Goal: Task Accomplishment & Management: Use online tool/utility

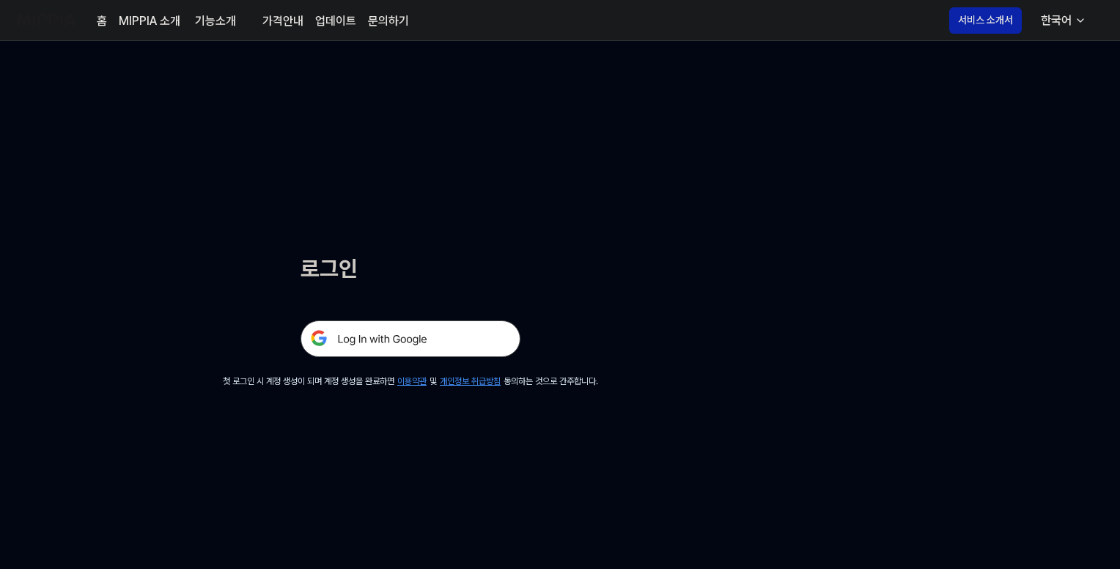
click at [403, 330] on img at bounding box center [411, 338] width 220 height 37
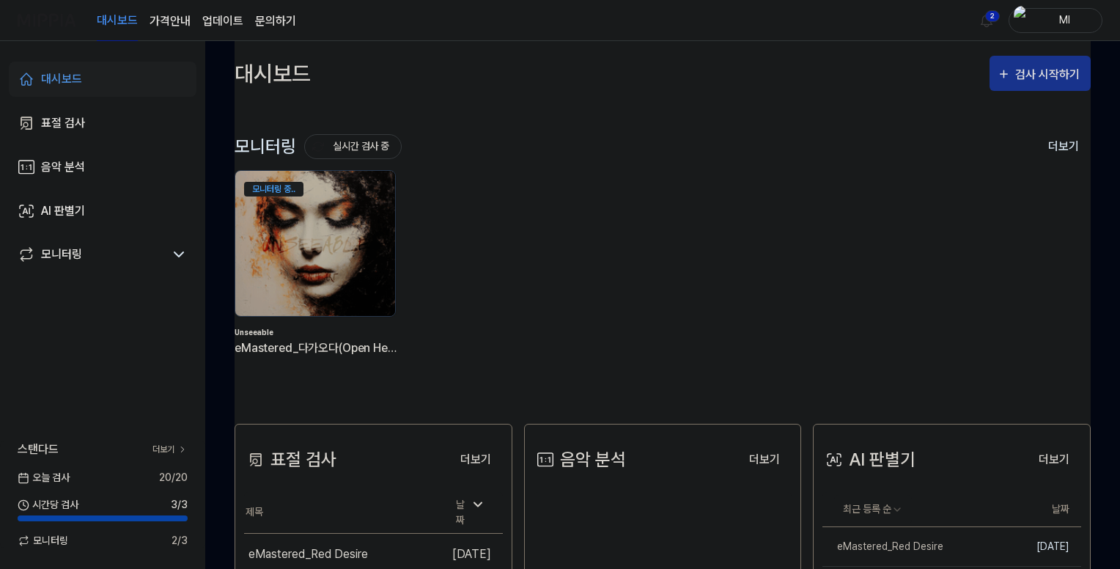
click at [1041, 68] on div "검사 시작하기" at bounding box center [1049, 74] width 68 height 19
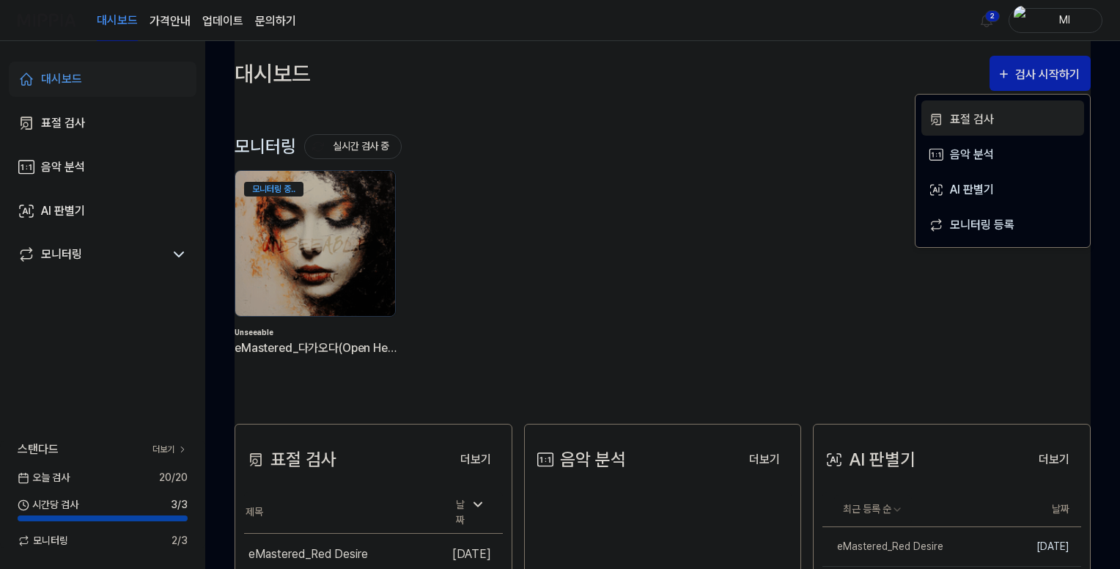
click at [977, 117] on div "표절 검사" at bounding box center [1014, 119] width 128 height 19
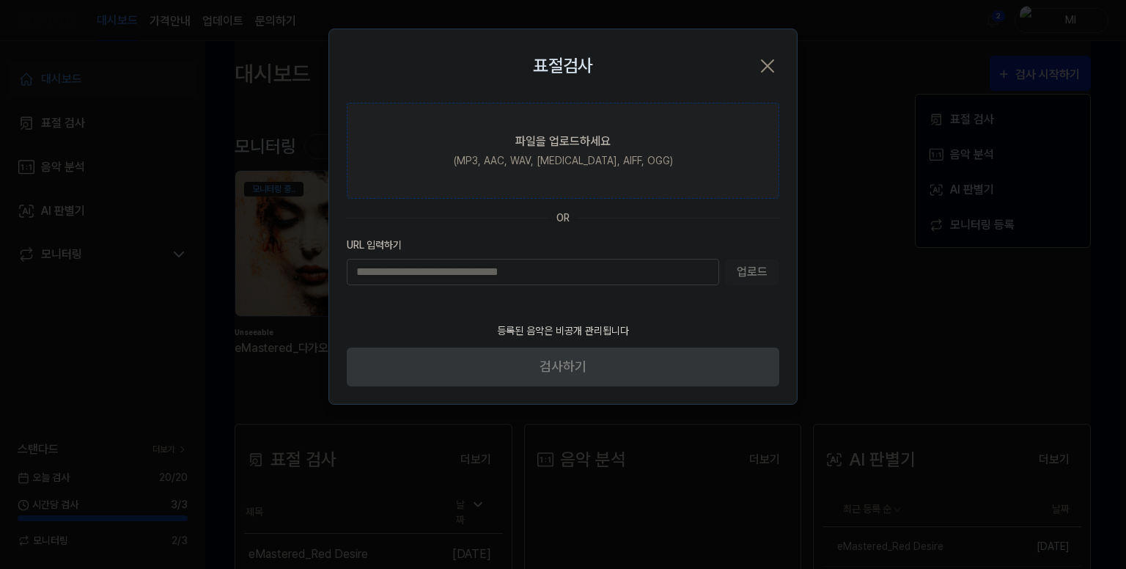
click at [543, 144] on div "파일을 업로드하세요" at bounding box center [562, 142] width 95 height 18
click at [0, 0] on input "파일을 업로드하세요 (MP3, AAC, WAV, FLAC, AIFF, OGG)" at bounding box center [0, 0] width 0 height 0
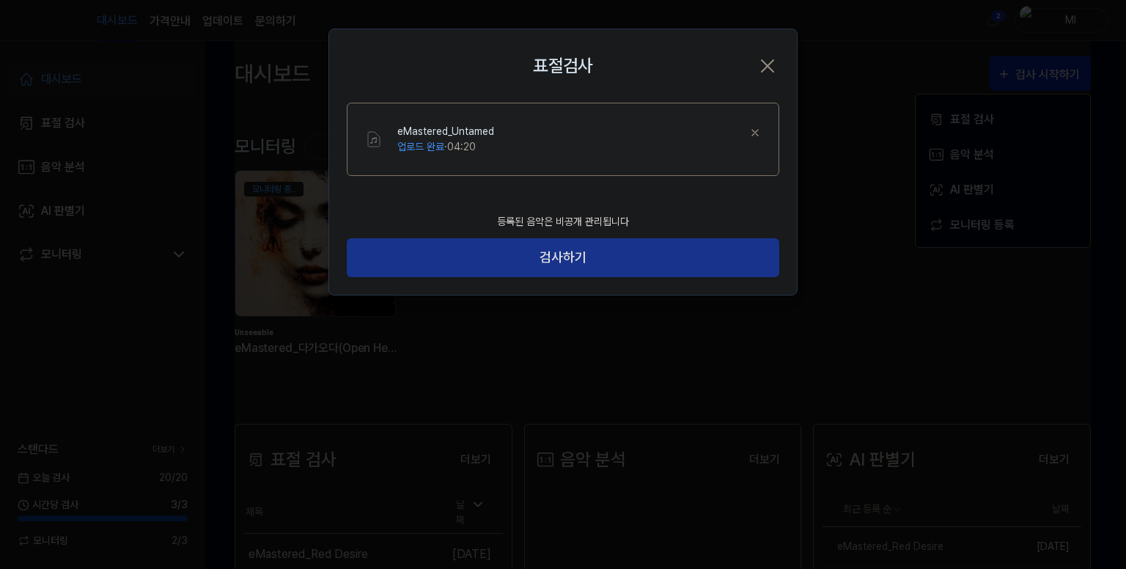
click at [566, 262] on button "검사하기" at bounding box center [563, 257] width 433 height 39
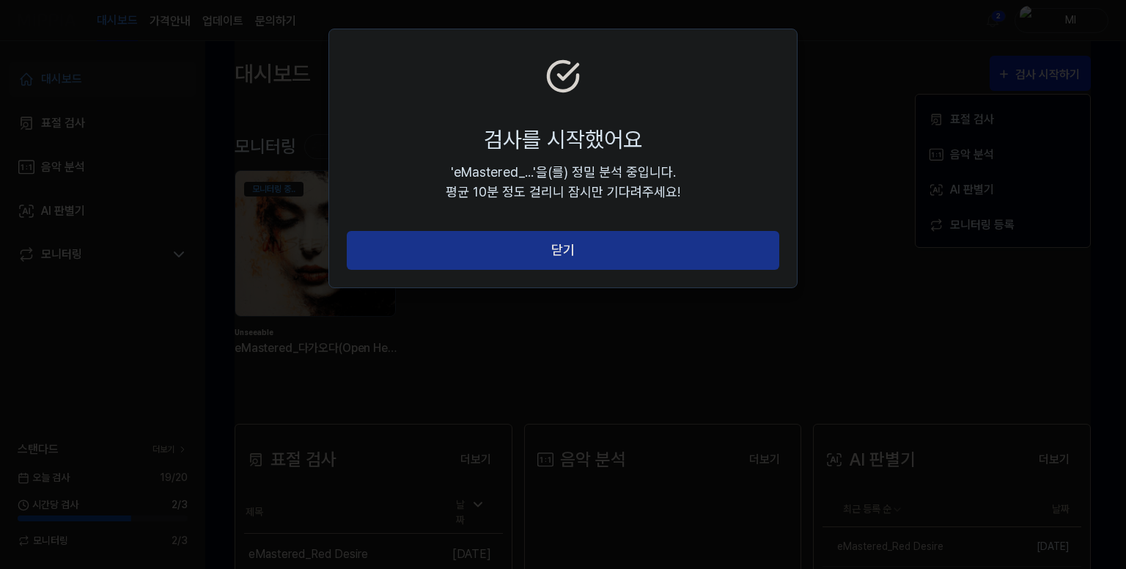
click at [563, 243] on button "닫기" at bounding box center [563, 250] width 433 height 39
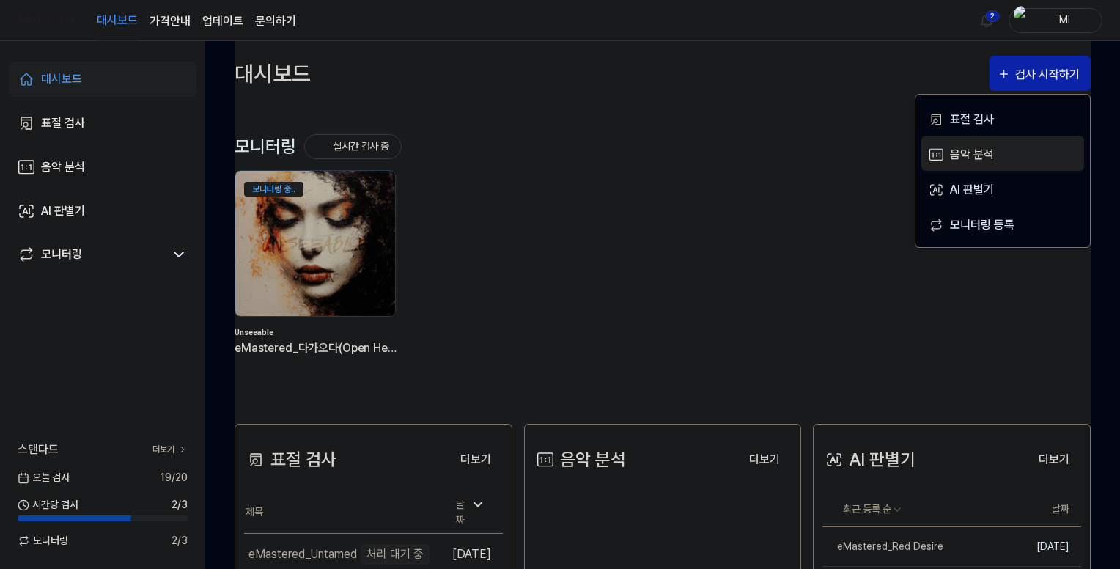
click at [969, 149] on div "음악 분석" at bounding box center [1014, 154] width 128 height 19
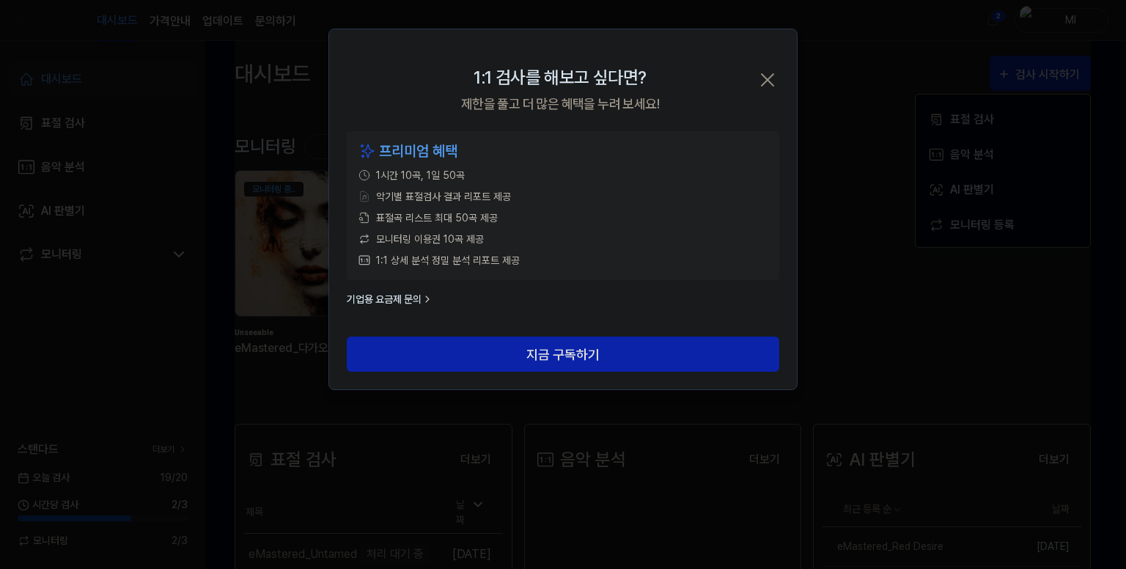
click at [766, 74] on icon "button" at bounding box center [767, 79] width 23 height 23
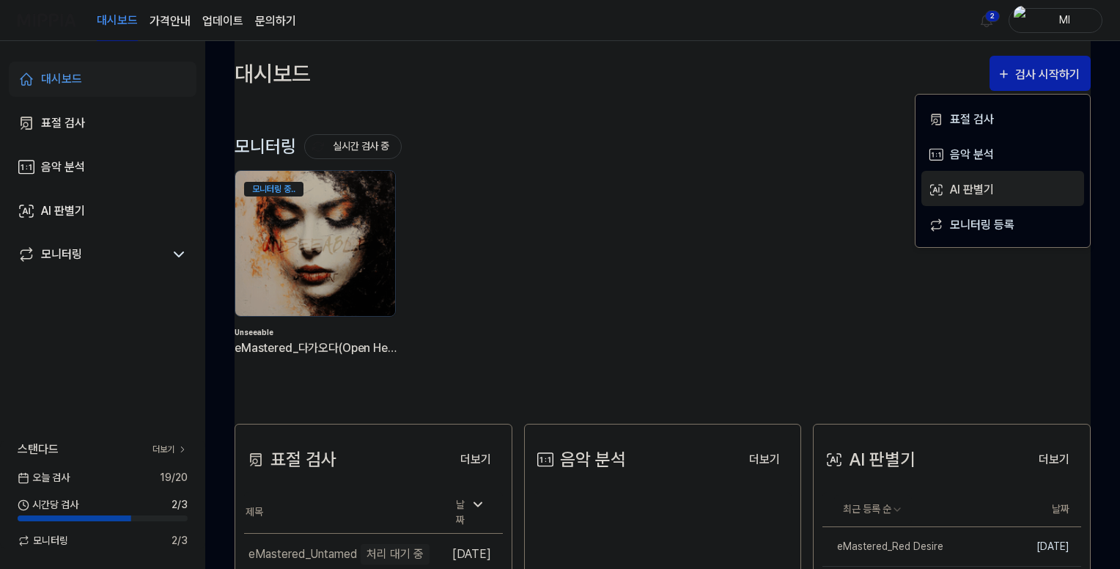
click at [979, 188] on div "AI 판별기" at bounding box center [1014, 189] width 128 height 19
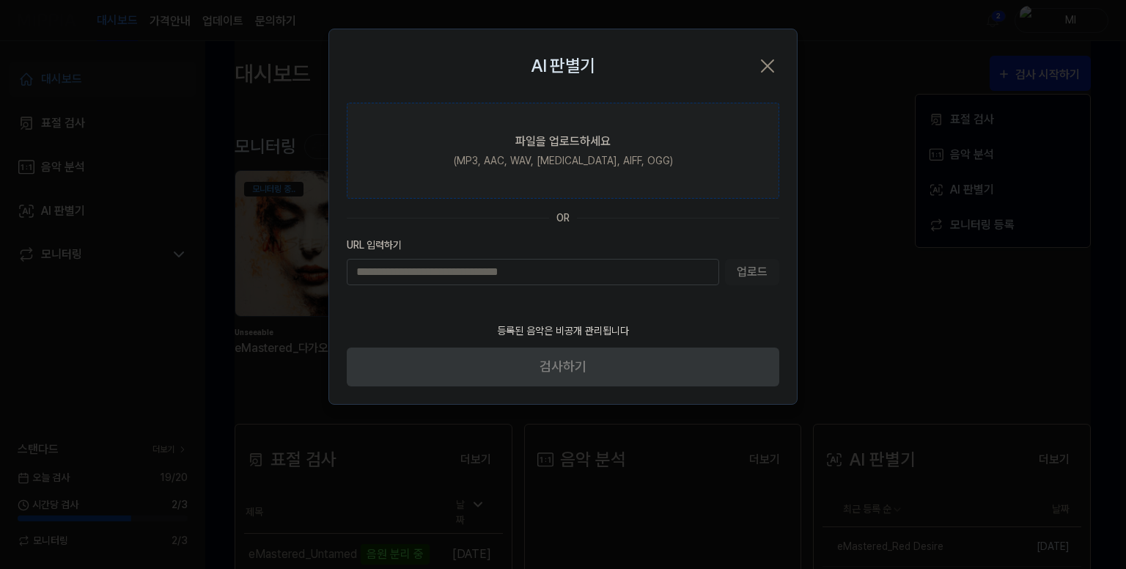
click at [545, 144] on div "파일을 업로드하세요" at bounding box center [562, 142] width 95 height 18
click at [0, 0] on input "파일을 업로드하세요 (MP3, AAC, WAV, FLAC, AIFF, OGG)" at bounding box center [0, 0] width 0 height 0
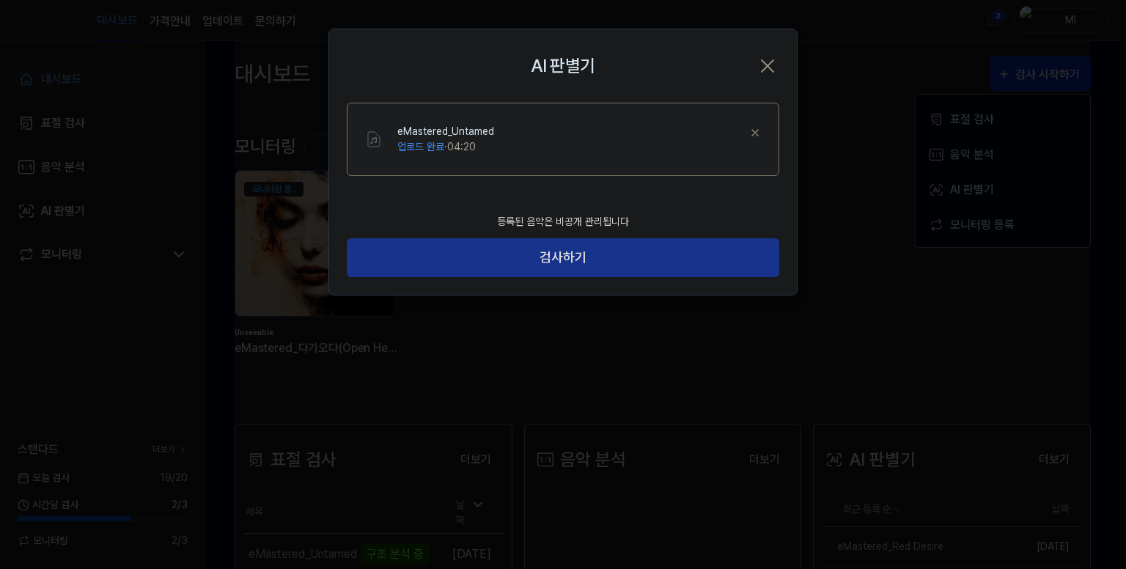
click at [554, 257] on button "검사하기" at bounding box center [563, 257] width 433 height 39
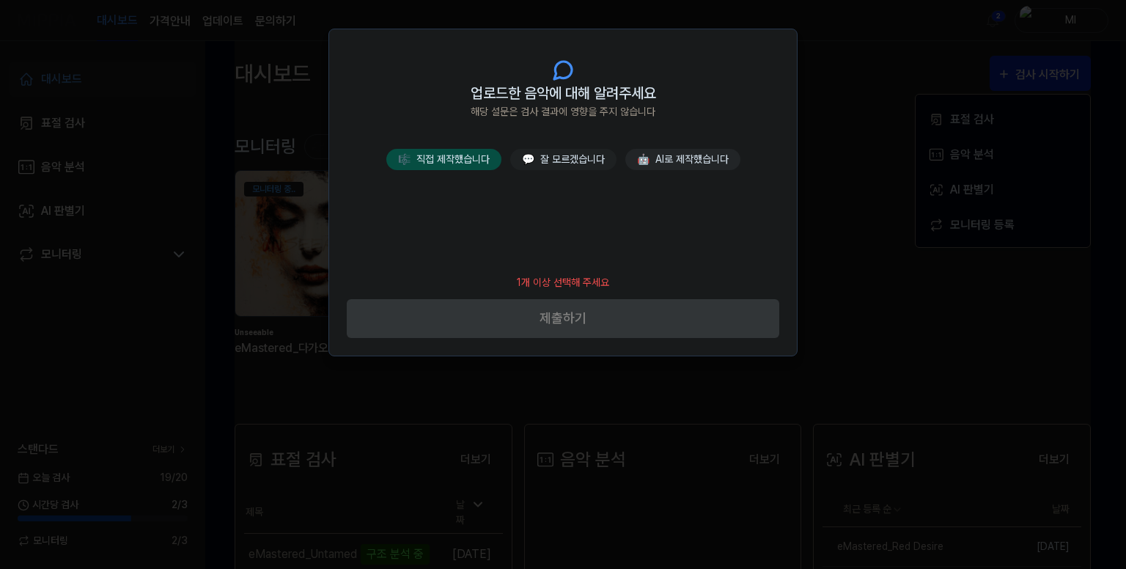
click at [463, 147] on header "업로드한 음악에 대해 알려주세요 해당 설문은 검사 결과에 영향을 주지 않습니다" at bounding box center [563, 89] width 468 height 120
click at [458, 158] on button "🎼 직접 제작했습니다" at bounding box center [443, 159] width 115 height 21
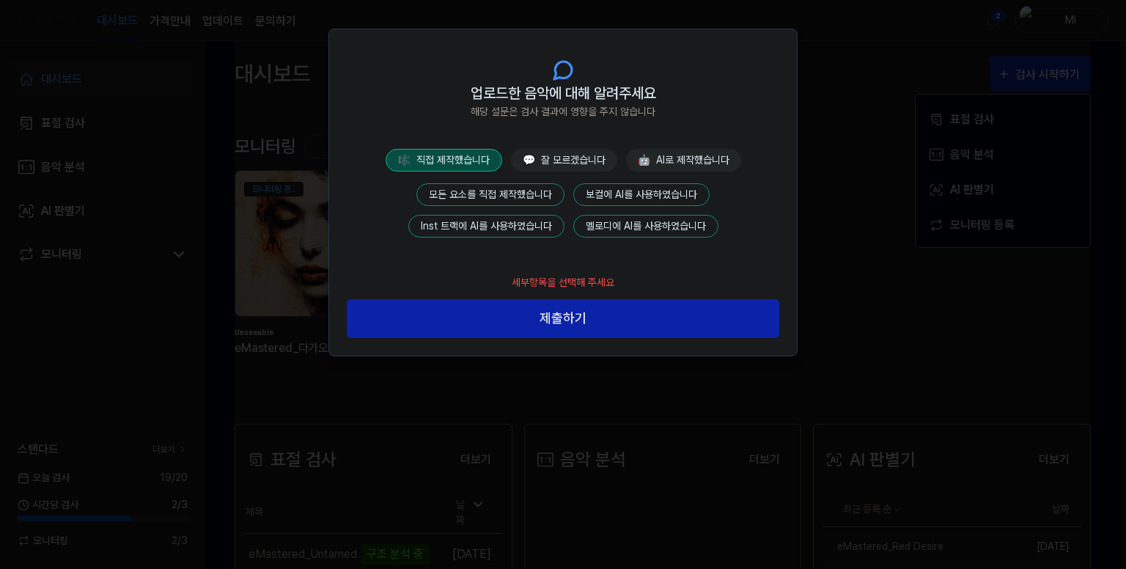
click at [502, 194] on button "모든 요소를 직접 제작했습니다" at bounding box center [490, 194] width 148 height 23
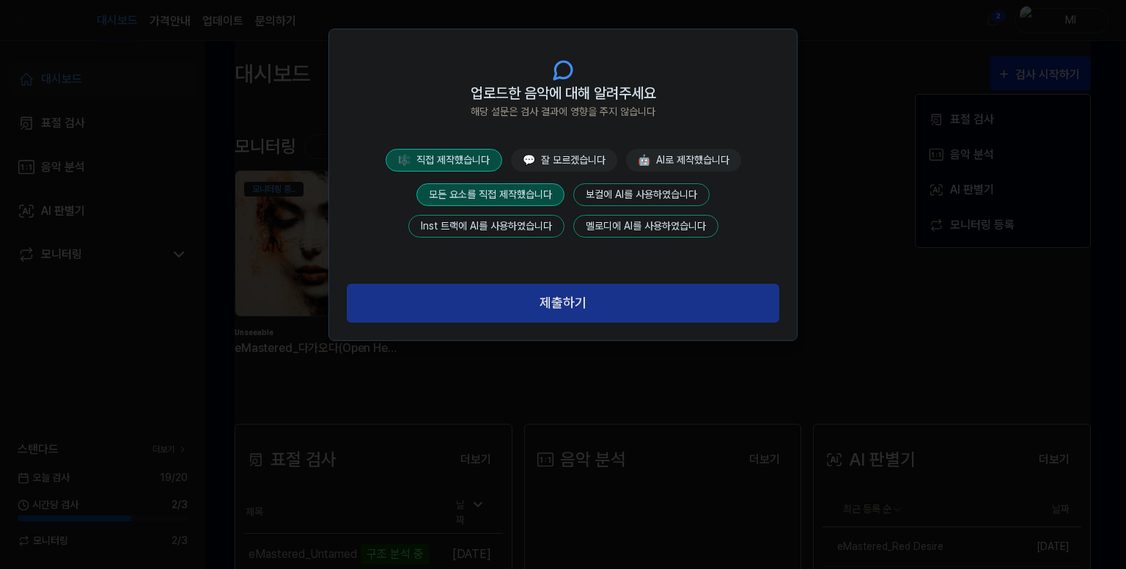
click at [557, 303] on button "제출하기" at bounding box center [563, 303] width 433 height 39
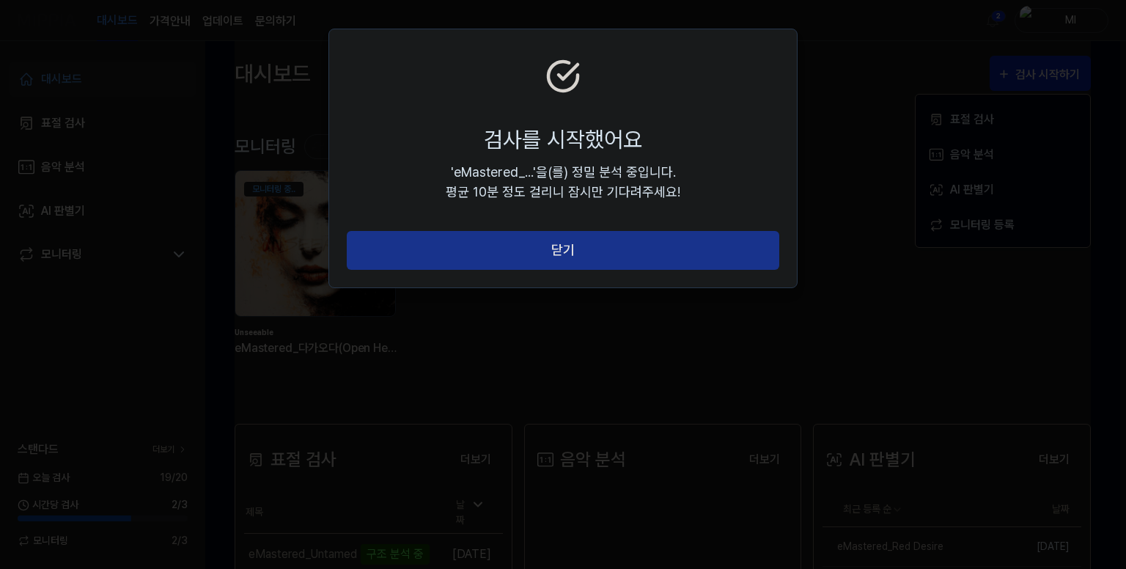
click at [566, 248] on button "닫기" at bounding box center [563, 250] width 433 height 39
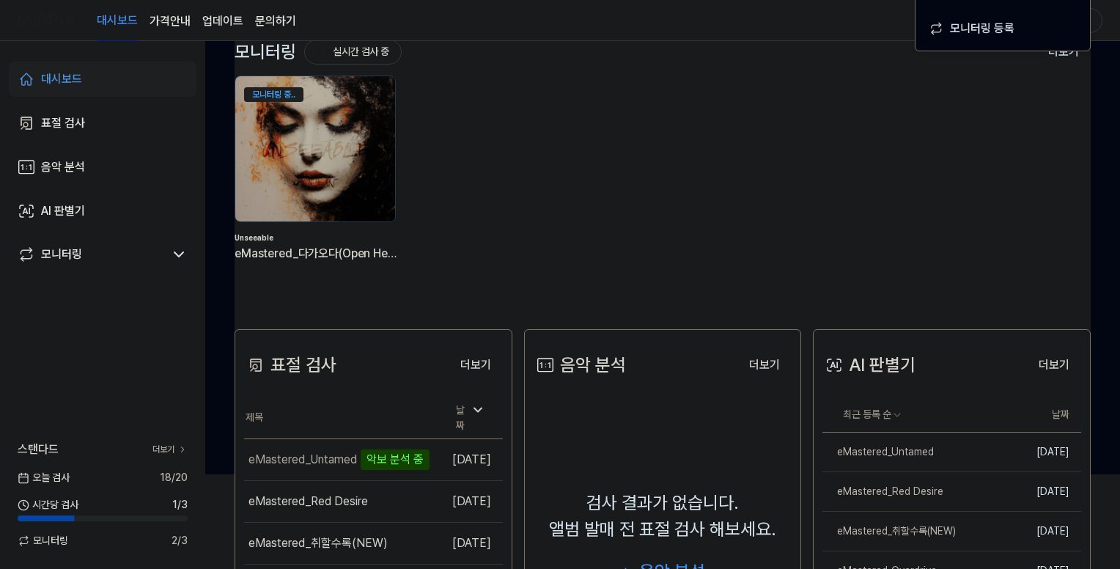
scroll to position [220, 0]
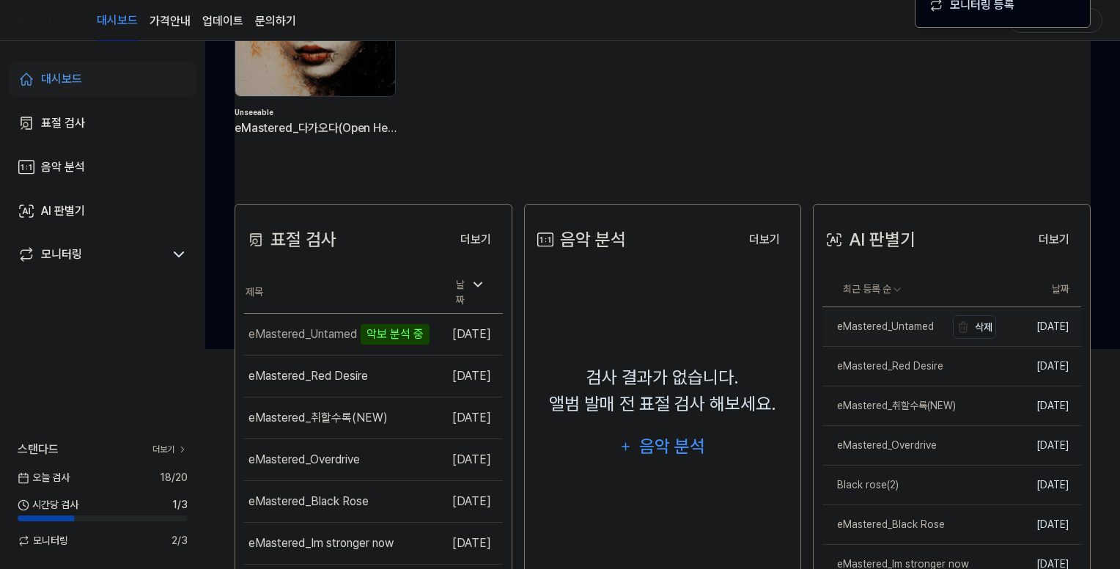
click at [889, 323] on div "eMastered_Untamed" at bounding box center [878, 326] width 111 height 15
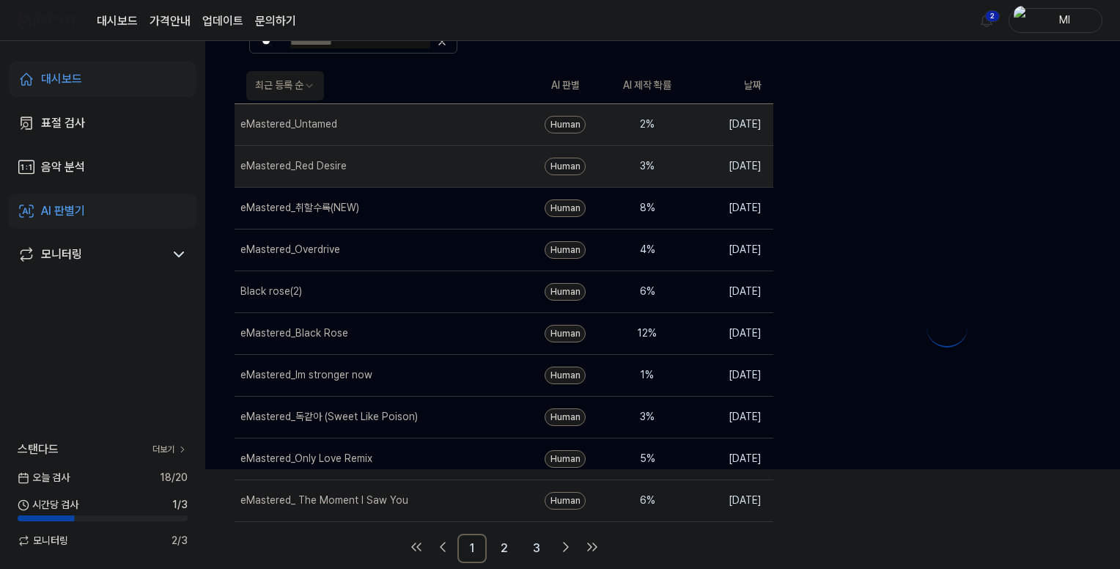
scroll to position [0, 0]
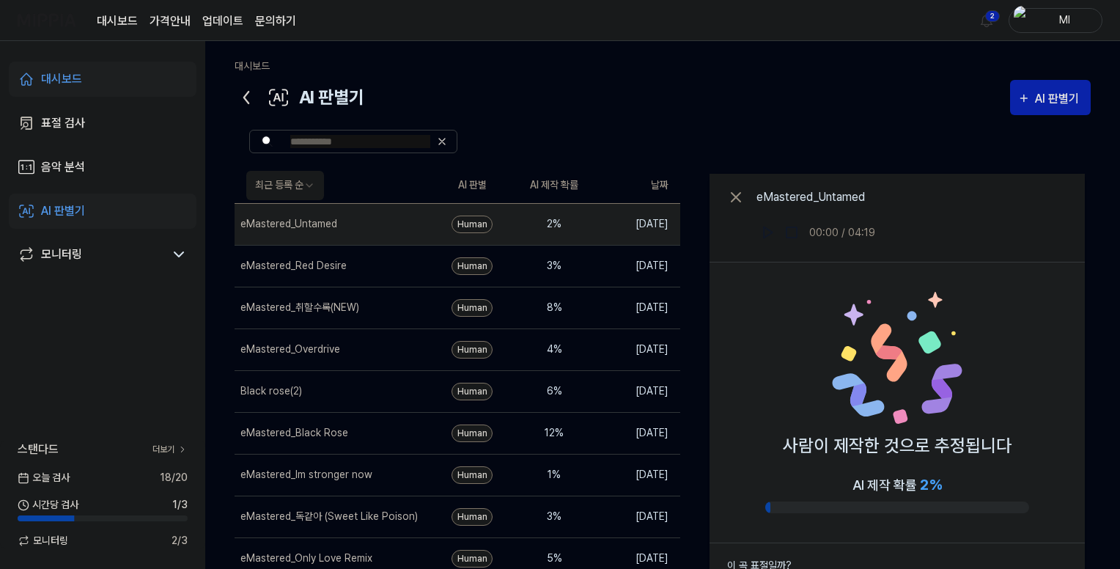
click at [246, 95] on icon at bounding box center [246, 98] width 4 height 12
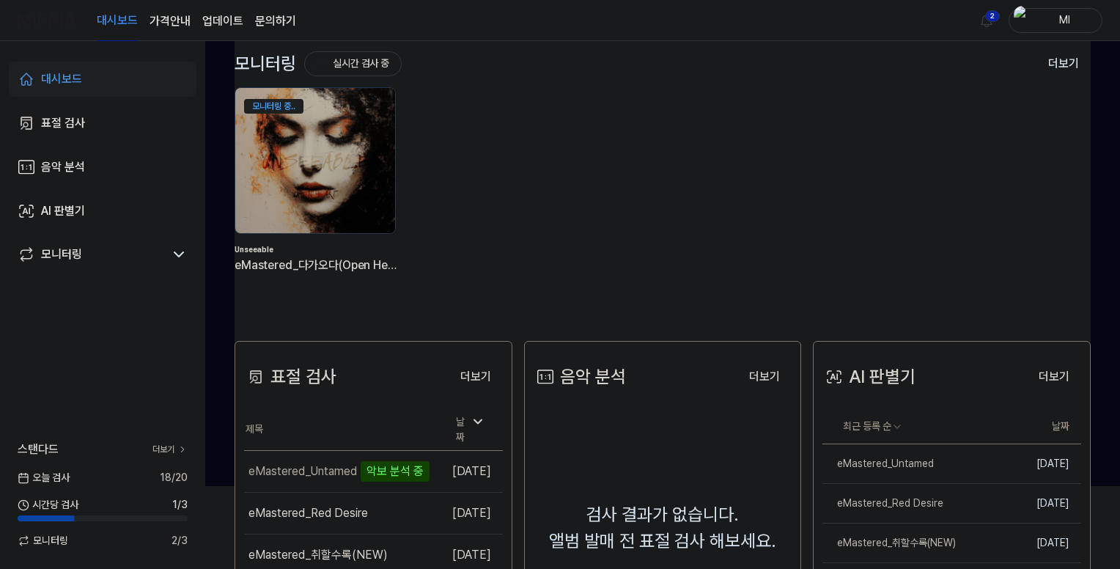
scroll to position [147, 0]
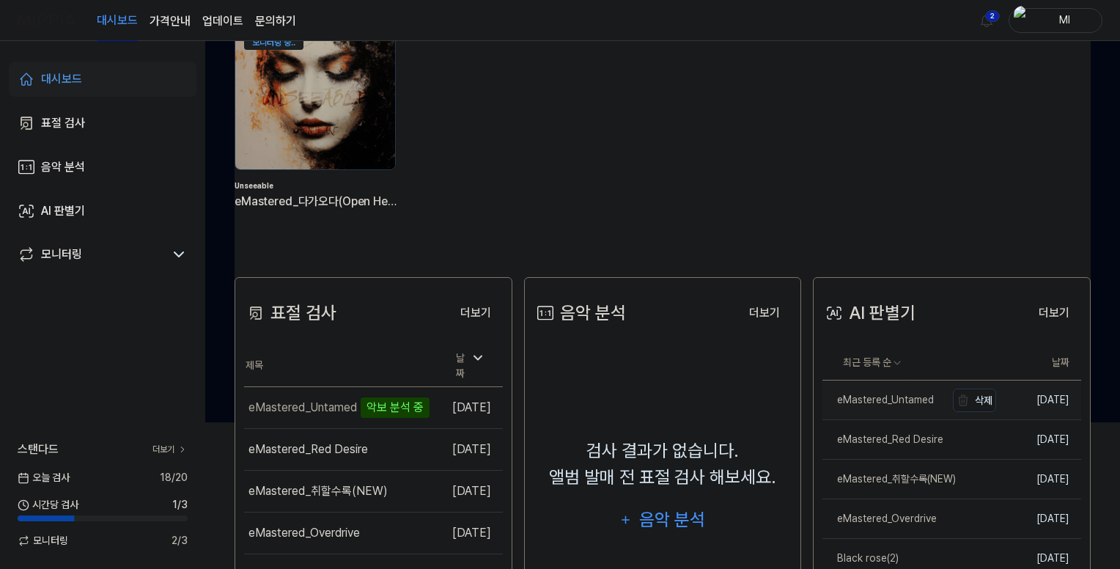
click at [880, 398] on div "eMastered_Untamed" at bounding box center [878, 399] width 111 height 15
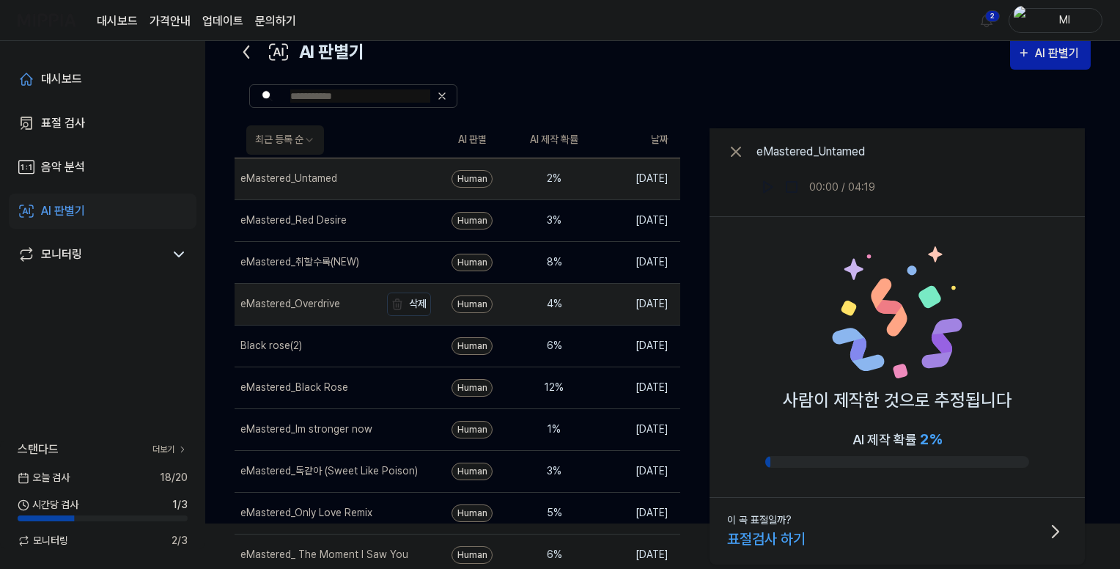
scroll to position [0, 0]
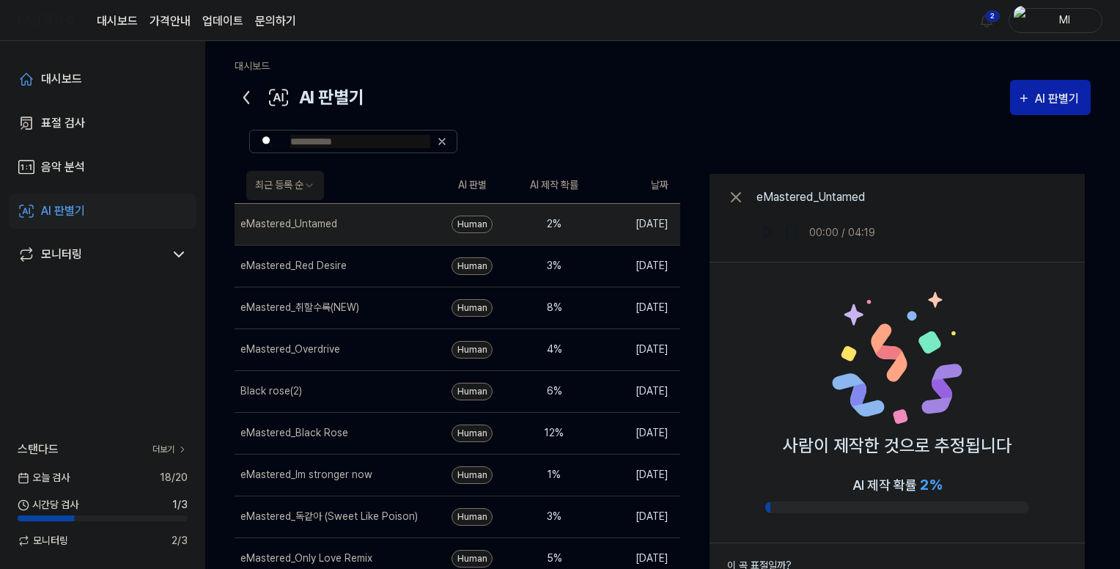
click at [243, 92] on icon at bounding box center [246, 97] width 23 height 23
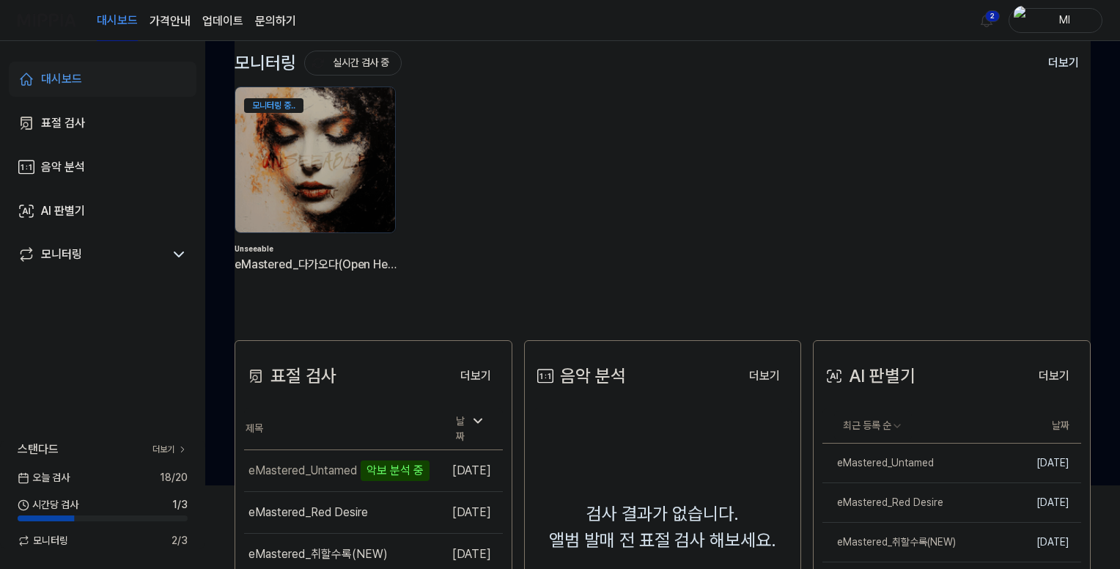
scroll to position [147, 0]
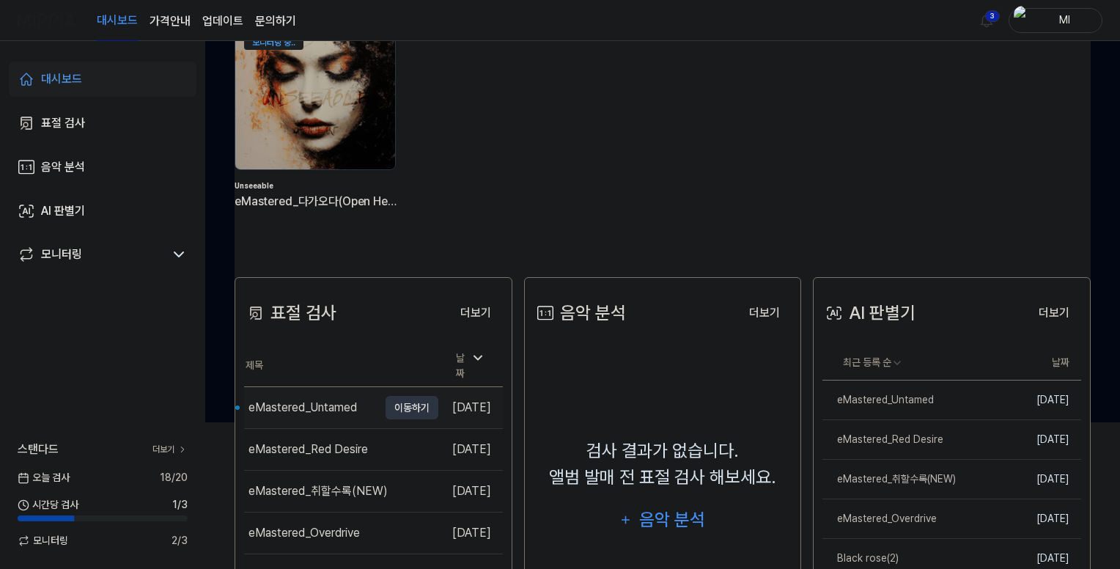
click at [314, 404] on div "eMastered_Untamed" at bounding box center [303, 408] width 109 height 18
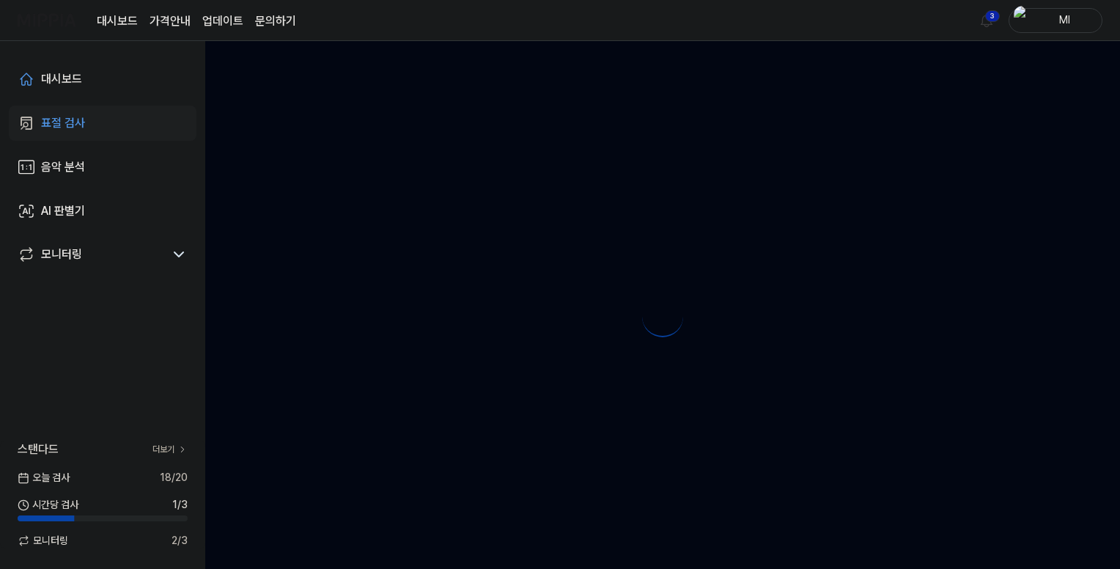
scroll to position [0, 0]
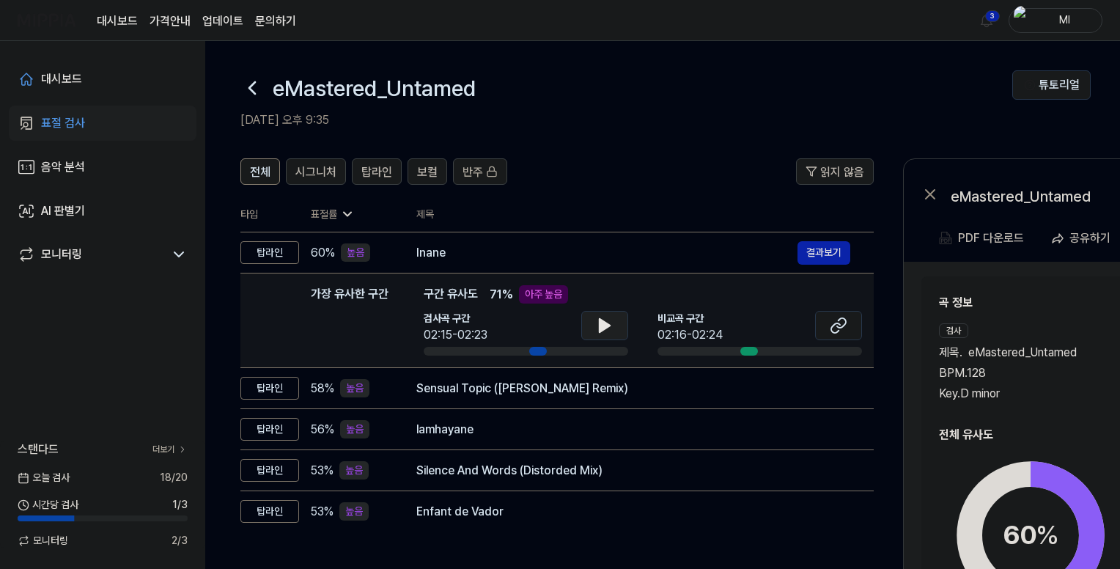
click at [610, 326] on icon at bounding box center [605, 326] width 18 height 18
click at [607, 323] on icon at bounding box center [607, 326] width 3 height 12
click at [845, 326] on icon at bounding box center [839, 326] width 18 height 18
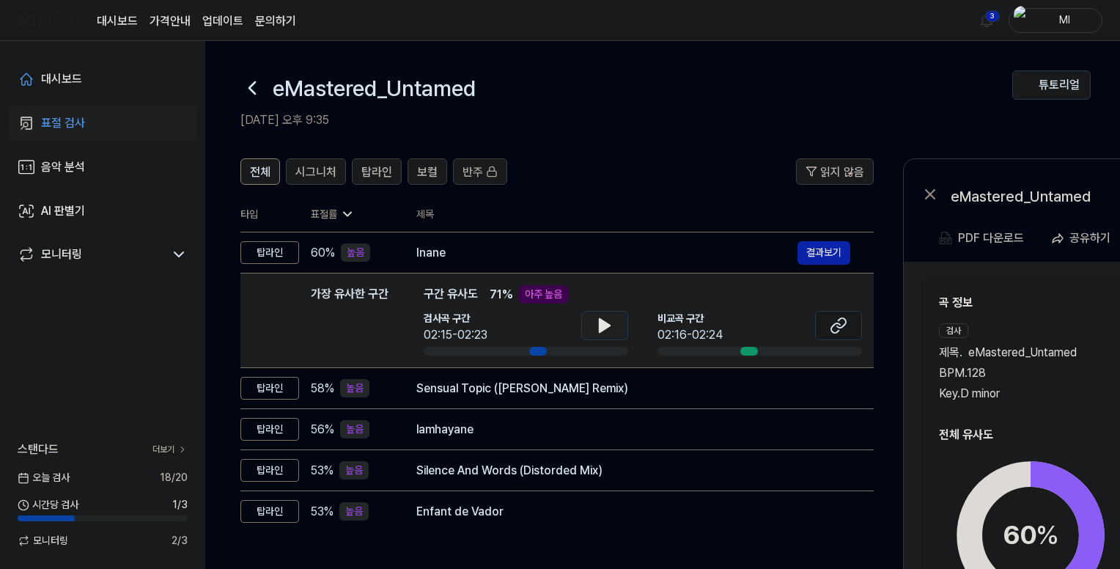
click at [606, 325] on icon at bounding box center [605, 325] width 10 height 13
click at [606, 325] on icon at bounding box center [607, 326] width 3 height 12
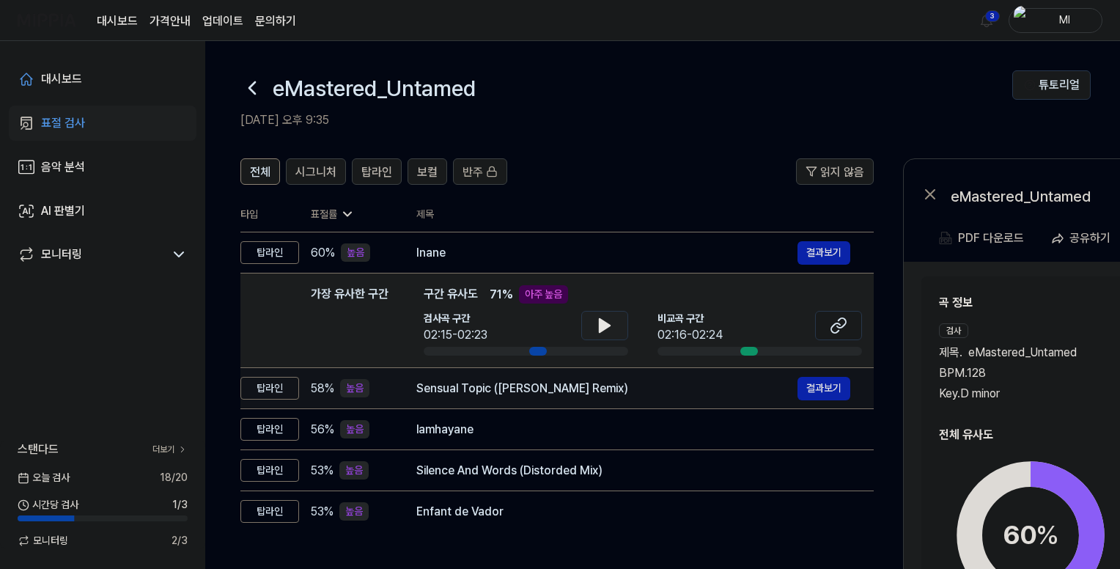
click at [616, 393] on div "Sensual Topic (Mooravyov Remix)" at bounding box center [606, 389] width 381 height 18
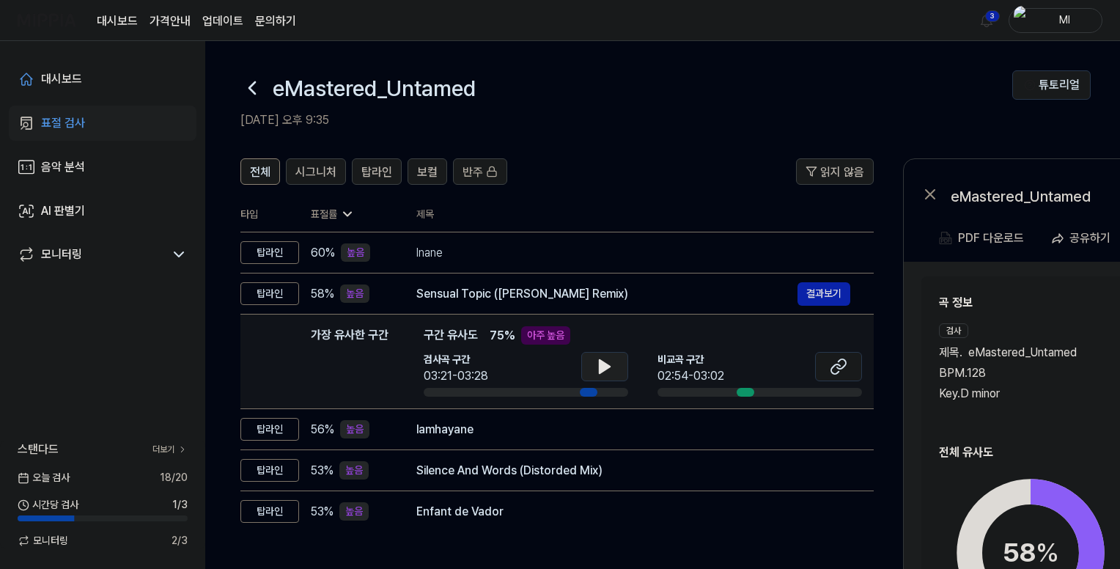
click at [606, 365] on icon at bounding box center [605, 366] width 10 height 13
click at [606, 364] on icon at bounding box center [607, 367] width 3 height 12
click at [848, 372] on button at bounding box center [838, 366] width 47 height 29
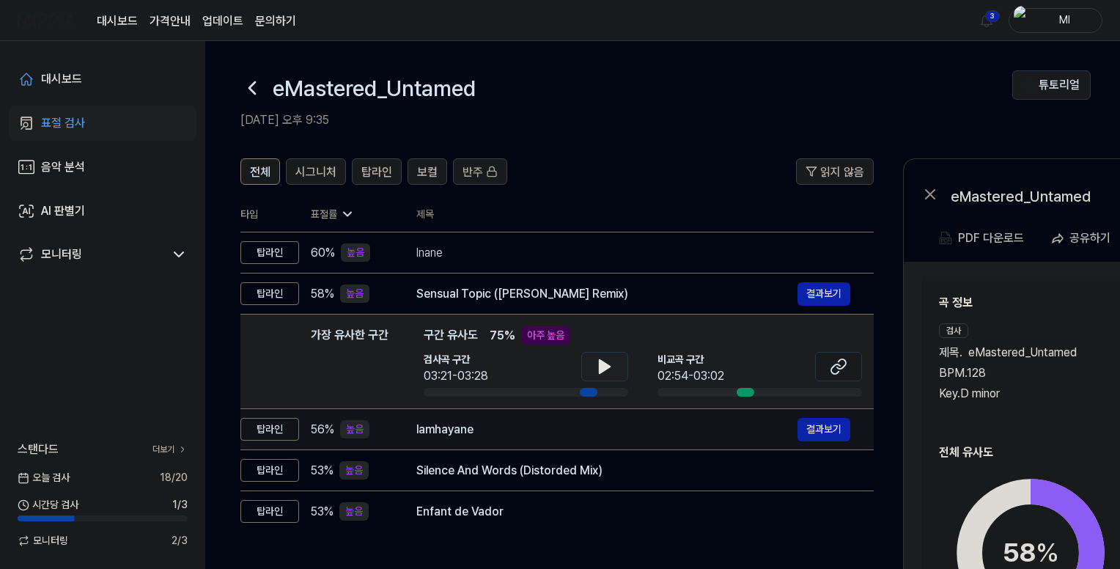
click at [632, 429] on div "lamhayane" at bounding box center [606, 430] width 381 height 18
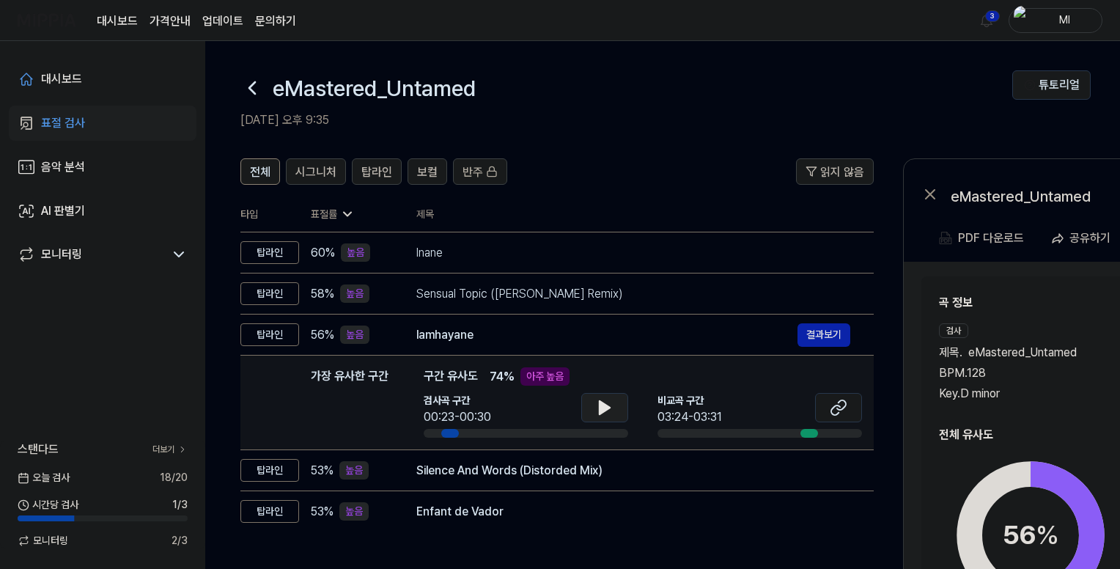
click at [604, 405] on icon at bounding box center [605, 407] width 10 height 13
click at [604, 405] on icon at bounding box center [605, 408] width 18 height 18
drag, startPoint x: 844, startPoint y: 404, endPoint x: 834, endPoint y: 404, distance: 9.5
click at [835, 404] on icon at bounding box center [839, 408] width 18 height 18
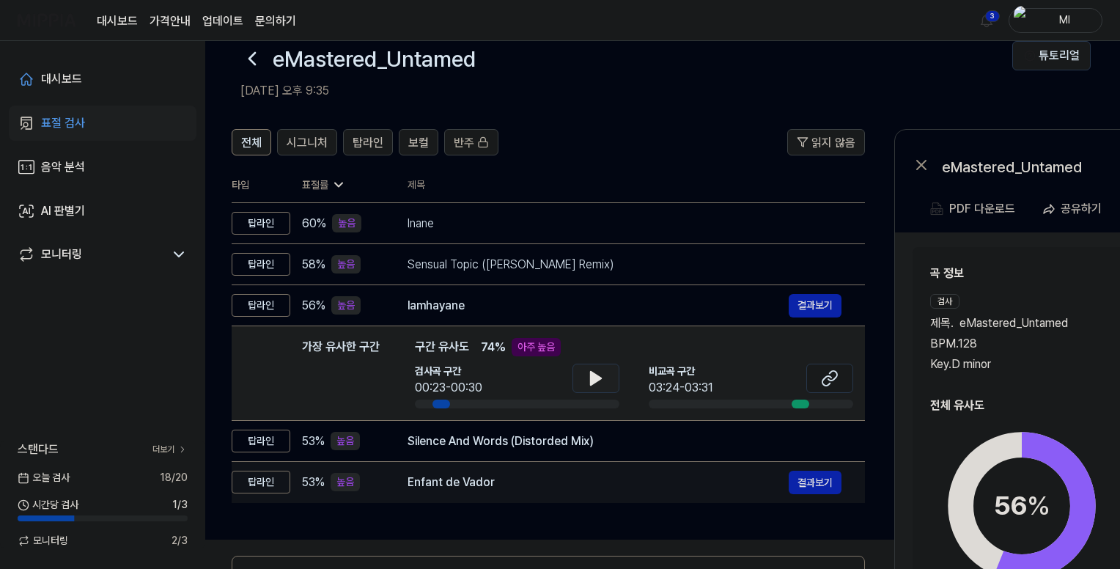
scroll to position [73, 0]
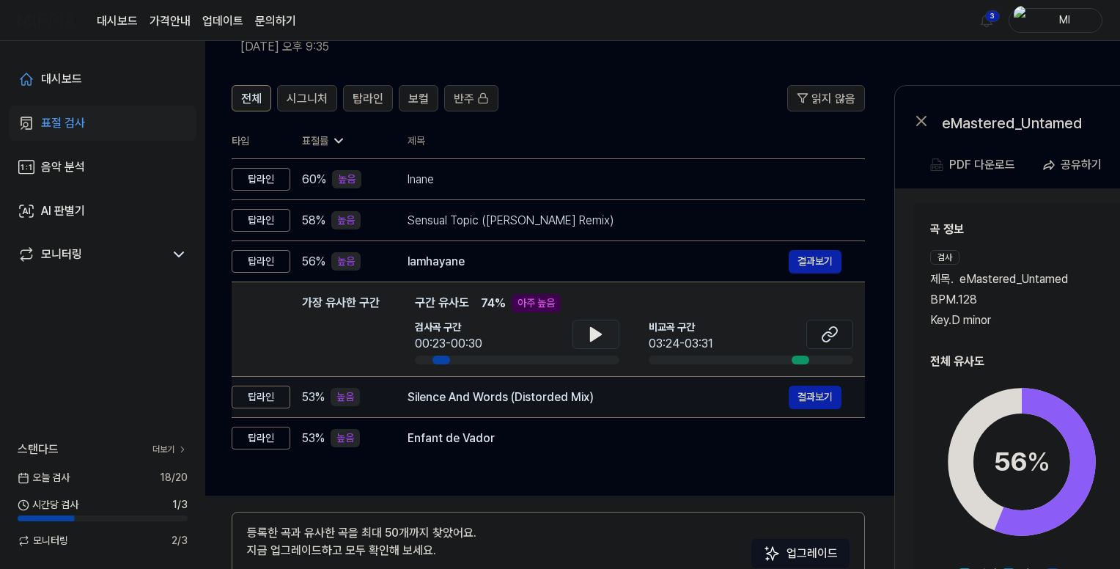
click at [520, 393] on div "Silence And Words (Distorded Mix)" at bounding box center [598, 398] width 381 height 18
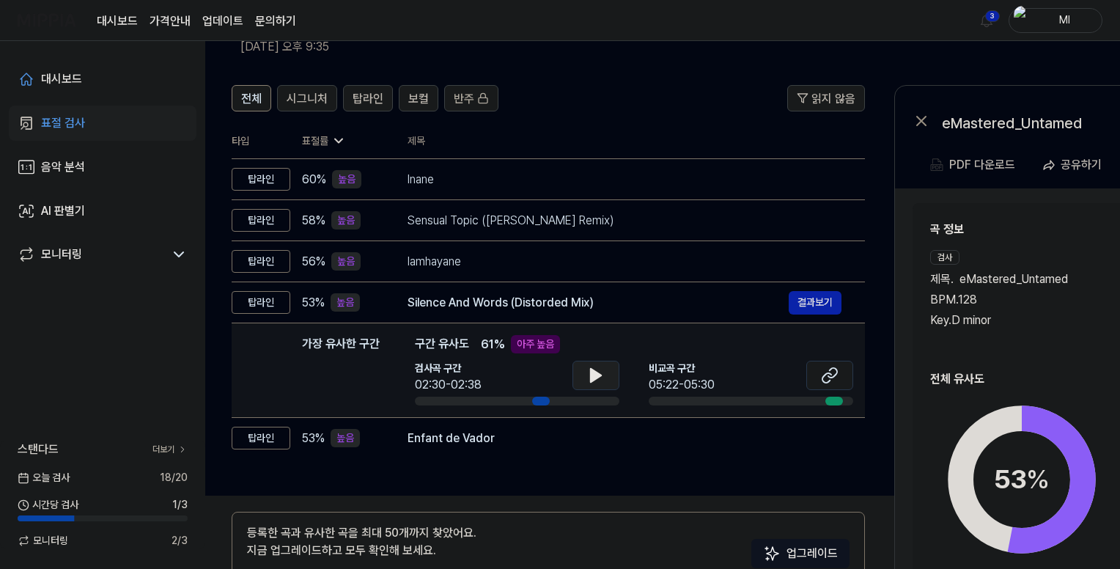
click at [598, 374] on icon at bounding box center [596, 375] width 10 height 13
click at [592, 373] on icon at bounding box center [593, 376] width 3 height 12
click at [598, 374] on icon at bounding box center [596, 375] width 10 height 13
click at [598, 374] on icon at bounding box center [599, 376] width 3 height 12
click at [819, 376] on button at bounding box center [830, 375] width 47 height 29
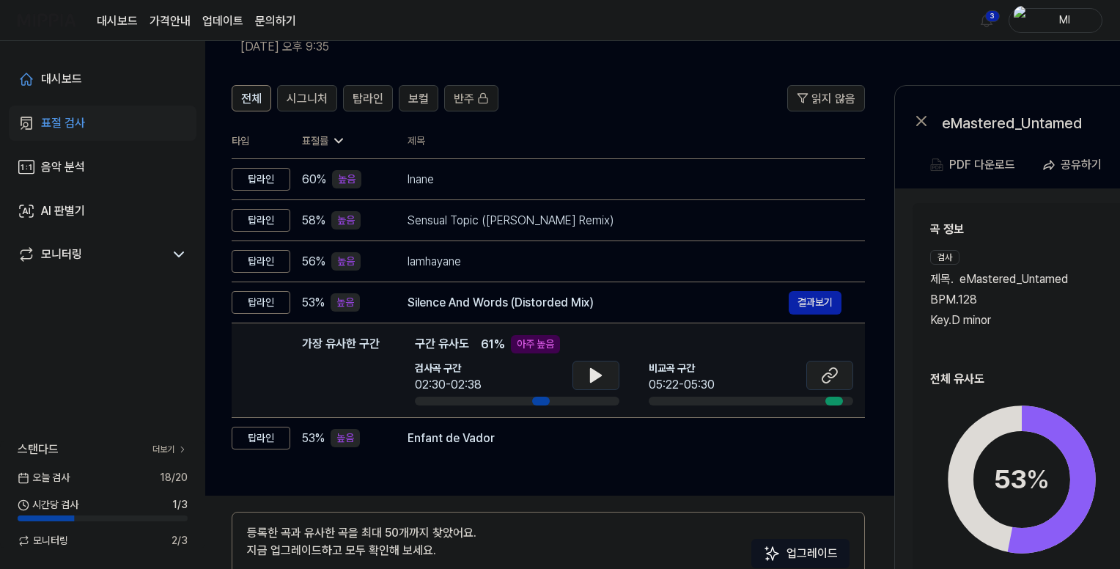
scroll to position [0, 9]
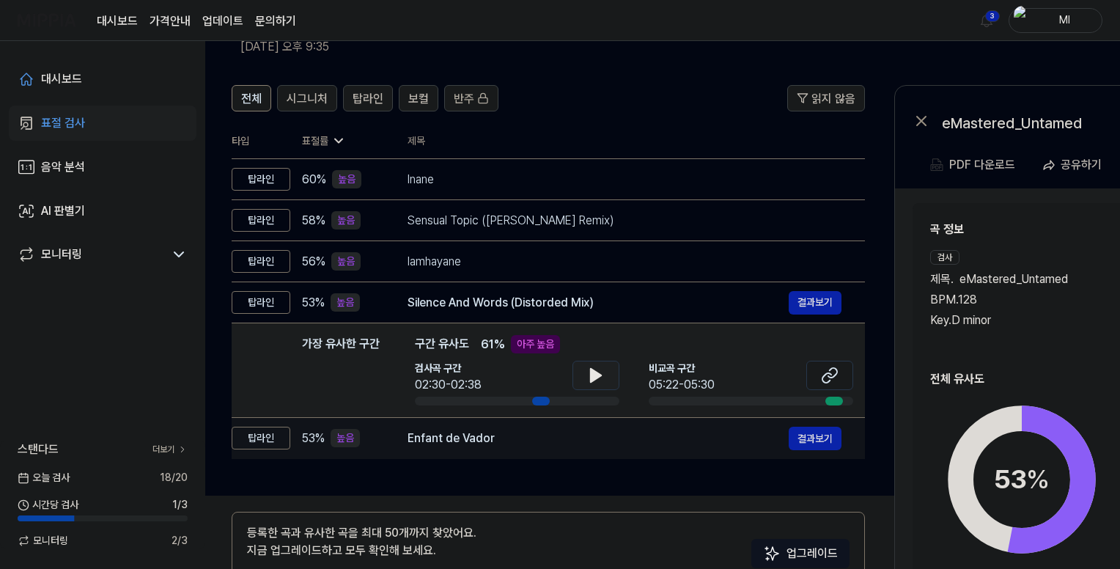
click at [537, 430] on div "Enfant de Vador" at bounding box center [598, 439] width 381 height 18
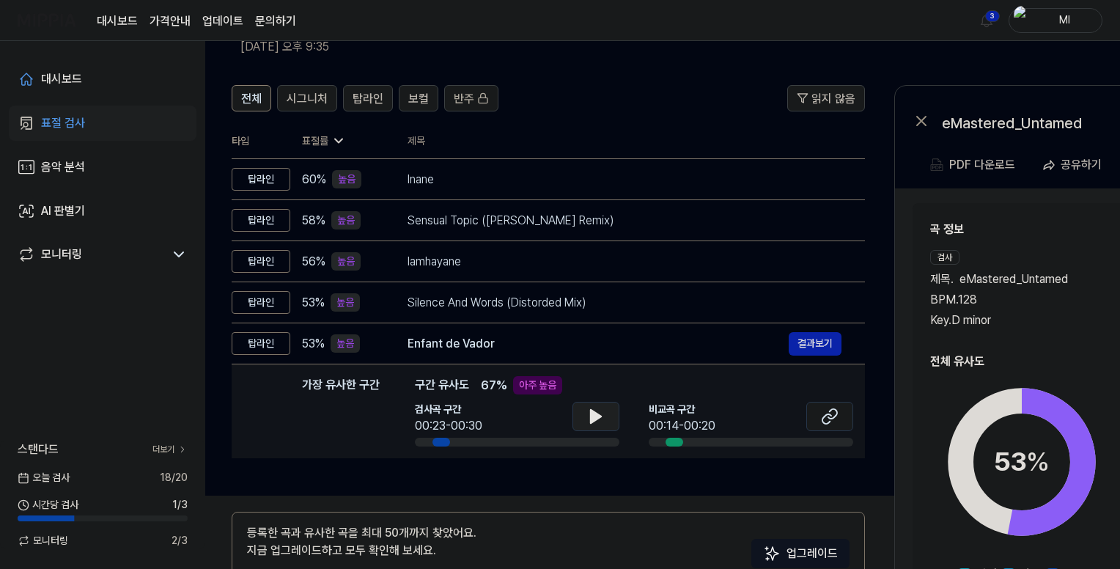
click at [595, 414] on icon at bounding box center [596, 416] width 10 height 13
click at [592, 414] on icon at bounding box center [593, 417] width 3 height 12
click at [836, 413] on icon at bounding box center [833, 414] width 9 height 10
click at [825, 419] on icon at bounding box center [830, 417] width 18 height 18
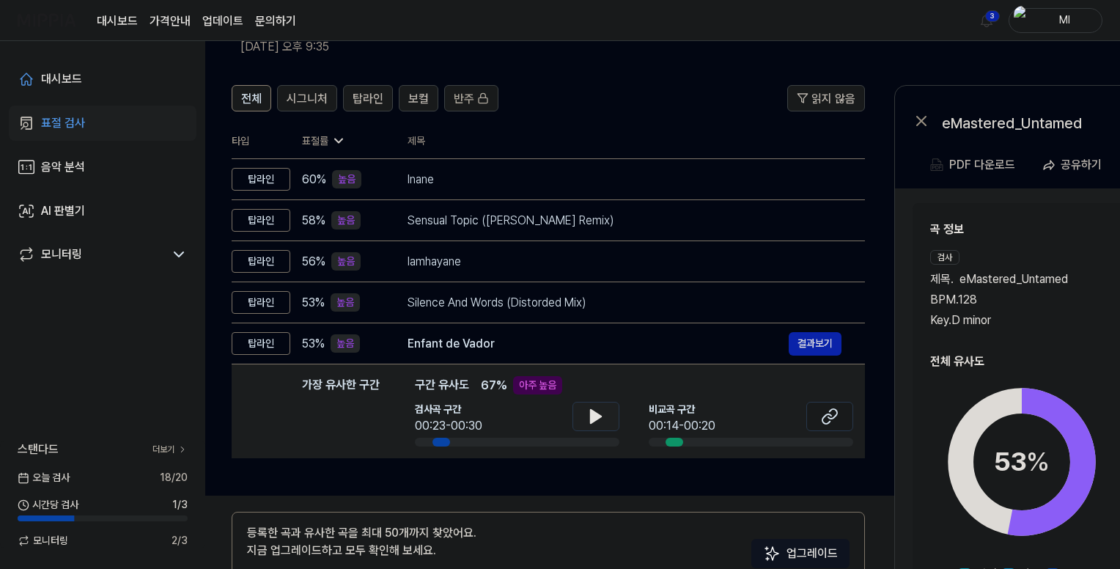
click at [1033, 216] on div "곡 정보 검사 제목 . eMastered_Untamed BPM. 128 Key. D minor 비교 제목 . Enfant de Vador BP…" at bounding box center [1128, 412] width 430 height 418
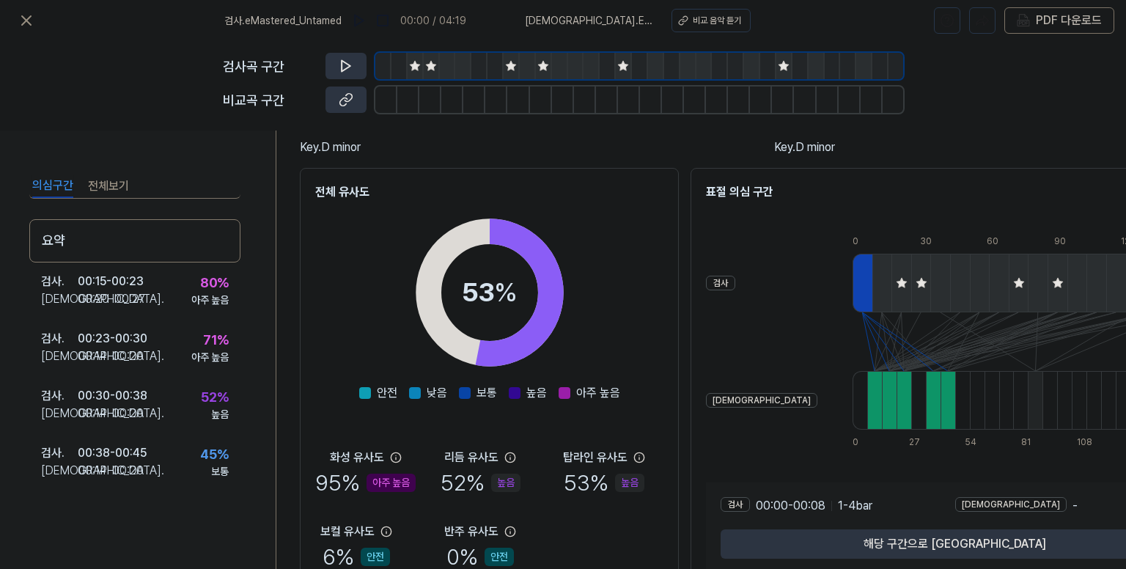
scroll to position [216, 0]
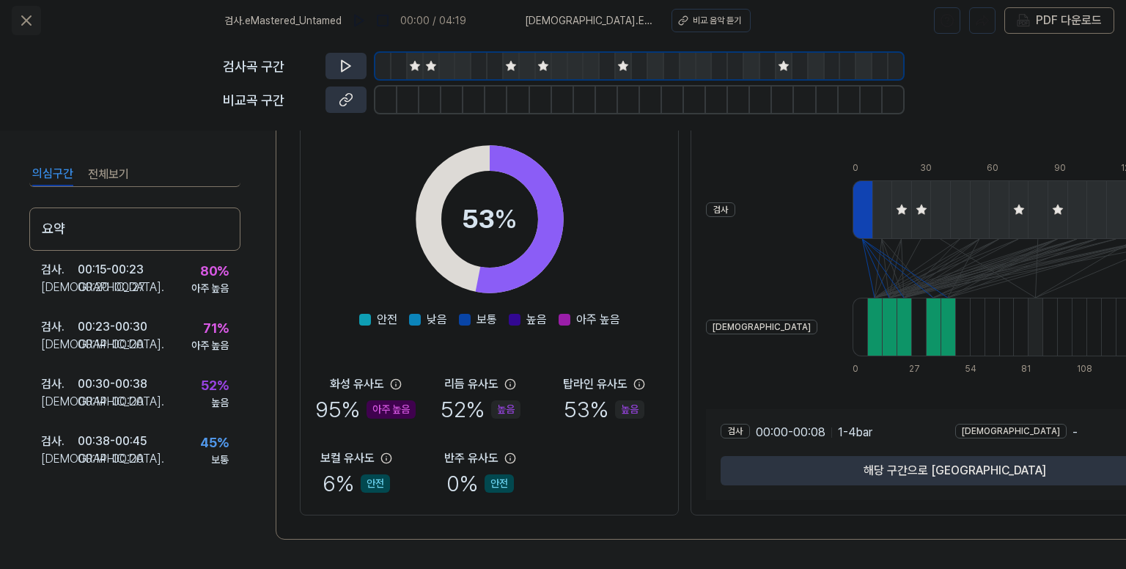
click at [23, 22] on icon at bounding box center [27, 21] width 18 height 18
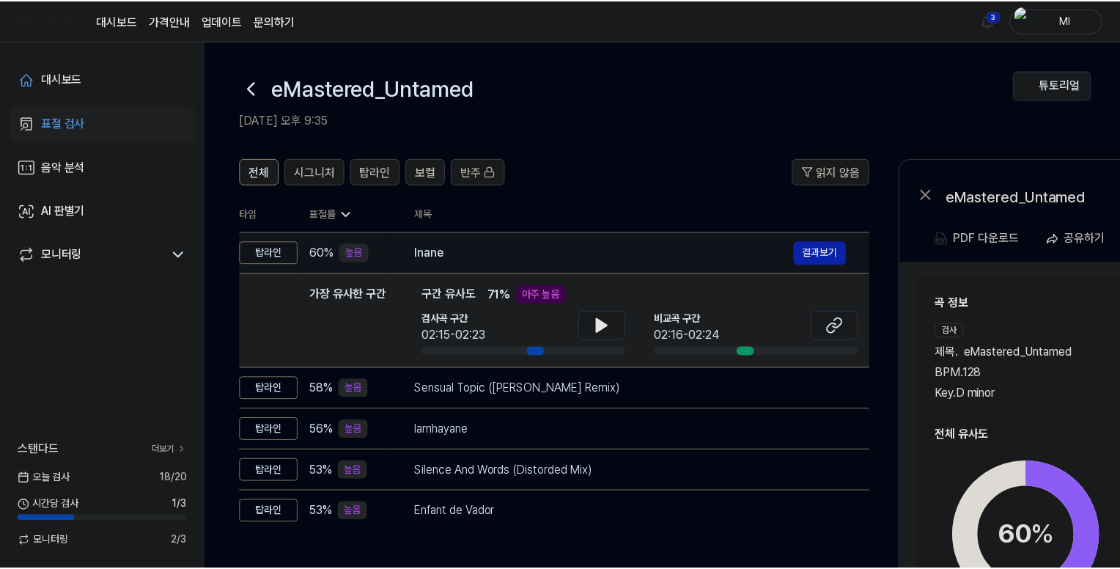
scroll to position [73, 0]
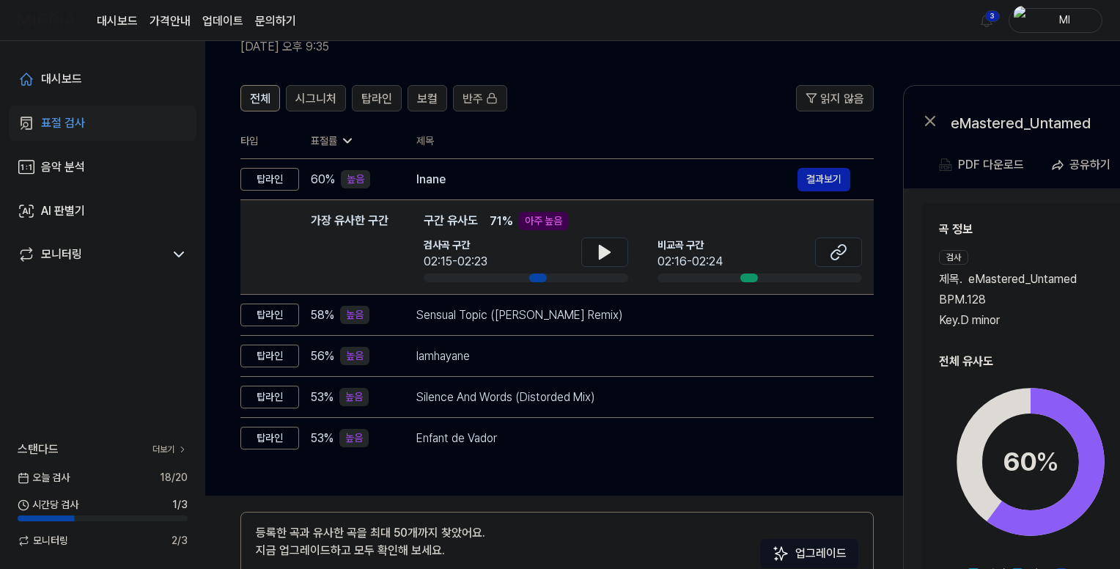
click at [1012, 223] on h2 "곡 정보" at bounding box center [1136, 230] width 395 height 18
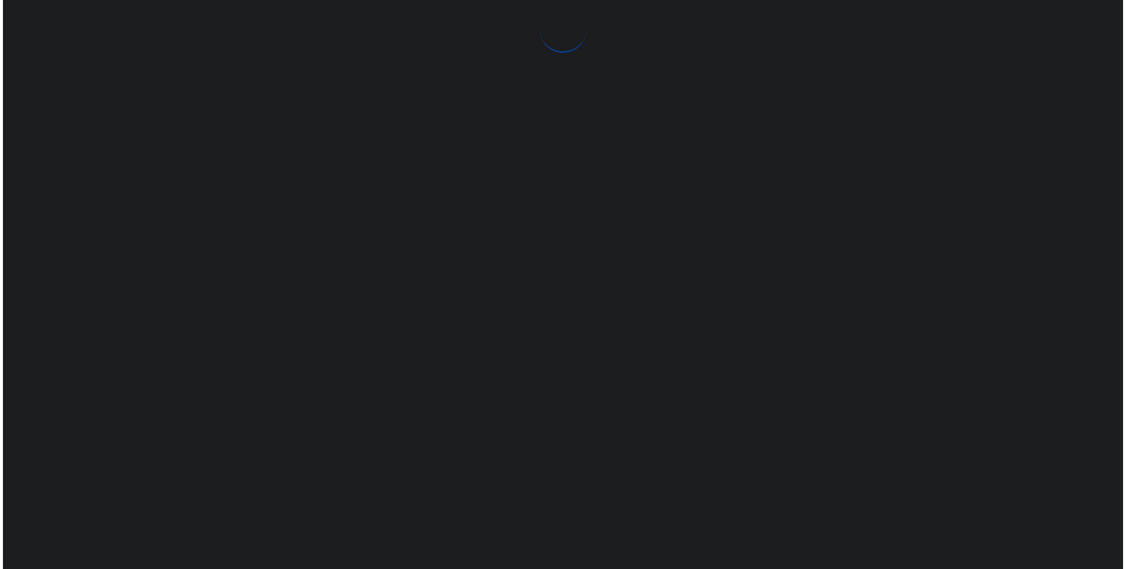
scroll to position [0, 0]
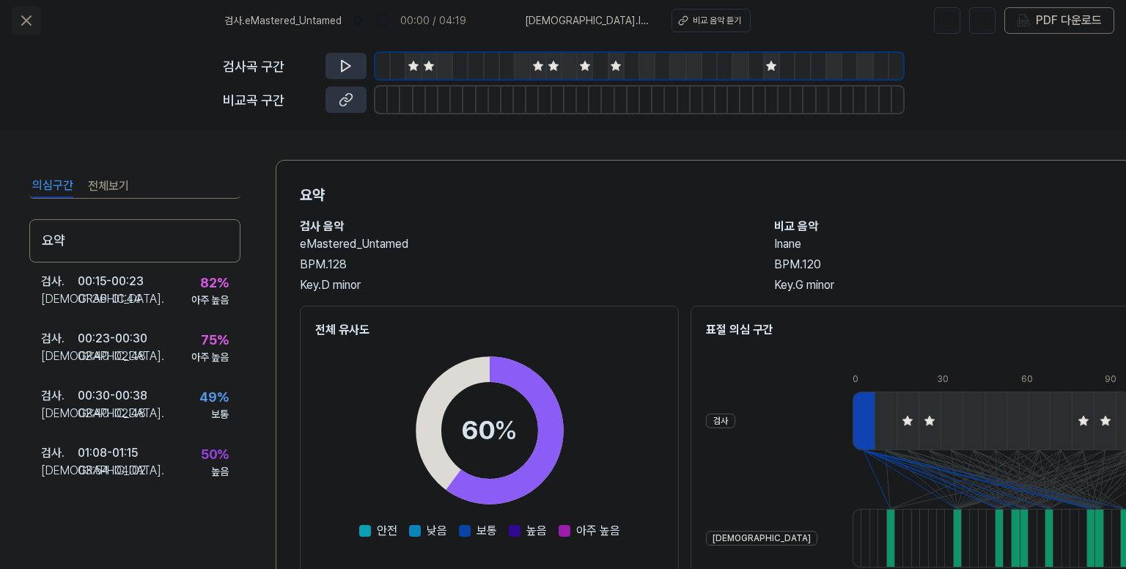
click at [23, 21] on icon at bounding box center [26, 20] width 9 height 9
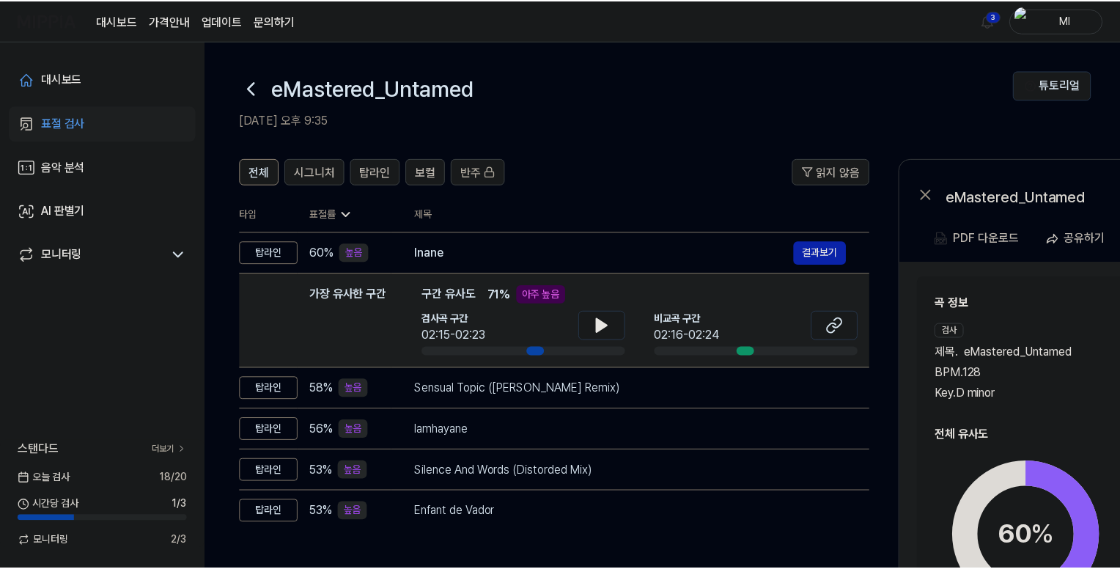
scroll to position [73, 0]
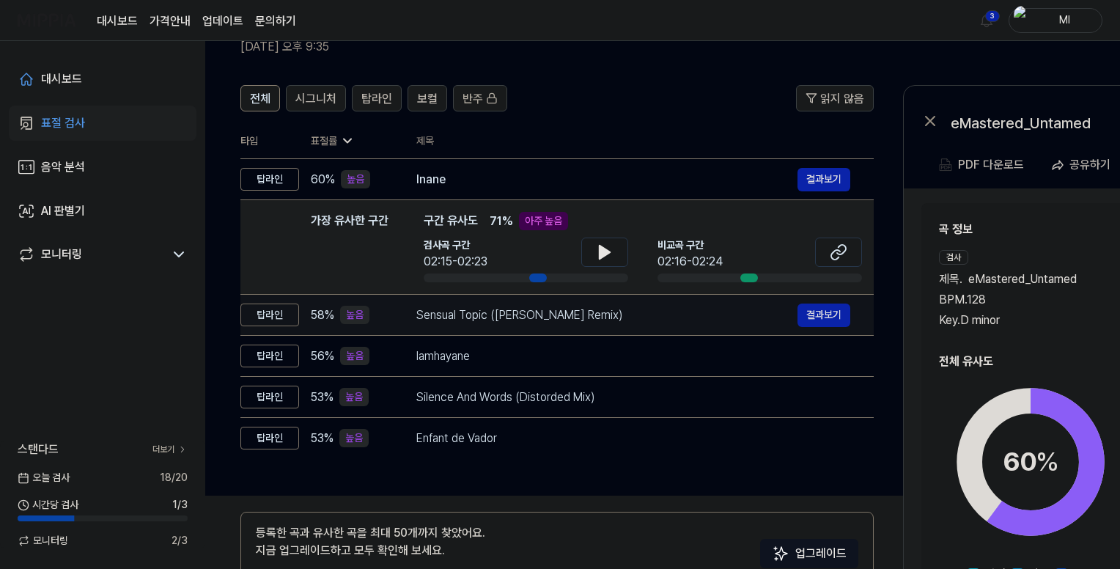
click at [633, 309] on div "Sensual Topic (Mooravyov Remix)" at bounding box center [606, 315] width 381 height 18
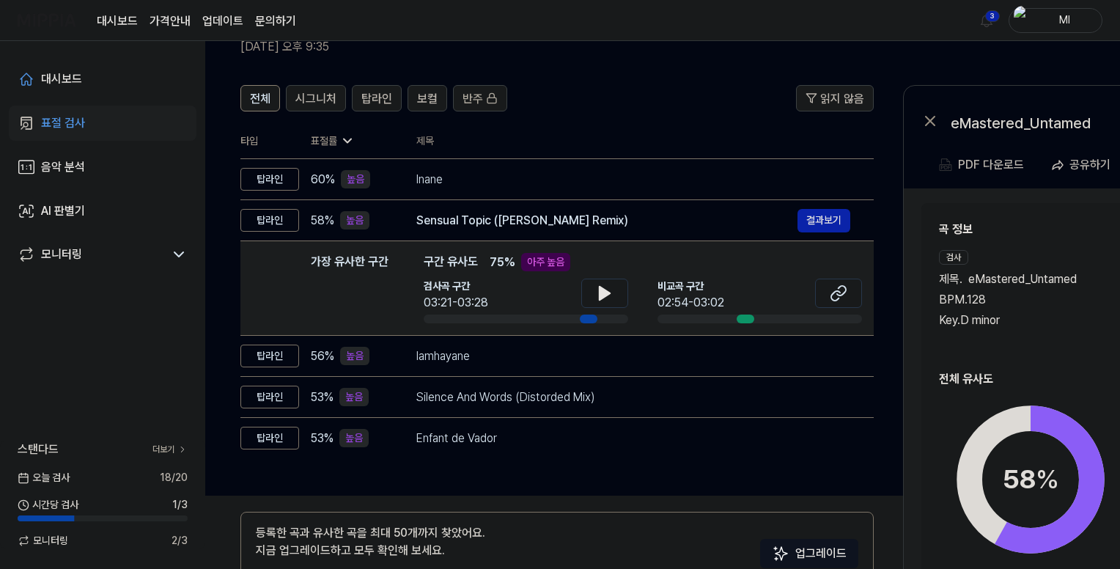
click at [999, 217] on div "곡 정보 검사 제목 . eMastered_Untamed BPM. 128 Key. D minor 비교 제목 . Sensual Topic (Moo…" at bounding box center [1137, 421] width 430 height 436
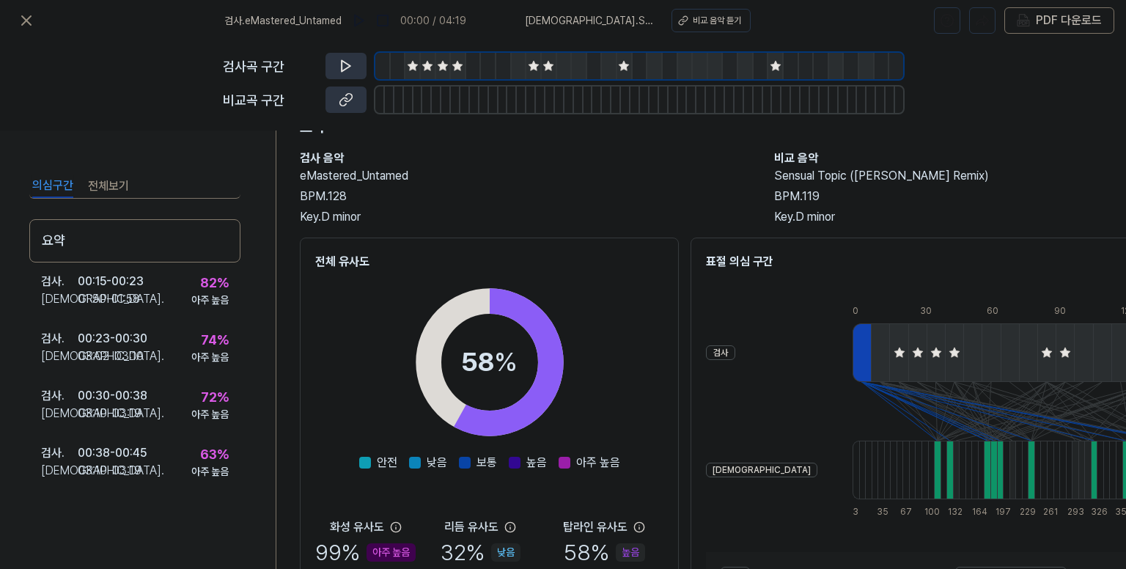
scroll to position [147, 0]
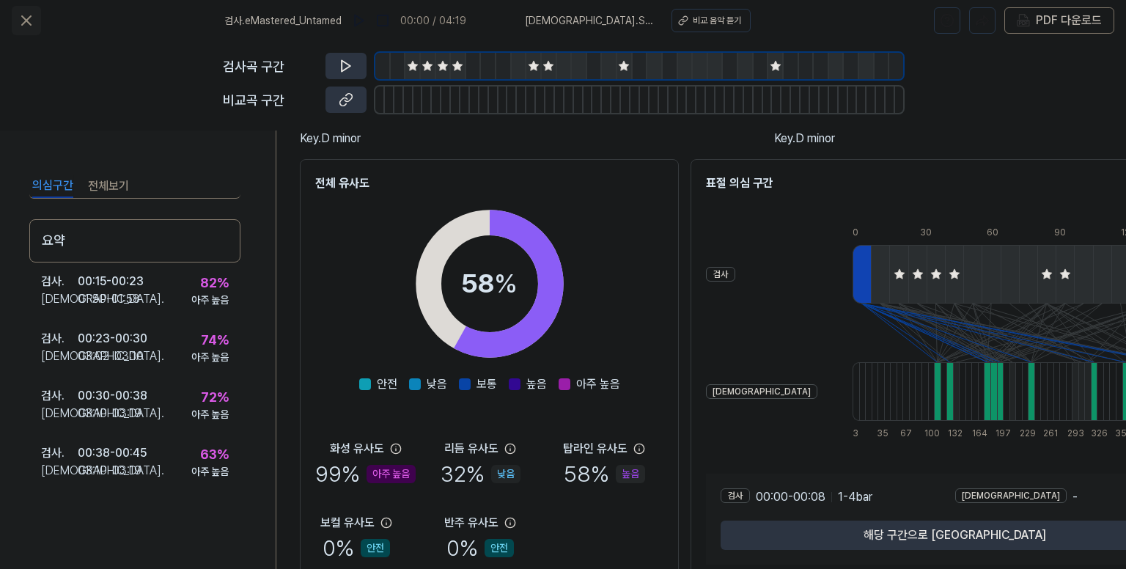
click at [21, 18] on icon at bounding box center [27, 21] width 18 height 18
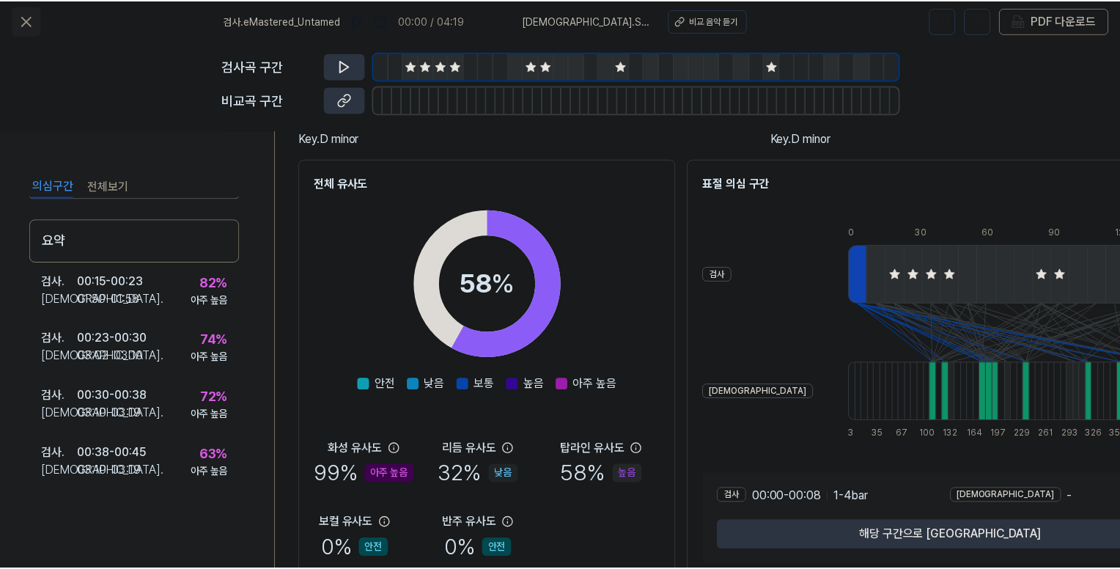
scroll to position [73, 0]
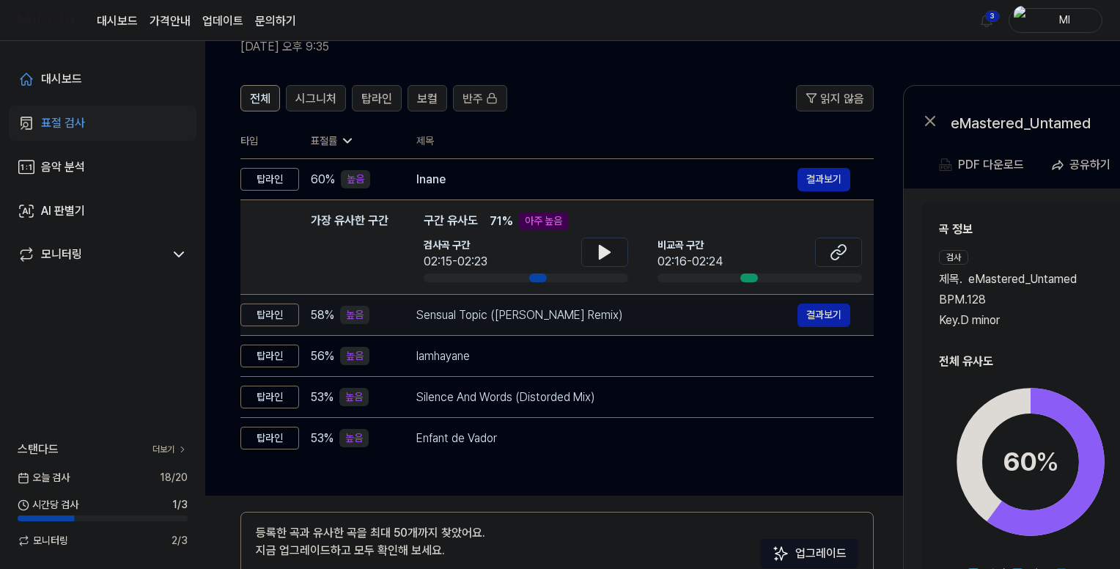
click at [637, 316] on div "Sensual Topic (Mooravyov Remix)" at bounding box center [606, 315] width 381 height 18
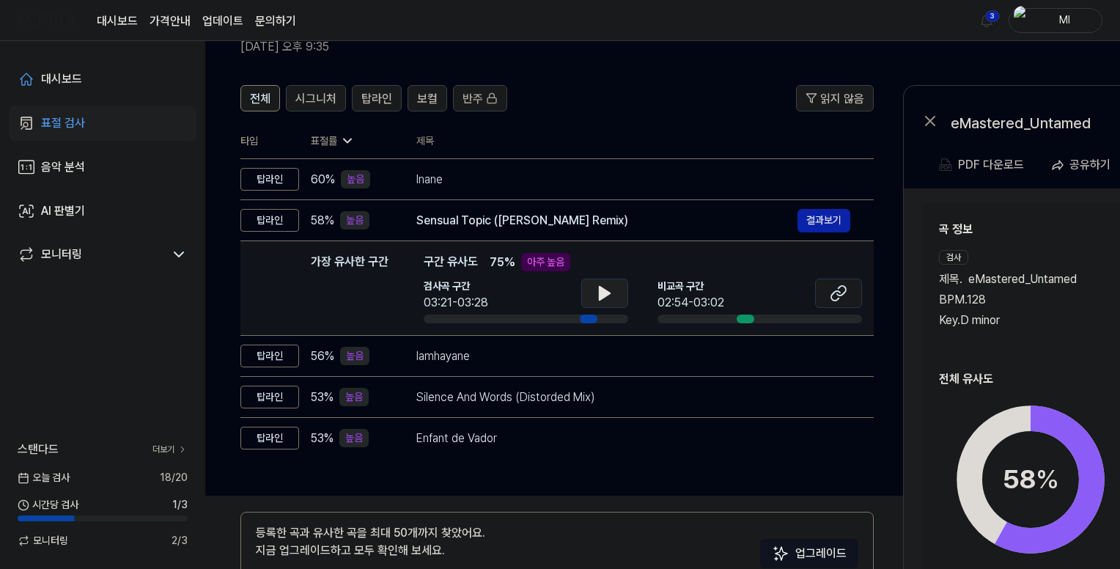
click at [603, 299] on icon at bounding box center [605, 293] width 18 height 18
click at [603, 294] on icon at bounding box center [605, 293] width 18 height 18
click at [836, 295] on icon at bounding box center [839, 293] width 18 height 18
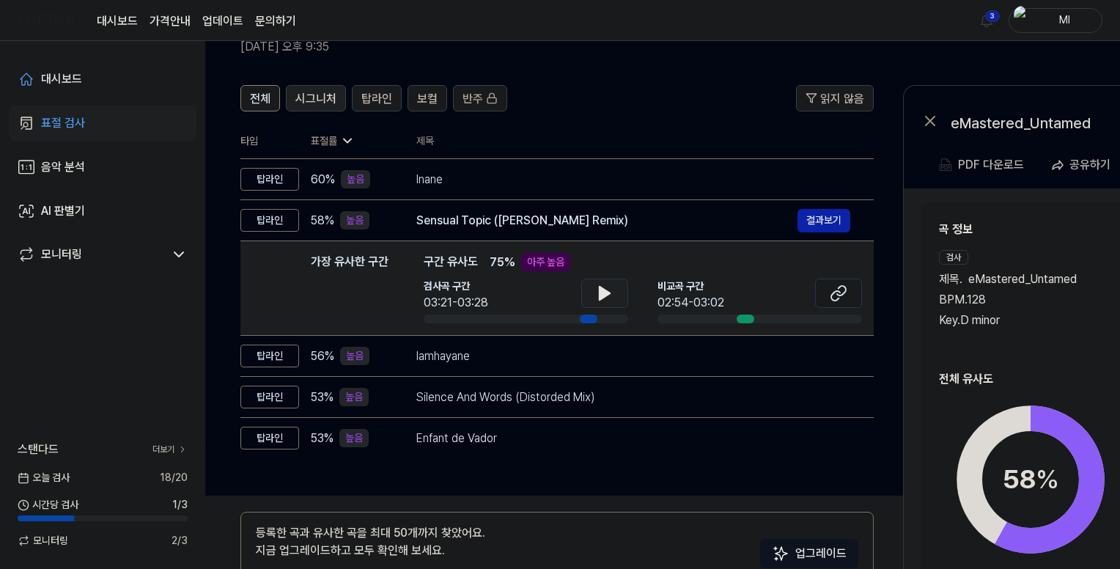
click at [315, 100] on span "시그니처" at bounding box center [315, 99] width 41 height 18
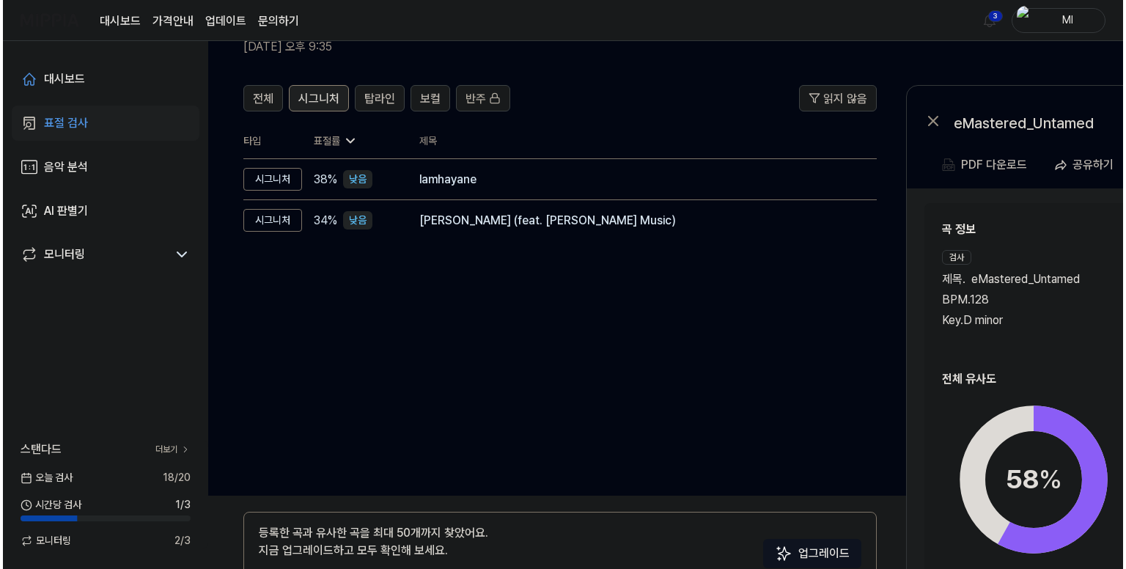
scroll to position [0, 0]
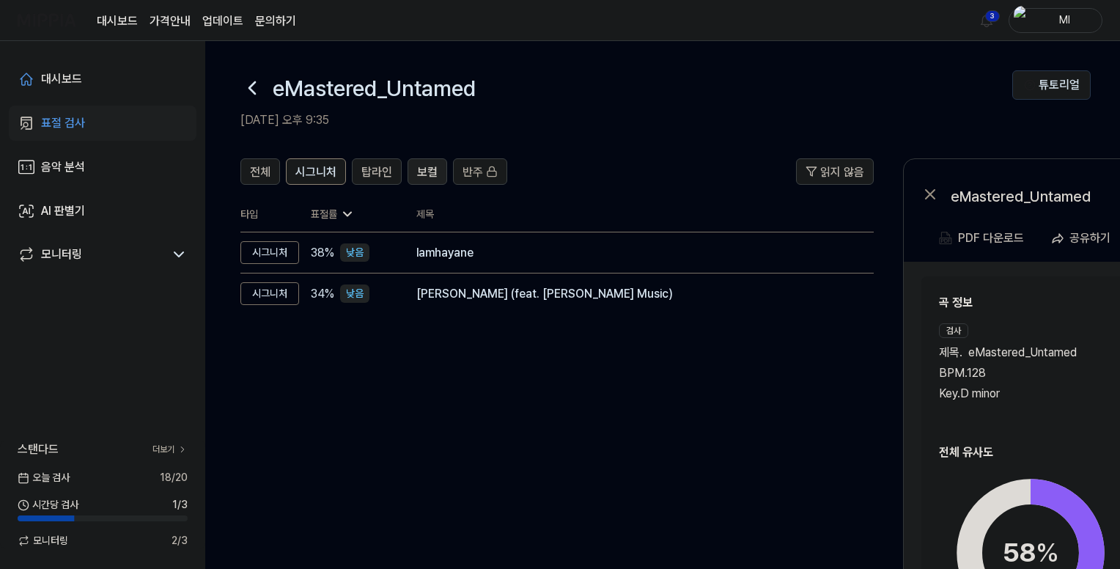
click at [428, 173] on span "보컬" at bounding box center [427, 173] width 21 height 18
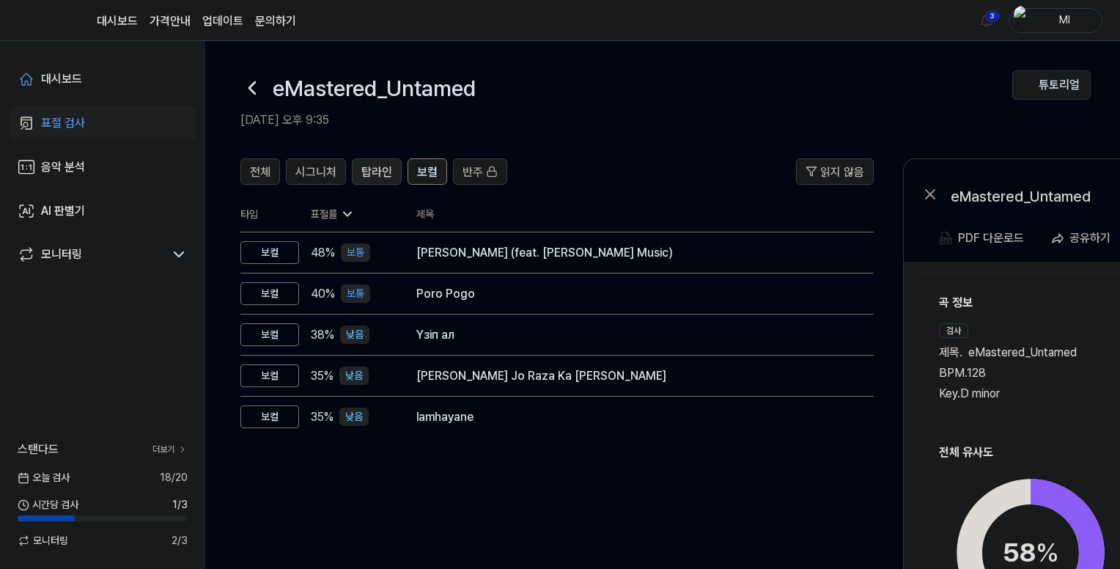
click at [371, 171] on span "탑라인" at bounding box center [376, 173] width 31 height 18
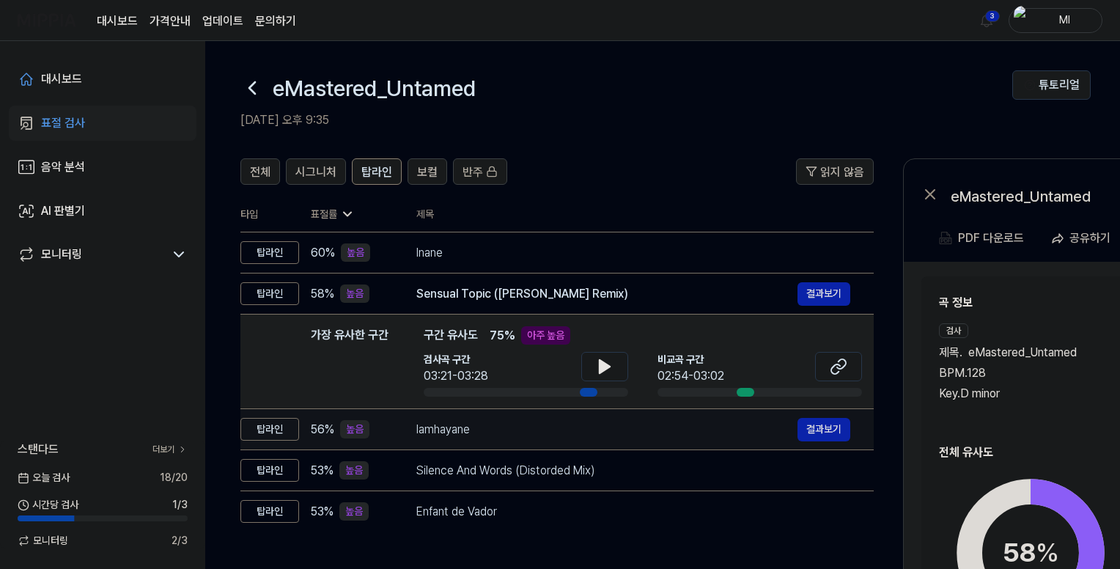
click at [510, 433] on div "lamhayane" at bounding box center [606, 430] width 381 height 18
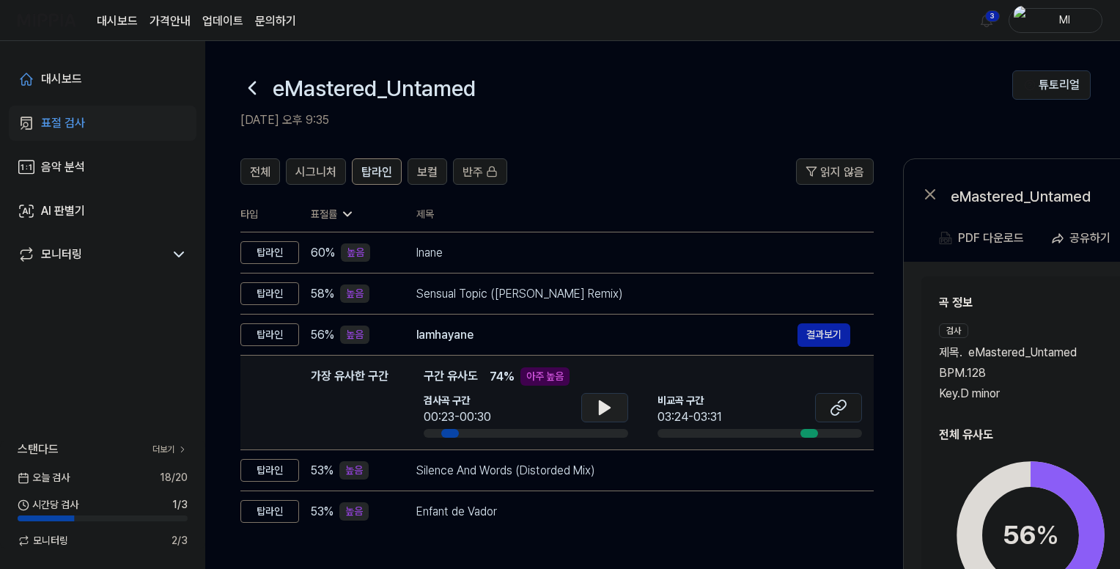
click at [596, 414] on icon at bounding box center [605, 408] width 18 height 18
click at [606, 412] on icon at bounding box center [607, 408] width 3 height 12
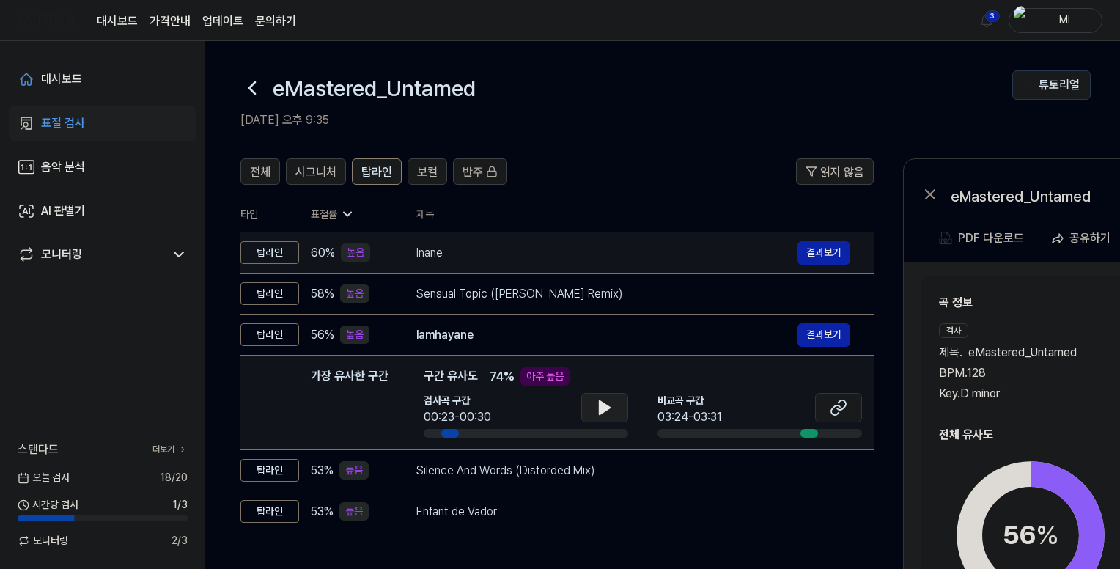
click at [551, 257] on div "Inane" at bounding box center [606, 253] width 381 height 18
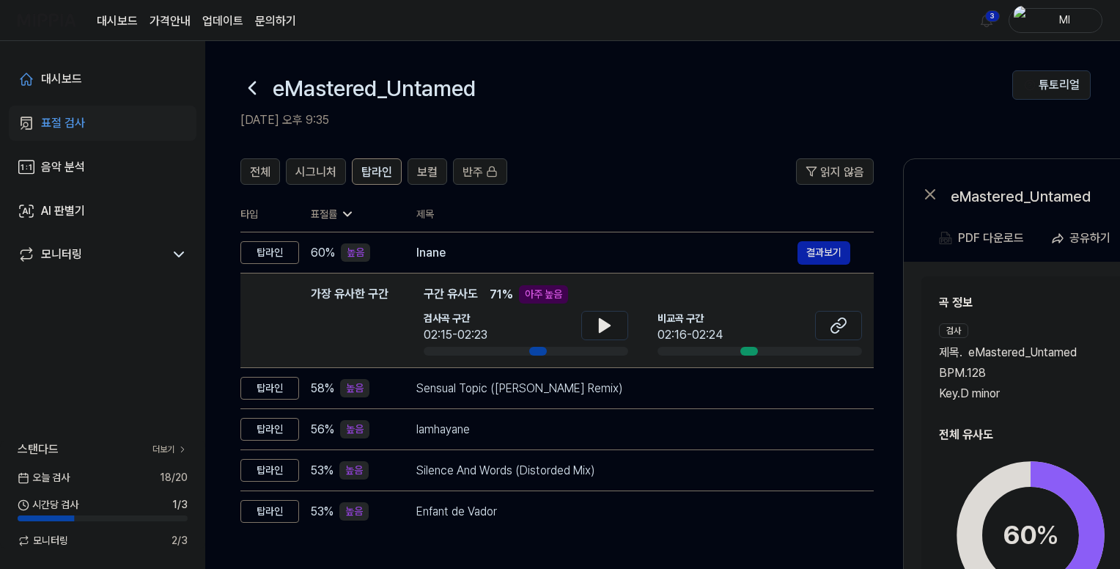
click at [1030, 279] on div "곡 정보 검사 제목 . eMastered_Untamed BPM. 128 Key. D minor 비교 제목 . Inane BPM. 120 Key…" at bounding box center [1137, 485] width 430 height 418
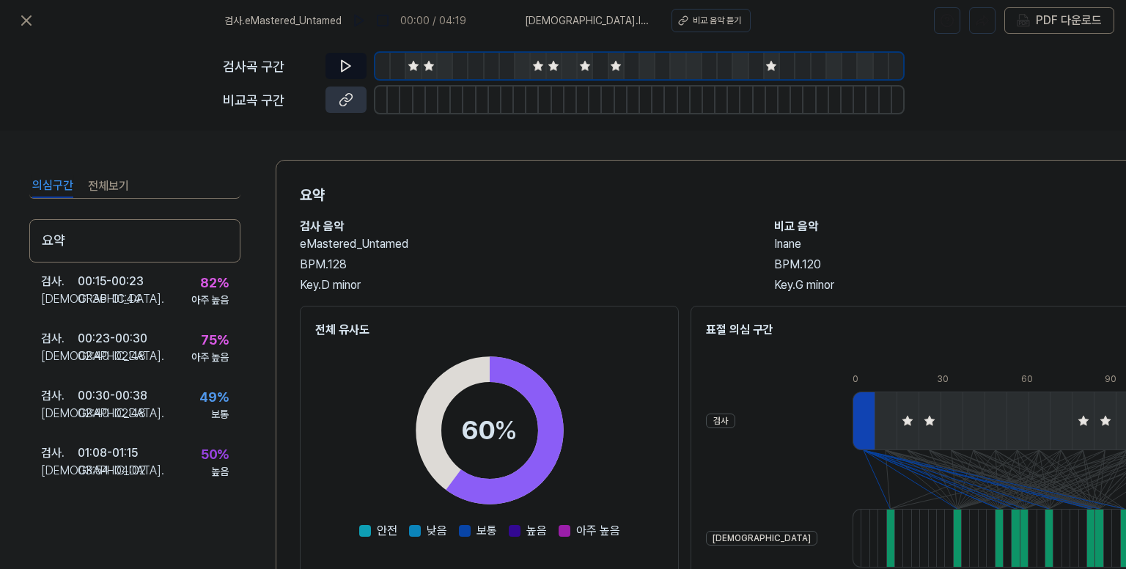
click at [342, 61] on icon at bounding box center [346, 66] width 9 height 11
click at [346, 68] on icon at bounding box center [346, 66] width 9 height 11
click at [386, 65] on div at bounding box center [382, 66] width 15 height 26
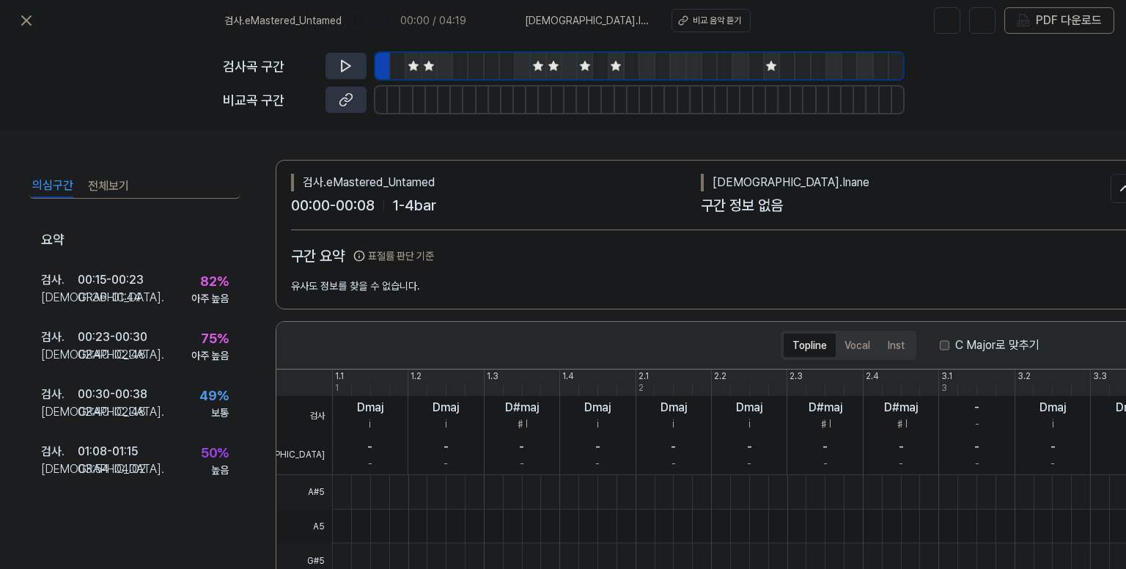
click at [416, 64] on icon at bounding box center [413, 66] width 10 height 10
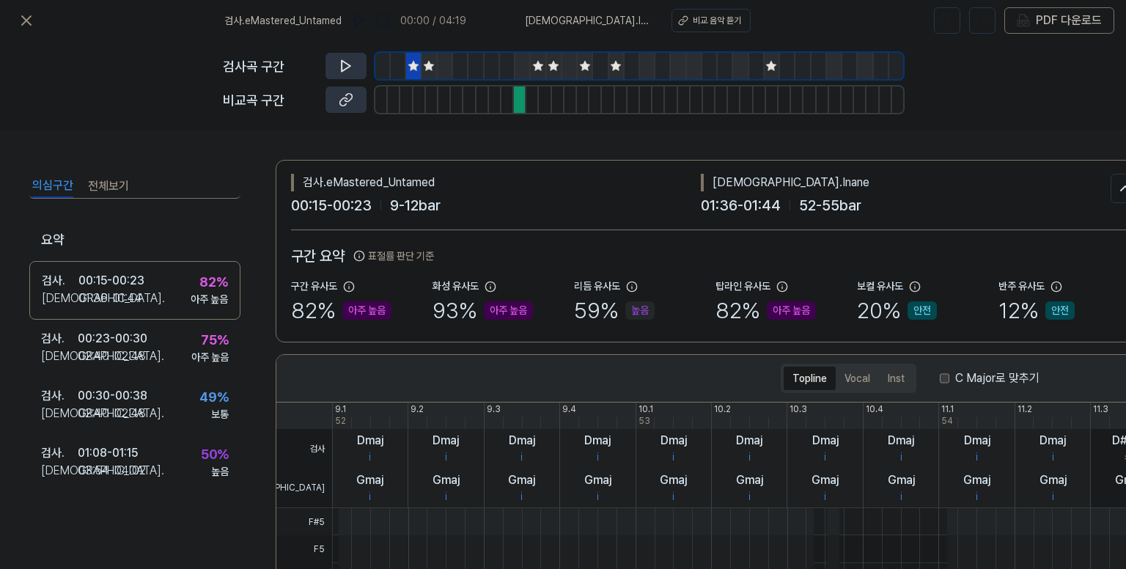
click at [427, 60] on icon at bounding box center [429, 66] width 12 height 12
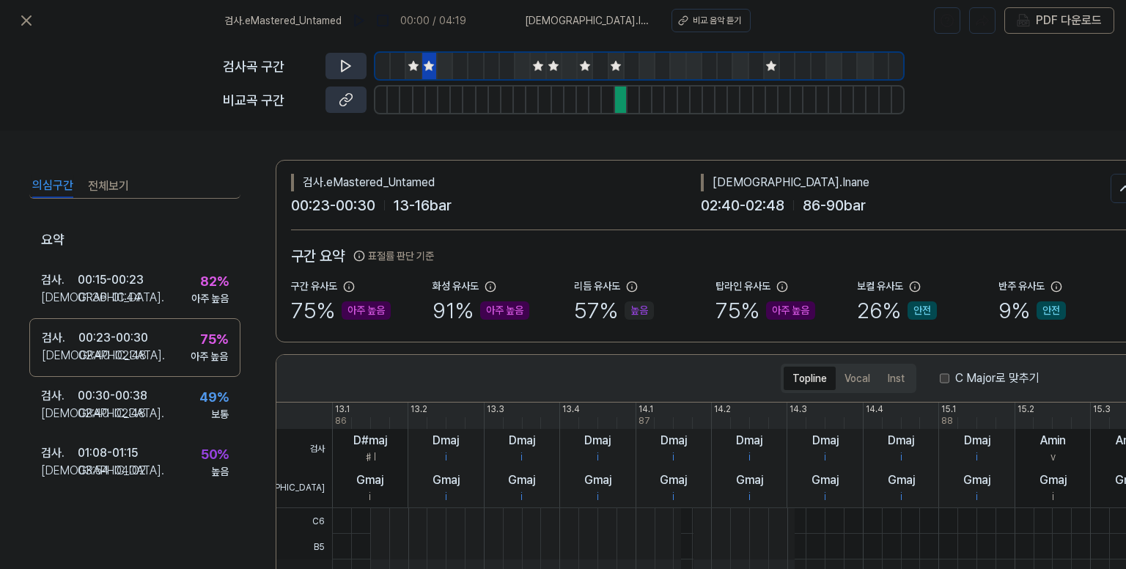
click at [414, 65] on icon at bounding box center [413, 66] width 10 height 10
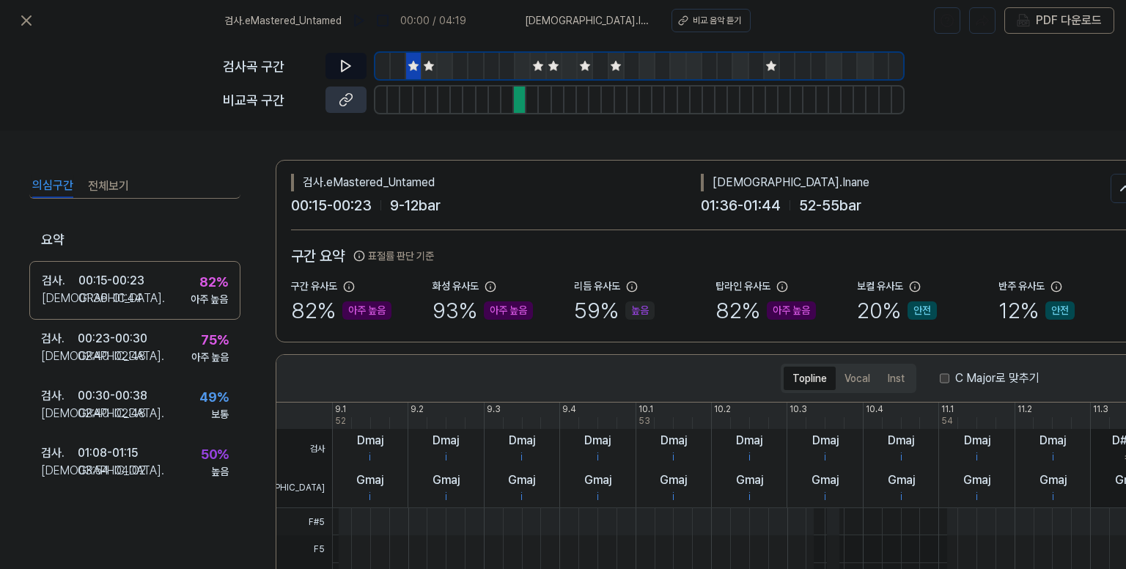
click at [346, 65] on icon at bounding box center [346, 66] width 15 height 15
click at [351, 100] on icon at bounding box center [346, 99] width 15 height 15
click at [537, 65] on icon at bounding box center [538, 66] width 10 height 10
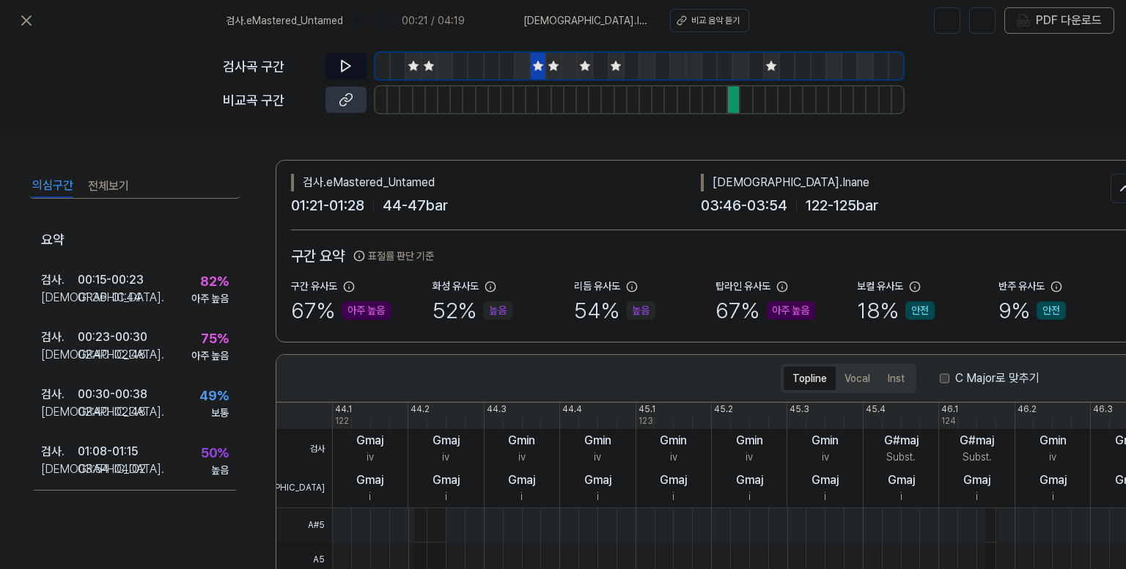
click at [342, 67] on icon at bounding box center [346, 66] width 15 height 15
click at [345, 65] on icon at bounding box center [346, 66] width 15 height 15
click at [345, 65] on icon at bounding box center [343, 66] width 2 height 10
click at [555, 65] on icon at bounding box center [554, 66] width 10 height 10
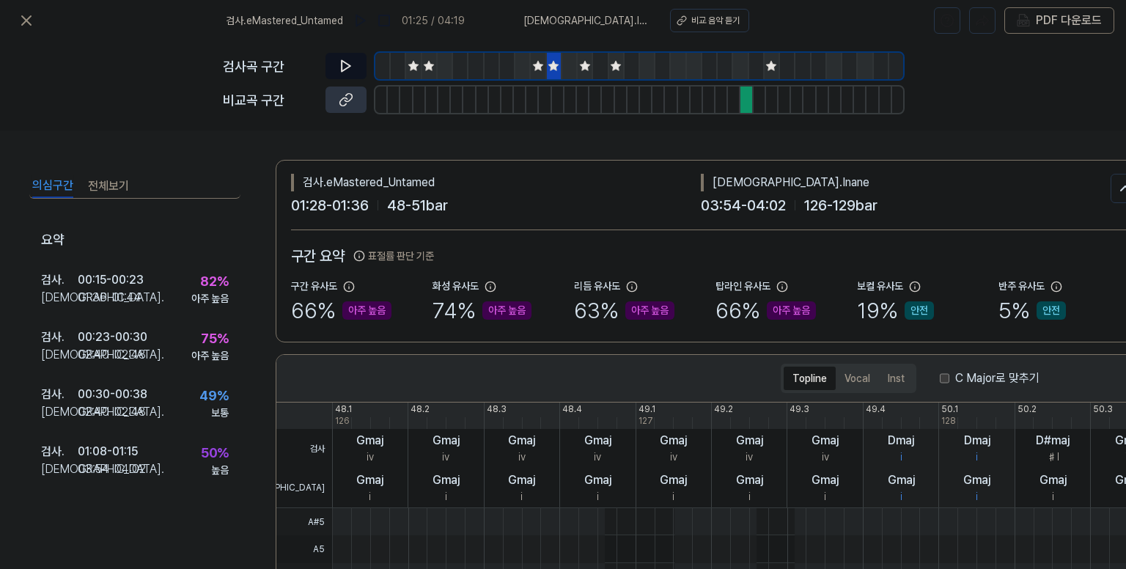
click at [588, 70] on icon at bounding box center [585, 66] width 12 height 12
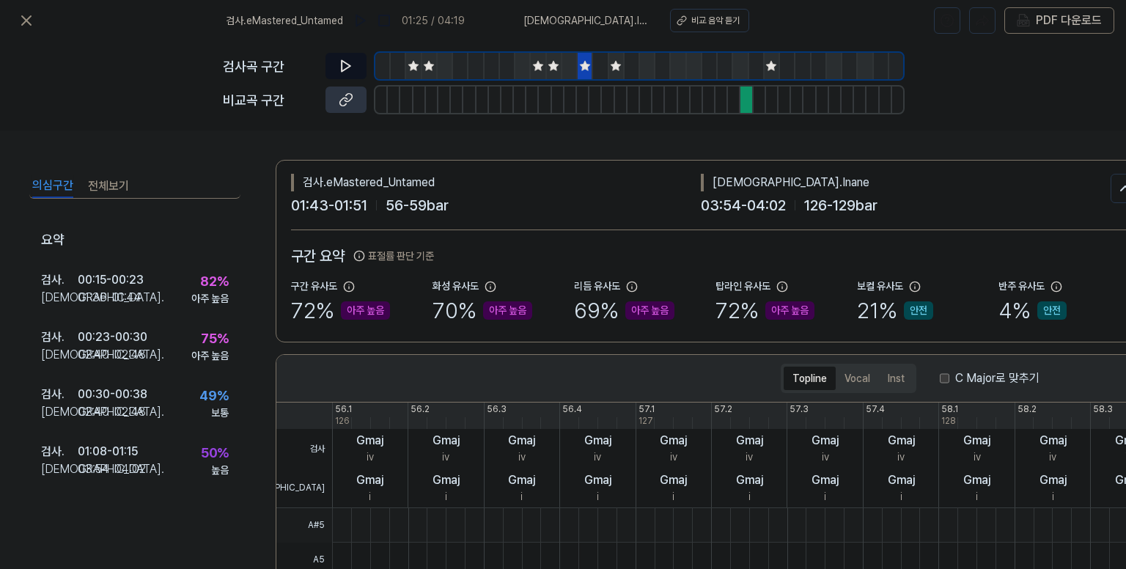
click at [587, 67] on icon at bounding box center [585, 66] width 10 height 10
click at [537, 68] on icon at bounding box center [538, 66] width 10 height 10
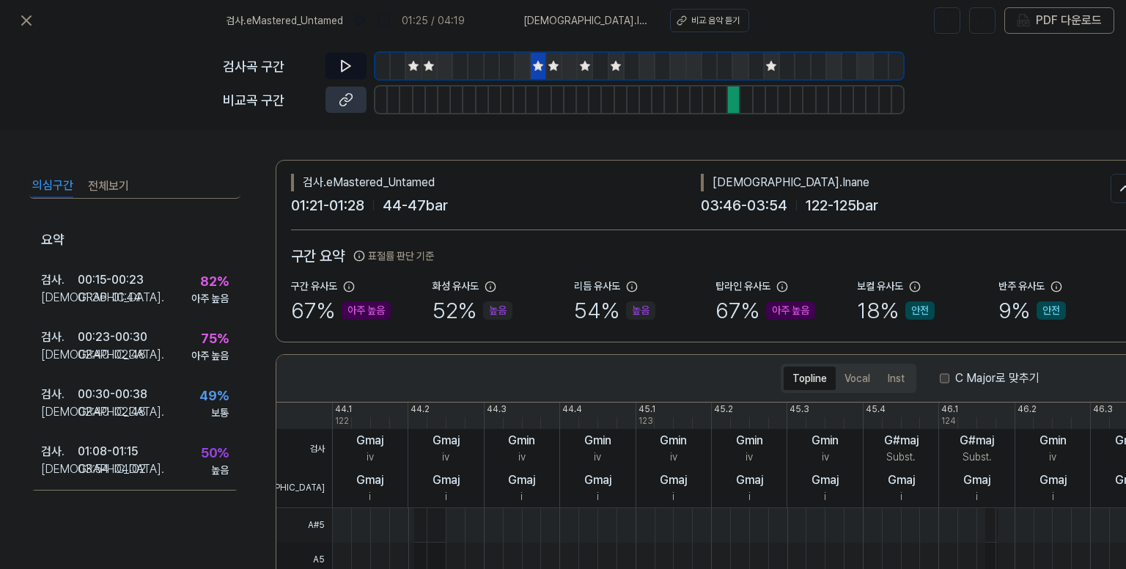
click at [613, 67] on icon at bounding box center [616, 66] width 12 height 12
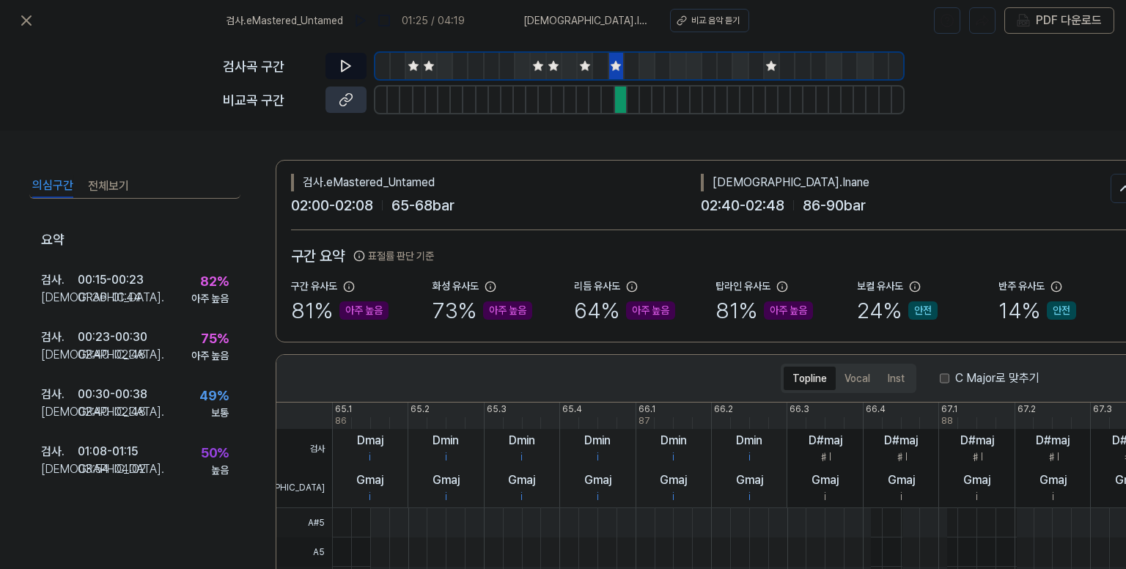
click at [771, 62] on icon at bounding box center [772, 66] width 10 height 10
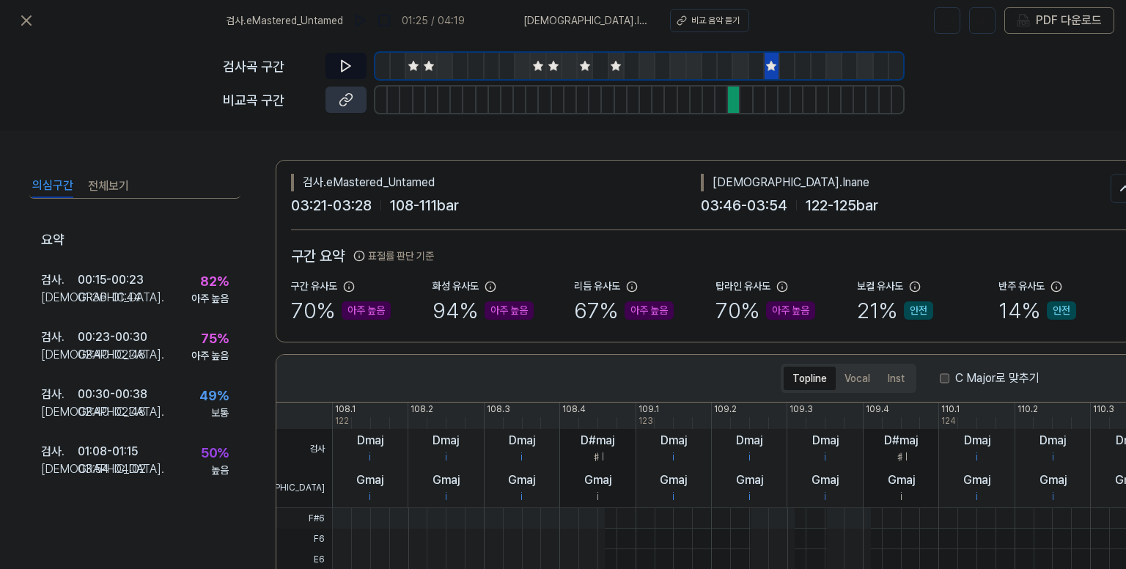
click at [621, 63] on icon at bounding box center [616, 66] width 12 height 12
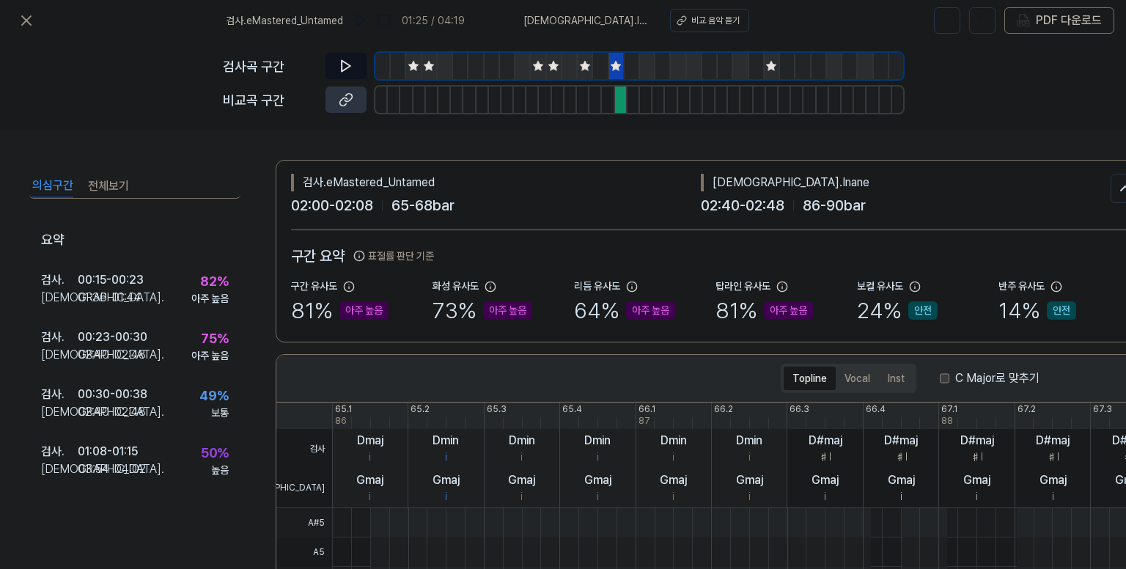
click at [414, 67] on icon at bounding box center [413, 66] width 10 height 10
click at [616, 59] on div at bounding box center [616, 66] width 15 height 26
click at [416, 67] on icon at bounding box center [413, 66] width 10 height 10
click at [343, 67] on icon at bounding box center [346, 66] width 15 height 15
click at [25, 13] on icon at bounding box center [27, 21] width 18 height 18
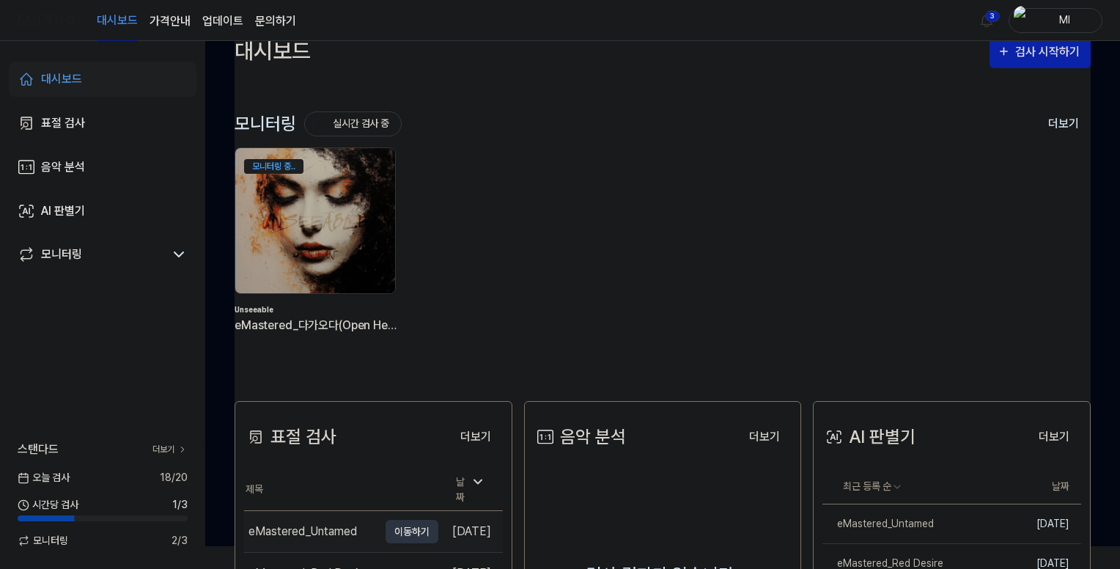
scroll to position [147, 0]
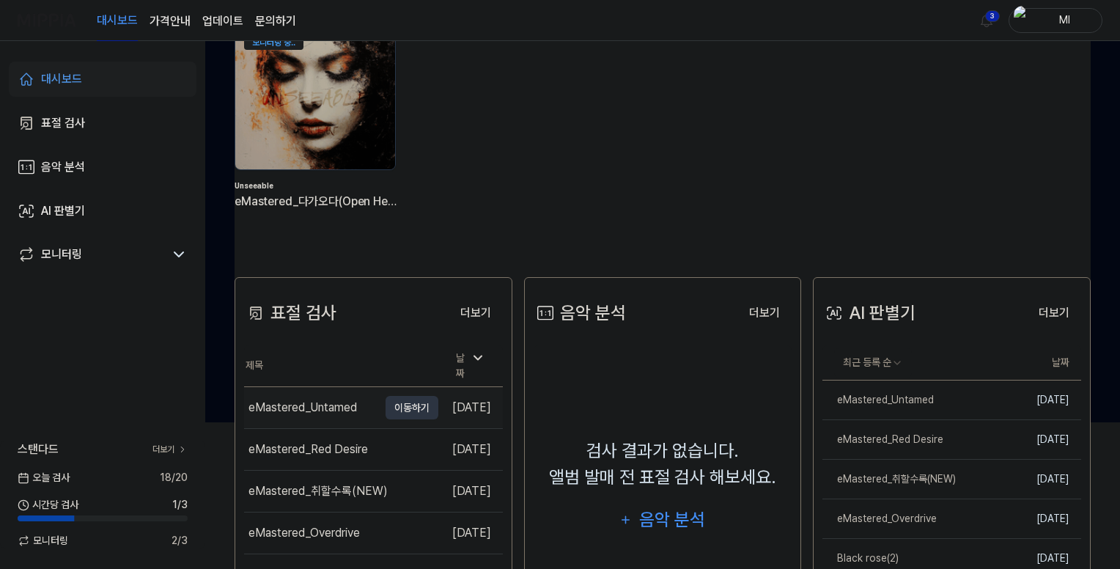
click at [307, 401] on div "eMastered_Untamed" at bounding box center [303, 408] width 109 height 18
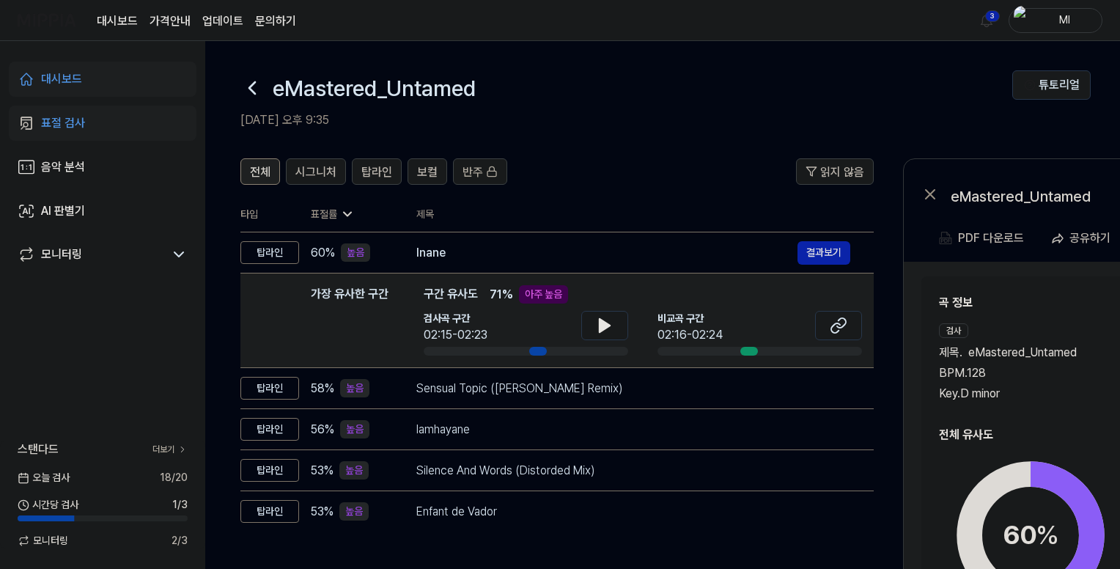
click at [254, 177] on span "전체" at bounding box center [260, 173] width 21 height 18
click at [1052, 306] on h2 "곡 정보" at bounding box center [1136, 303] width 395 height 18
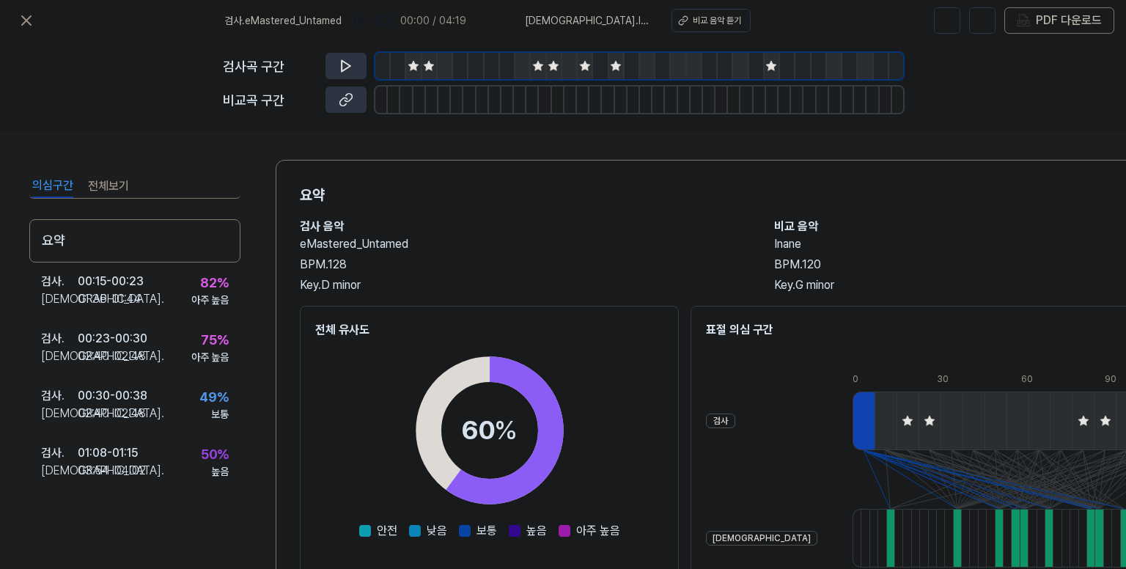
scroll to position [147, 0]
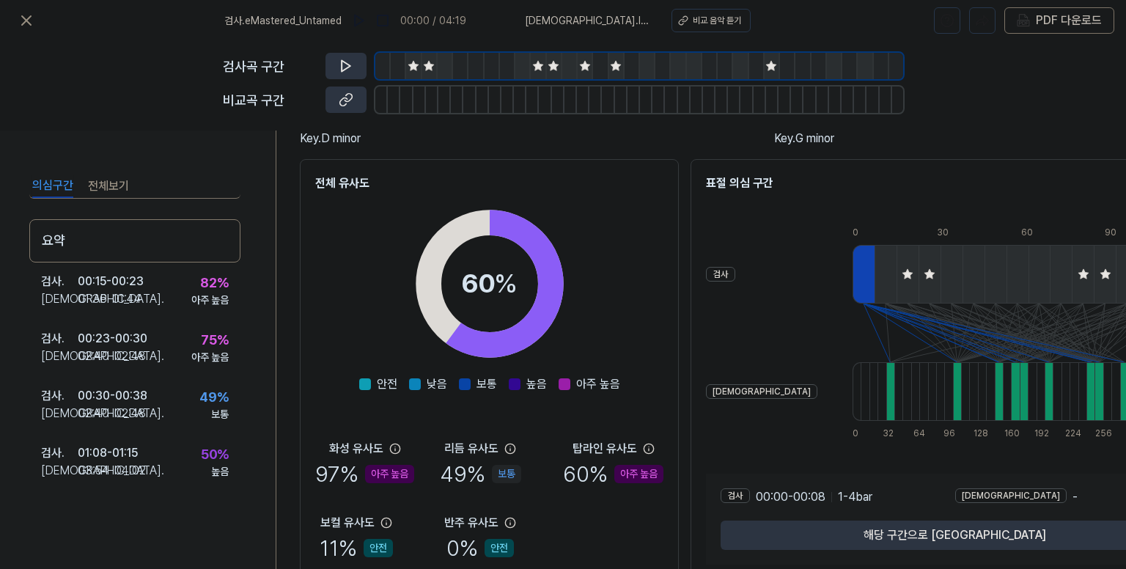
click at [897, 281] on div at bounding box center [908, 274] width 22 height 59
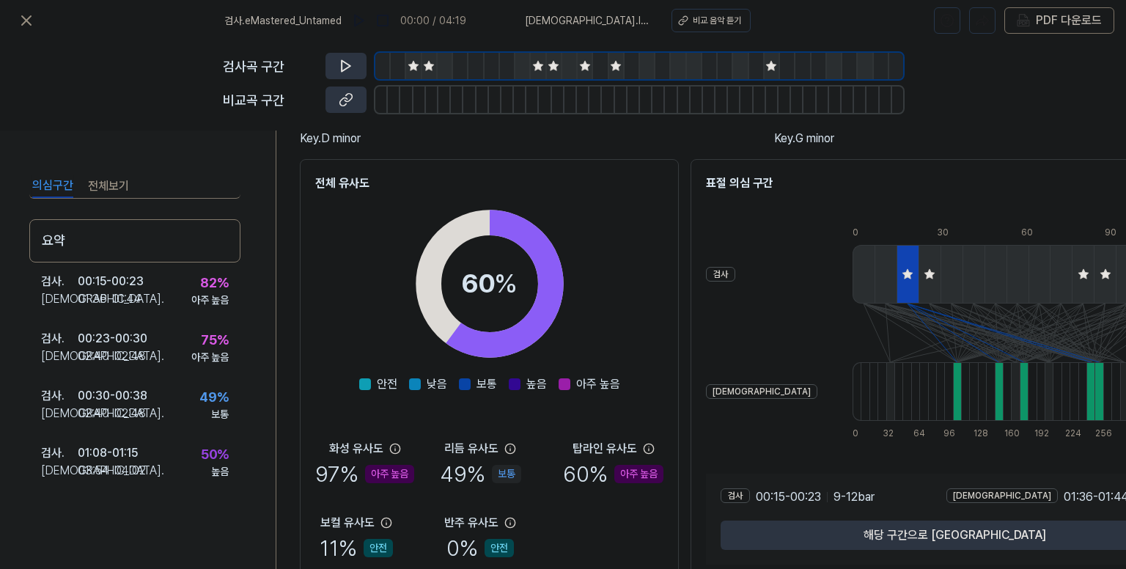
click at [925, 276] on icon at bounding box center [930, 274] width 10 height 10
click at [1079, 272] on icon at bounding box center [1084, 274] width 10 height 10
click at [903, 276] on icon at bounding box center [908, 274] width 10 height 10
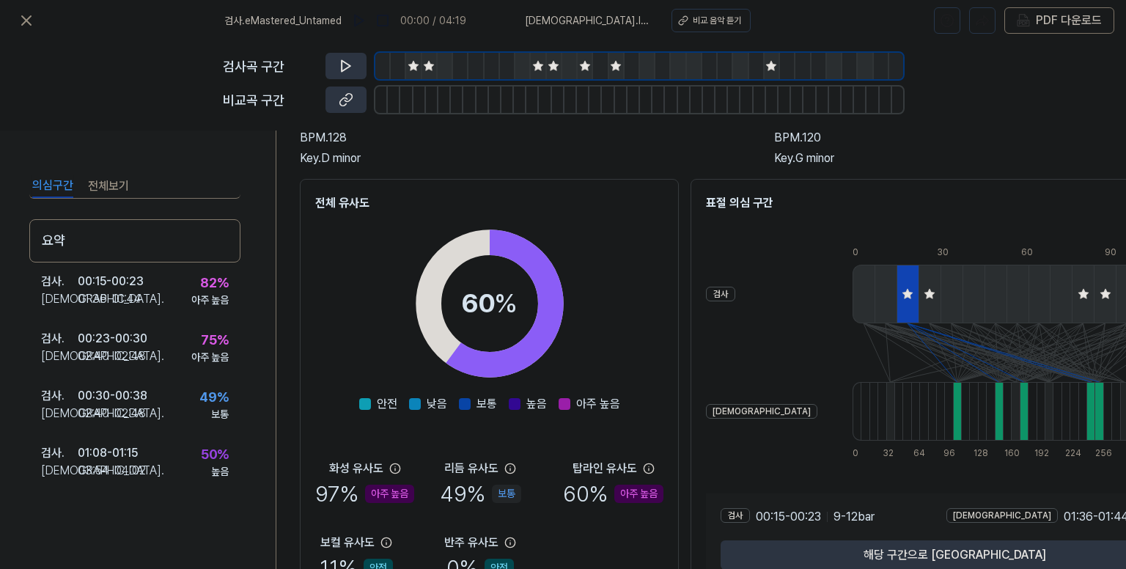
scroll to position [0, 0]
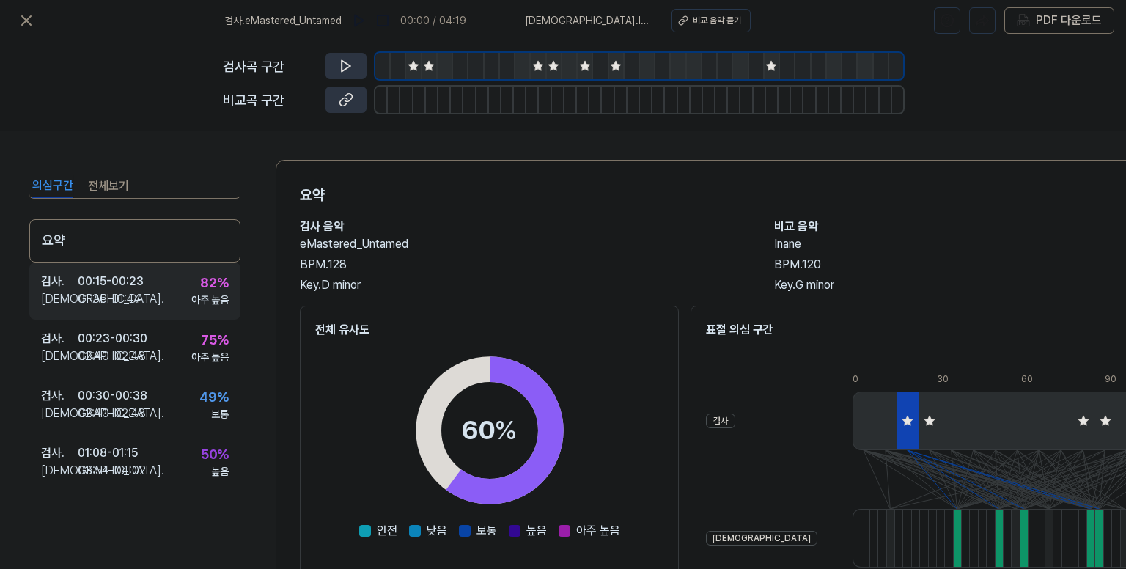
click at [138, 290] on div "01:36 - 01:44" at bounding box center [110, 299] width 64 height 18
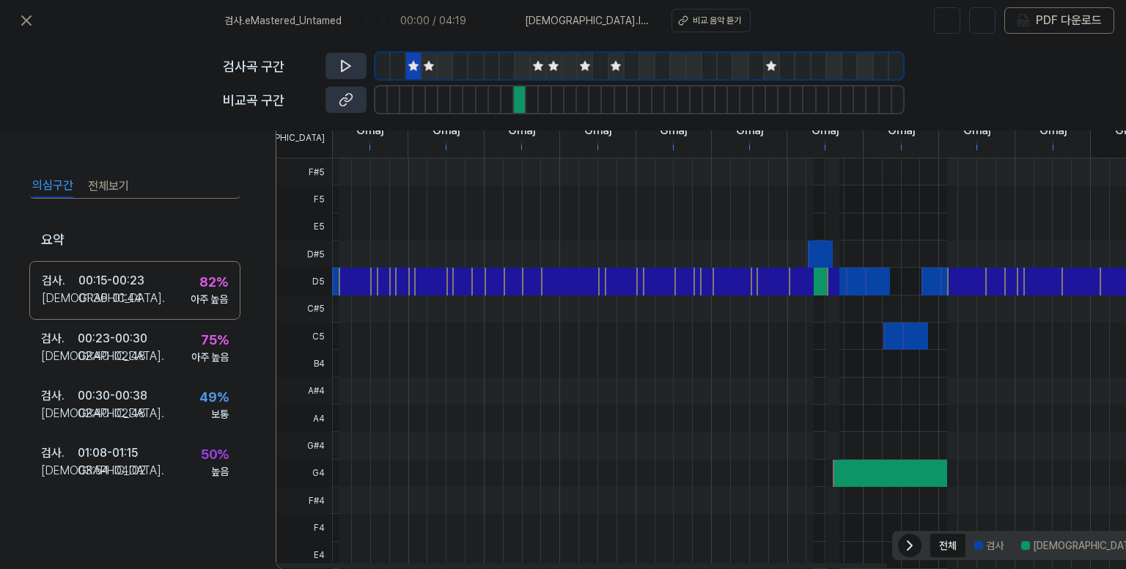
scroll to position [384, 0]
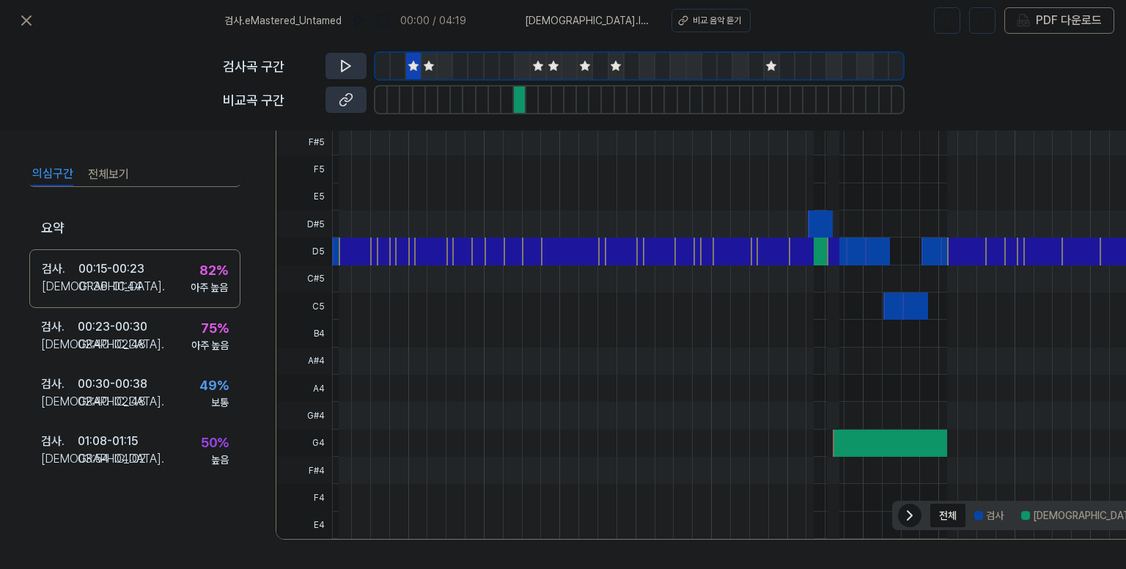
click at [414, 69] on icon at bounding box center [413, 66] width 10 height 10
click at [433, 67] on icon at bounding box center [429, 66] width 12 height 12
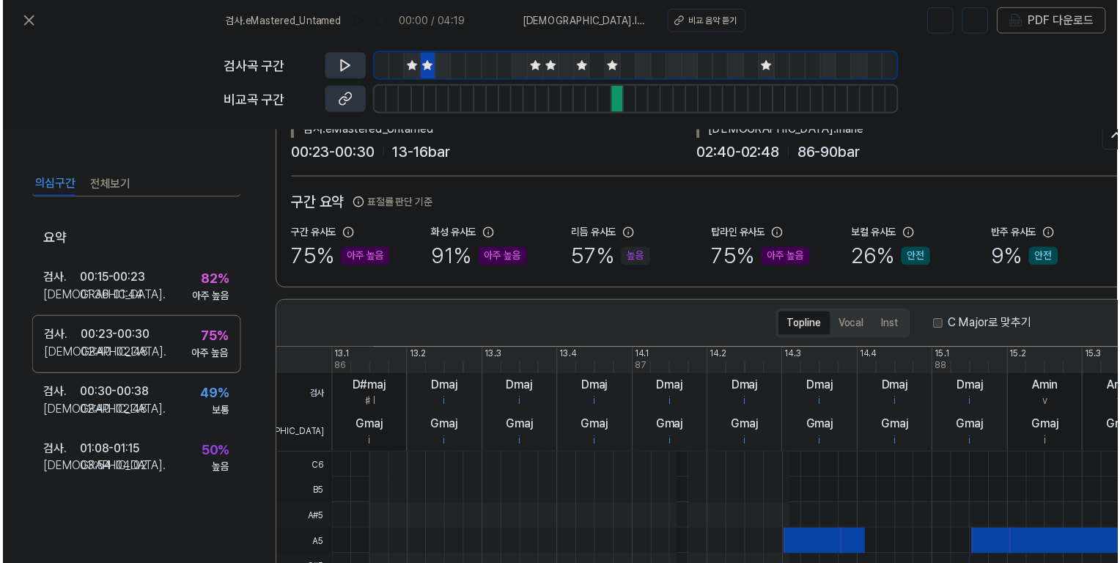
scroll to position [0, 0]
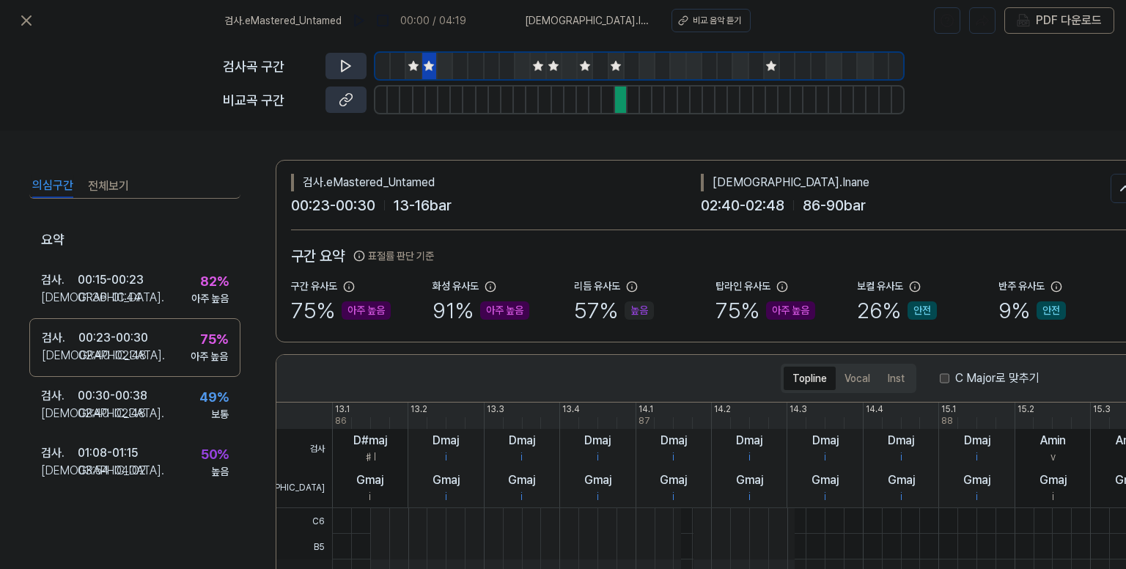
click at [414, 63] on icon at bounding box center [413, 66] width 10 height 10
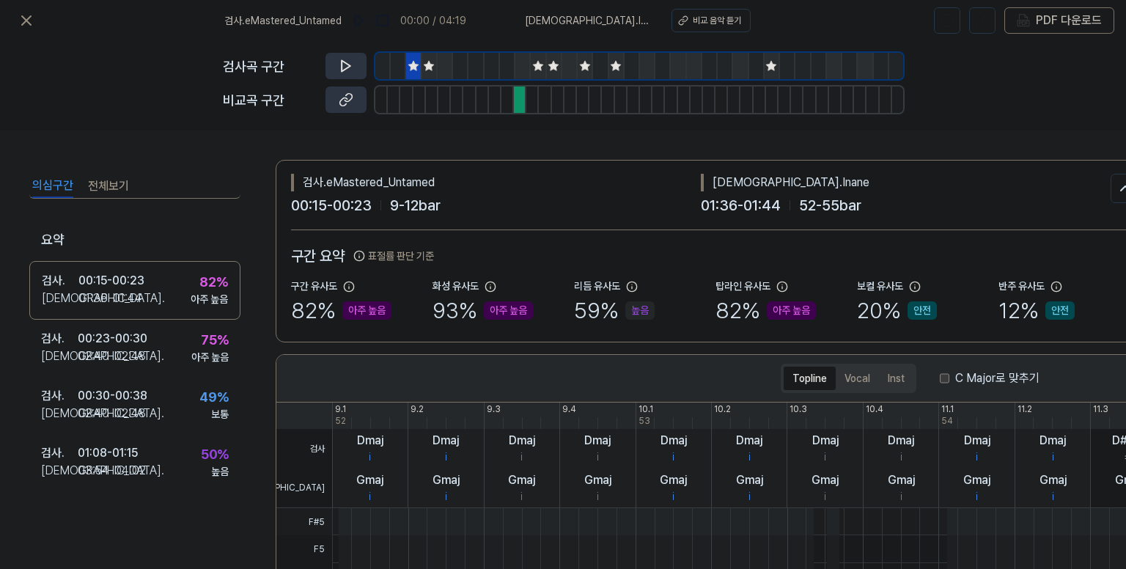
click at [430, 60] on icon at bounding box center [429, 66] width 12 height 12
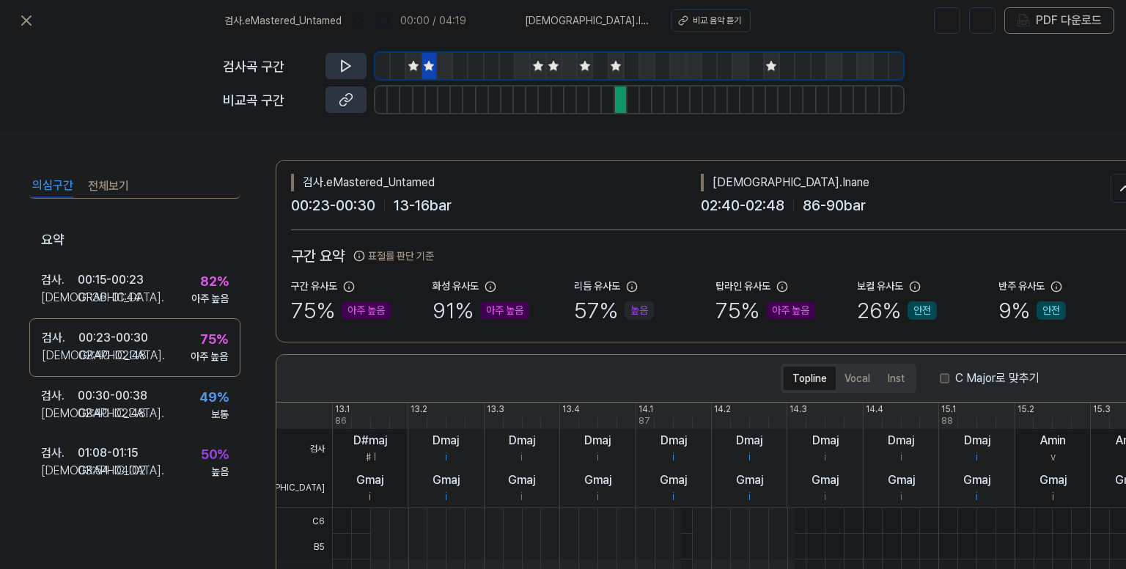
click at [540, 67] on icon at bounding box center [538, 66] width 10 height 10
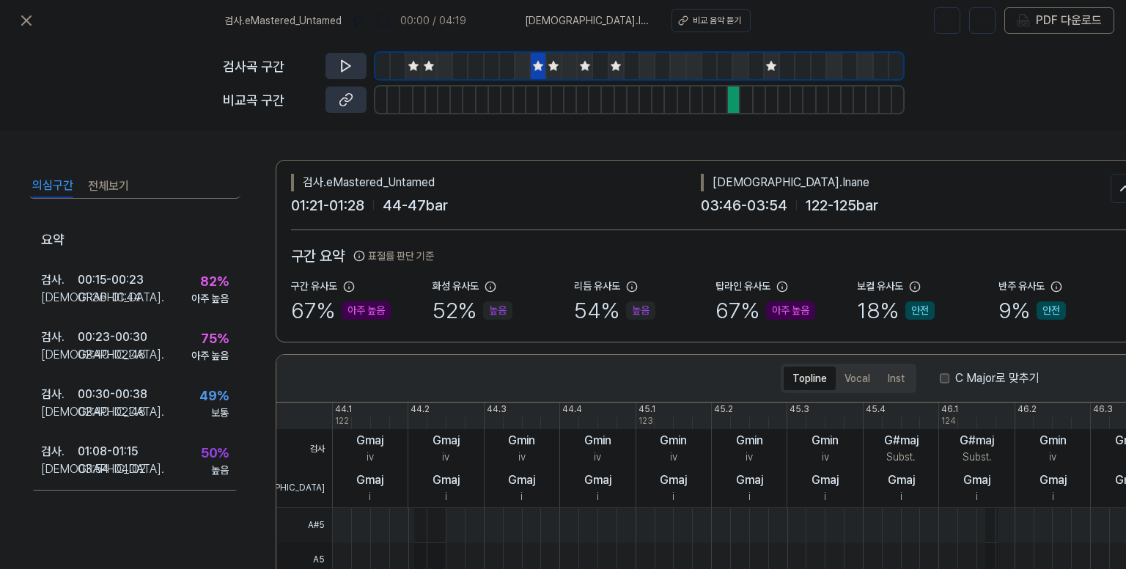
click at [551, 65] on icon at bounding box center [554, 66] width 10 height 10
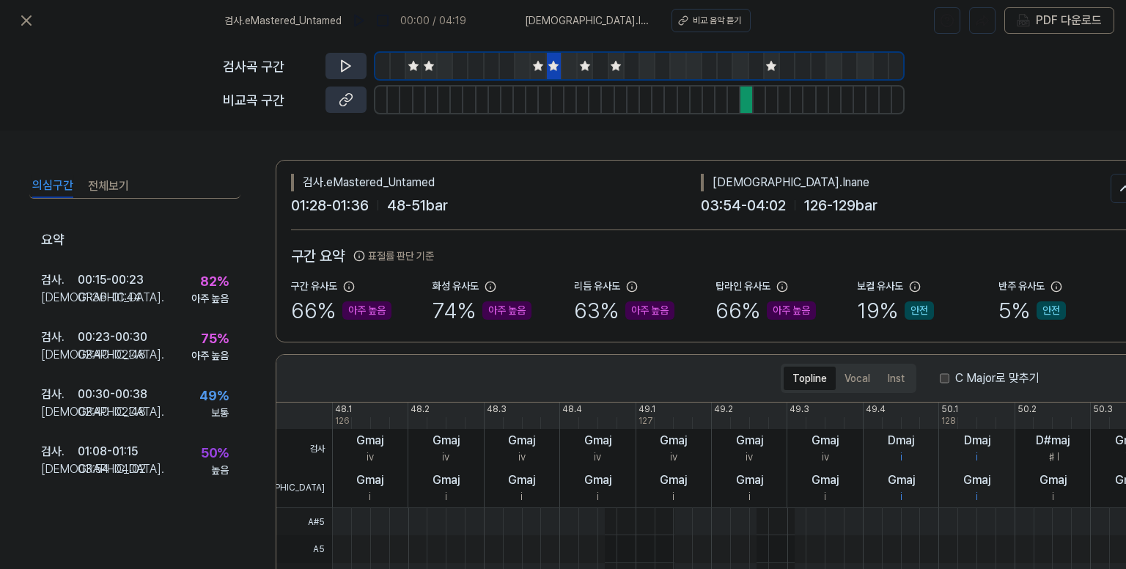
click at [586, 65] on icon at bounding box center [585, 66] width 10 height 10
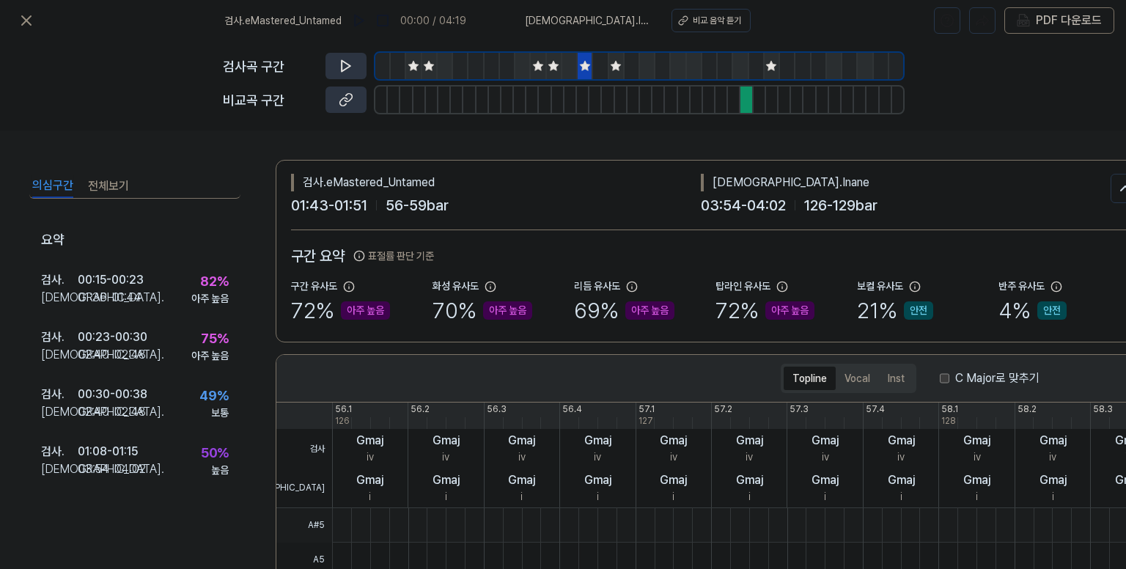
click at [617, 64] on icon at bounding box center [616, 66] width 10 height 10
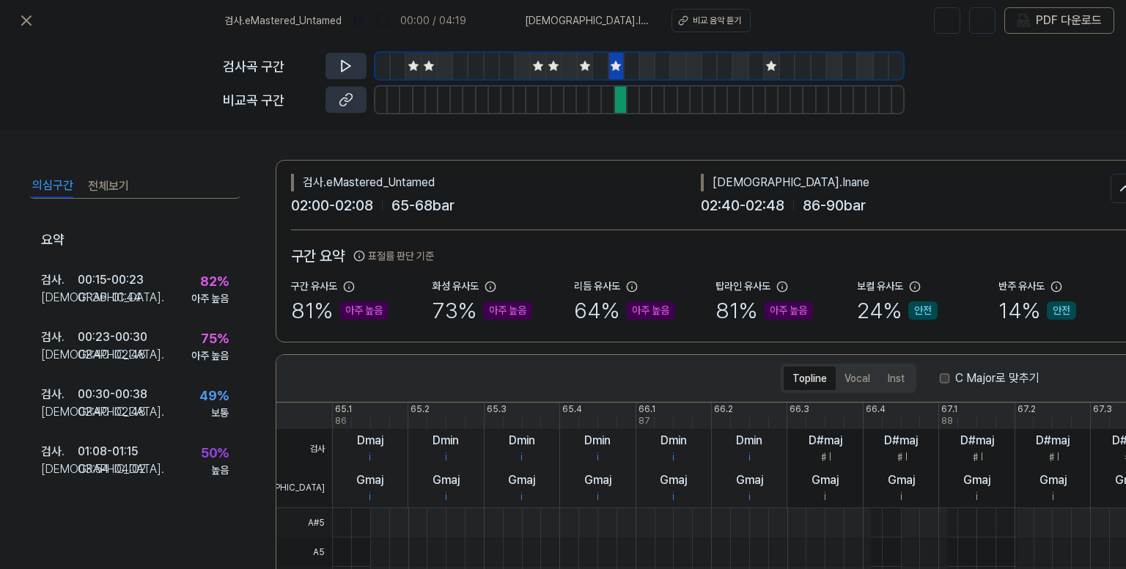
click at [770, 65] on icon at bounding box center [772, 66] width 10 height 10
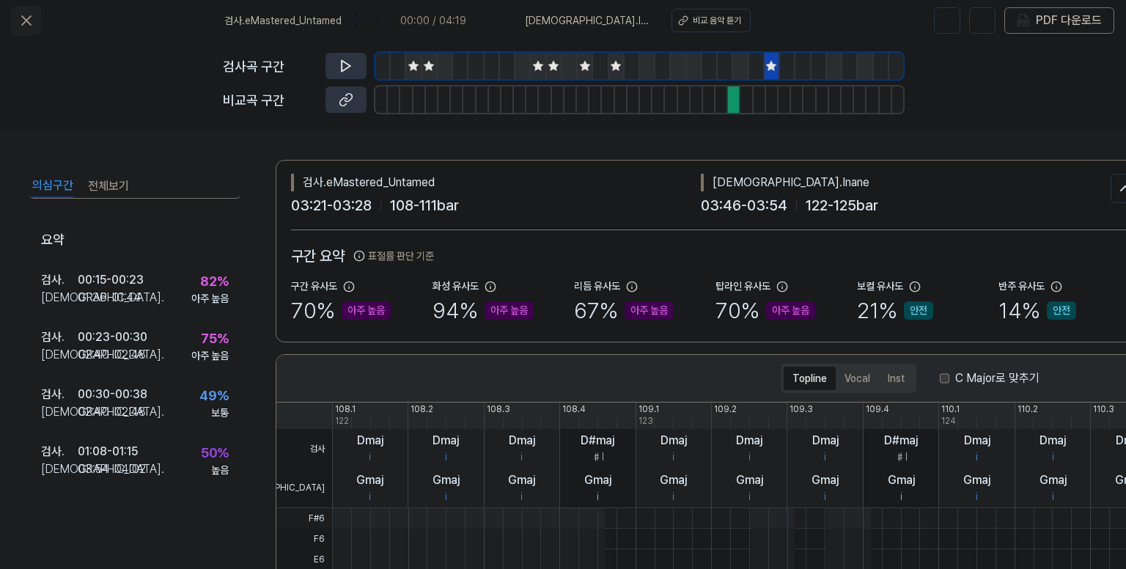
click at [26, 21] on icon at bounding box center [26, 20] width 9 height 9
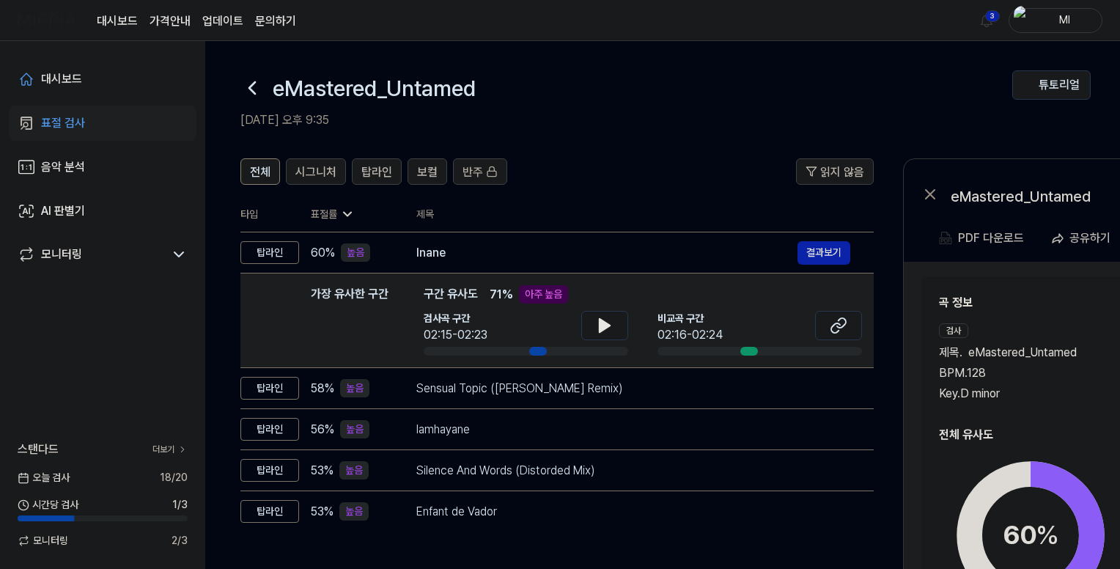
click at [273, 21] on link "문의하기" at bounding box center [275, 21] width 41 height 18
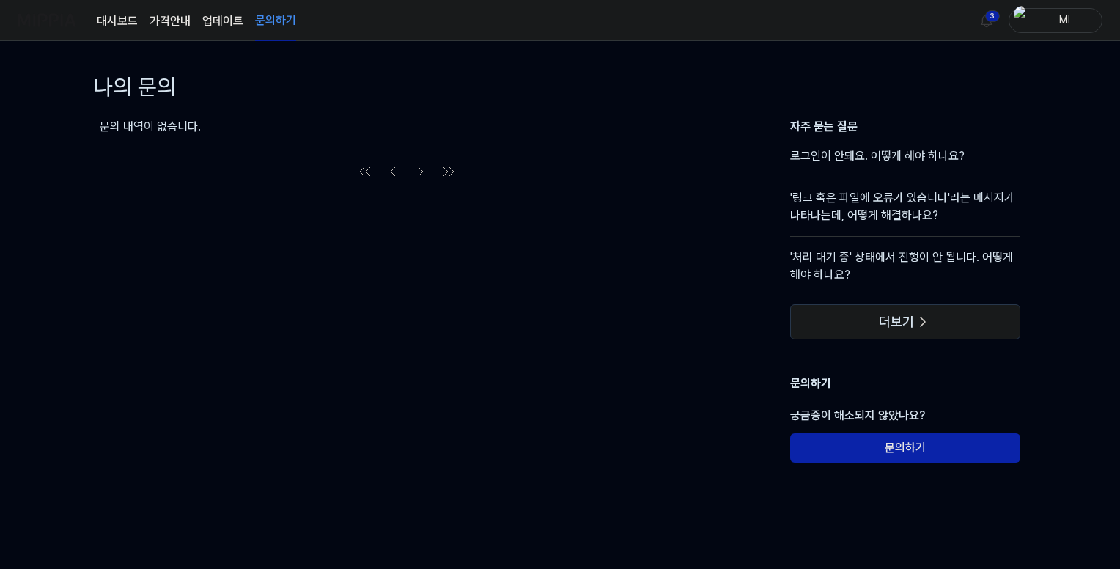
click at [118, 23] on link "대시보드" at bounding box center [117, 21] width 41 height 18
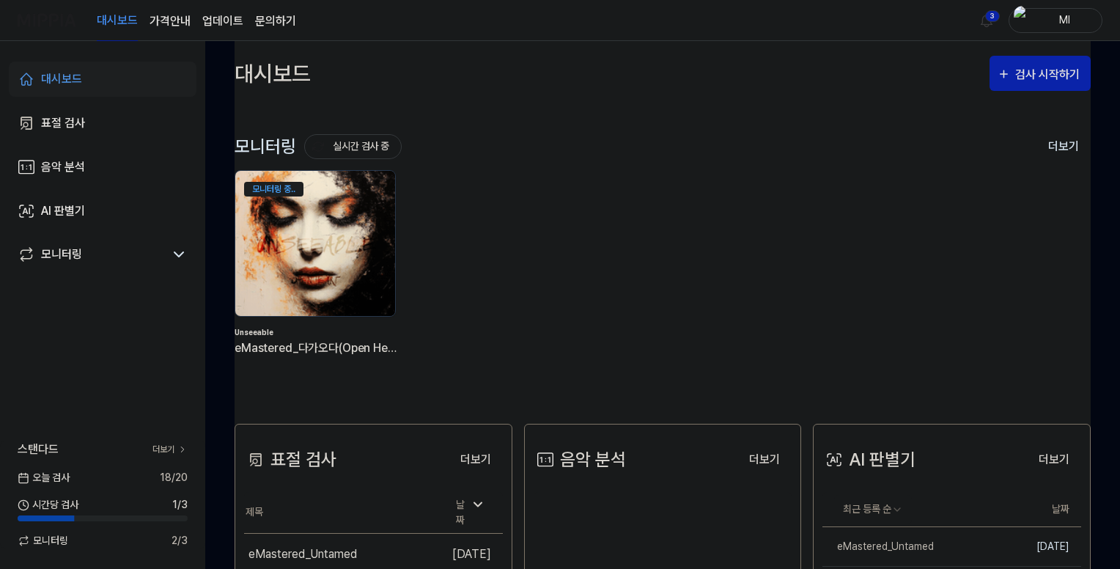
click at [328, 250] on img at bounding box center [315, 244] width 176 height 160
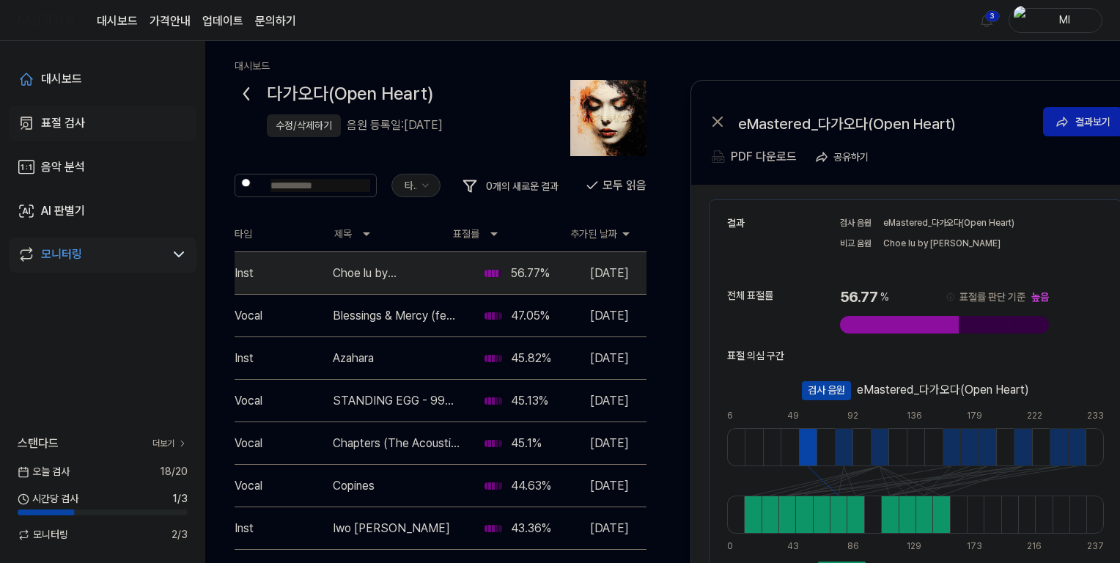
click at [62, 120] on div "표절 검사" at bounding box center [63, 123] width 44 height 18
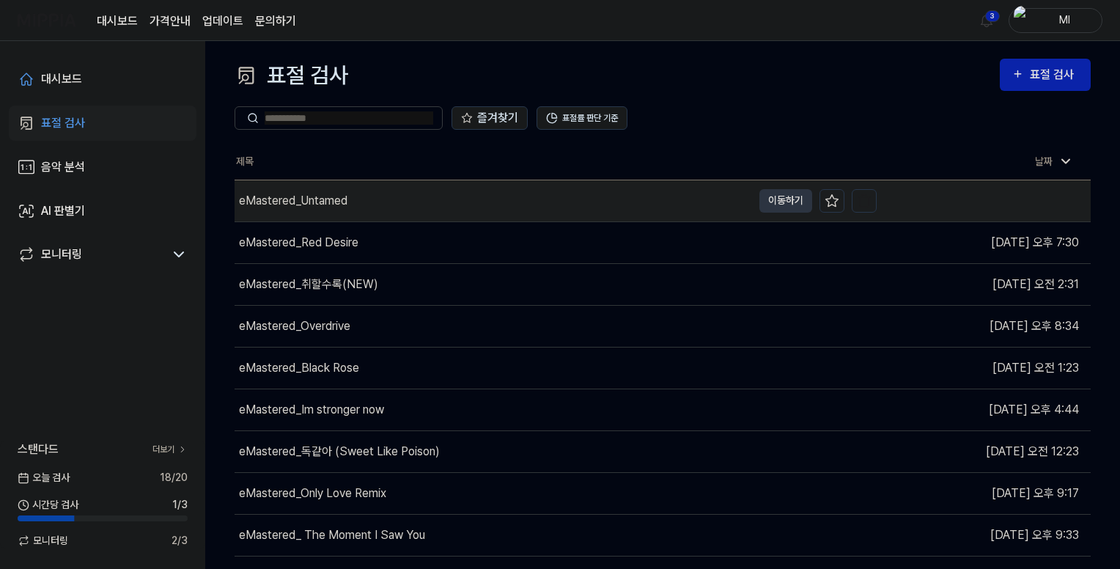
click at [319, 203] on div "eMastered_Untamed" at bounding box center [293, 201] width 109 height 18
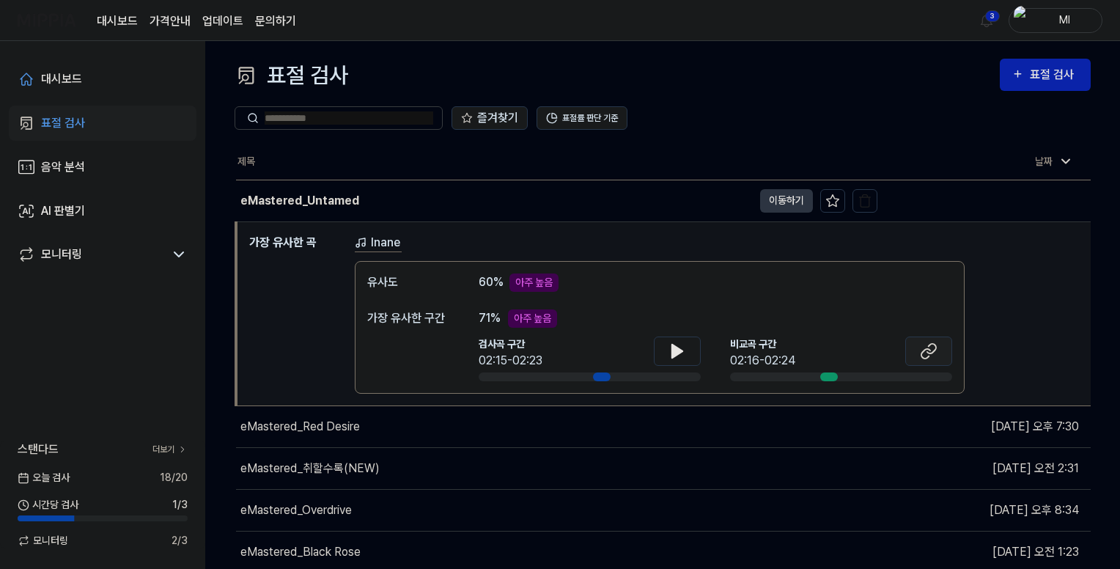
click at [922, 350] on icon at bounding box center [926, 353] width 9 height 10
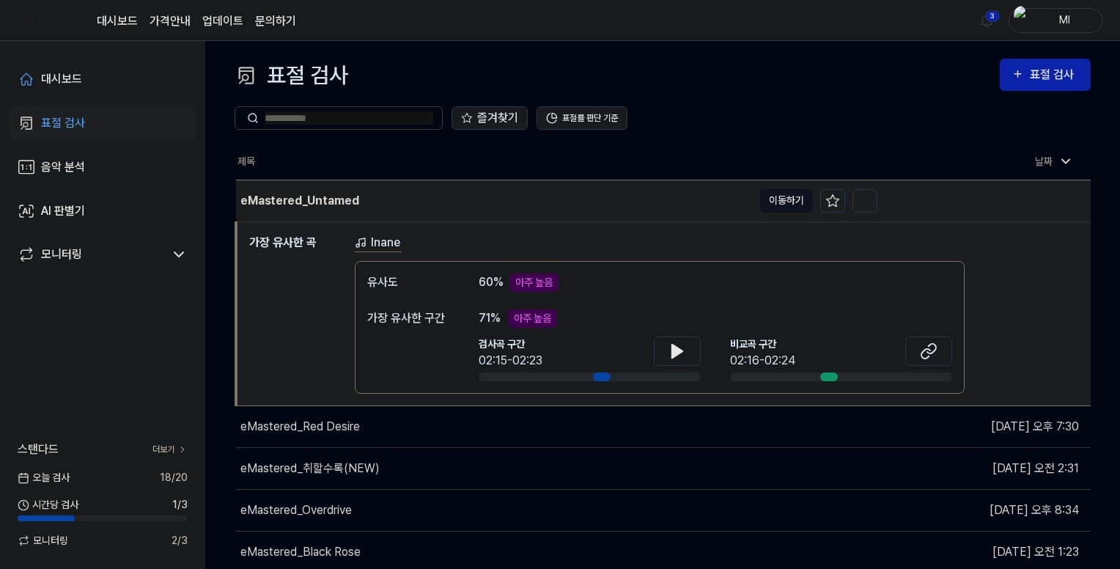
click at [782, 197] on button "이동하기" at bounding box center [786, 200] width 53 height 23
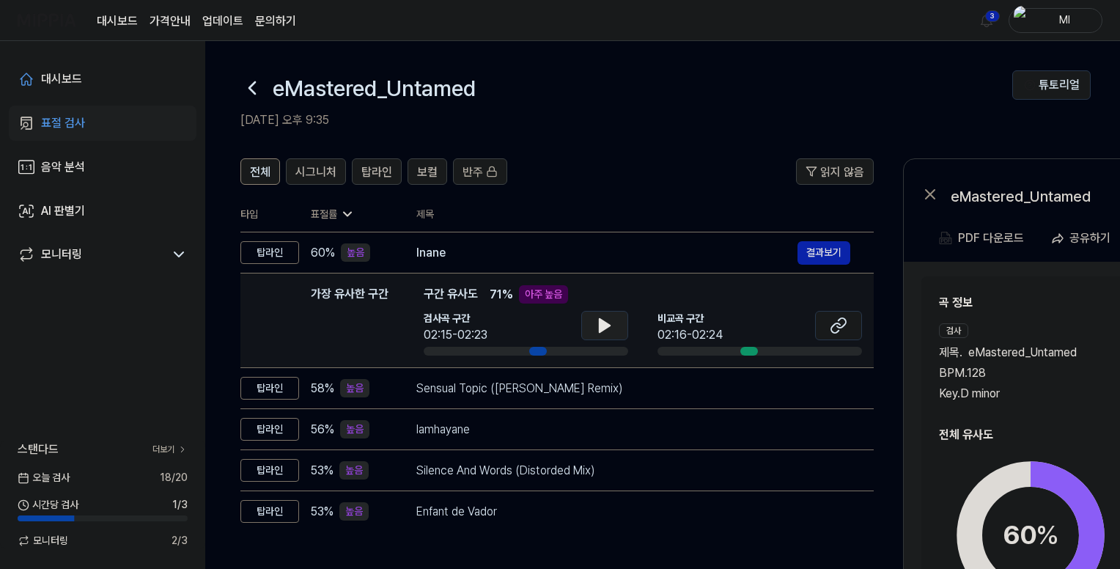
click at [596, 326] on icon at bounding box center [605, 326] width 18 height 18
click at [609, 323] on icon at bounding box center [607, 326] width 3 height 12
click at [841, 323] on icon at bounding box center [839, 326] width 18 height 18
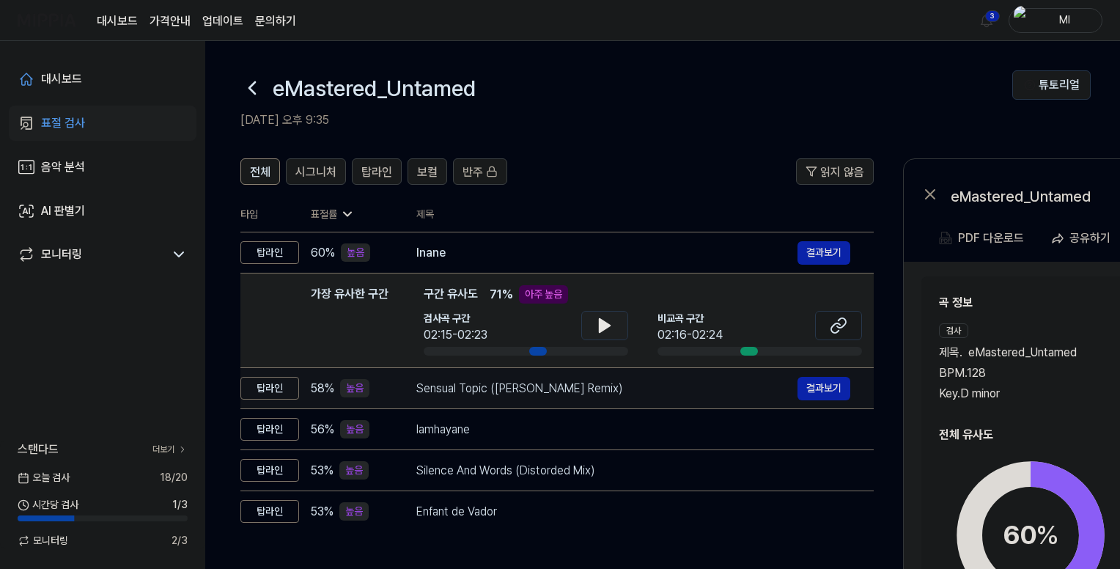
click at [617, 387] on div "Sensual Topic (Mooravyov Remix)" at bounding box center [606, 389] width 381 height 18
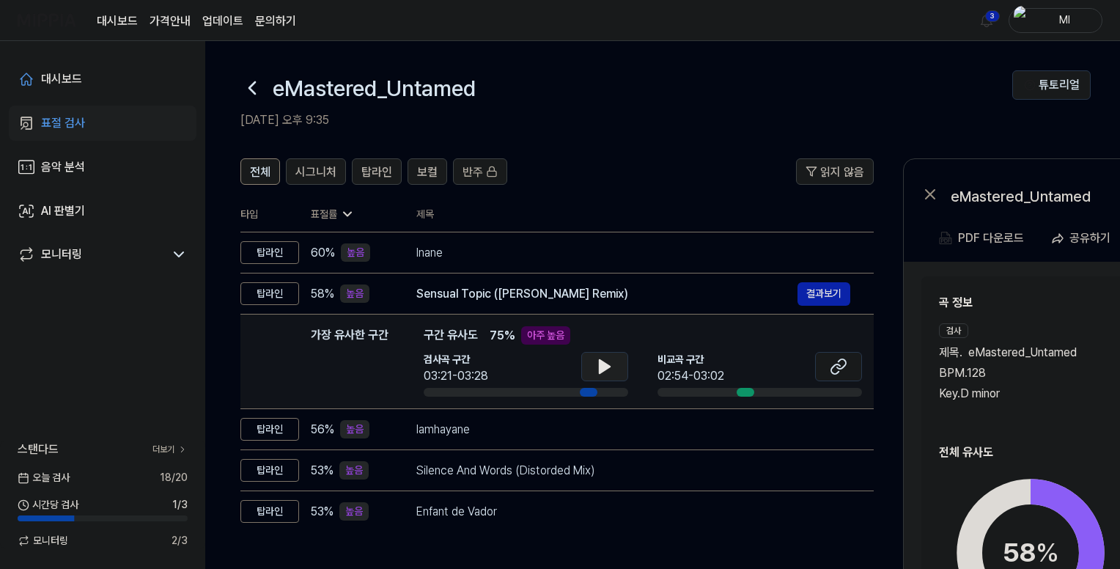
click at [605, 361] on icon at bounding box center [605, 367] width 18 height 18
click at [604, 366] on icon at bounding box center [605, 367] width 18 height 18
click at [835, 361] on icon at bounding box center [839, 367] width 18 height 18
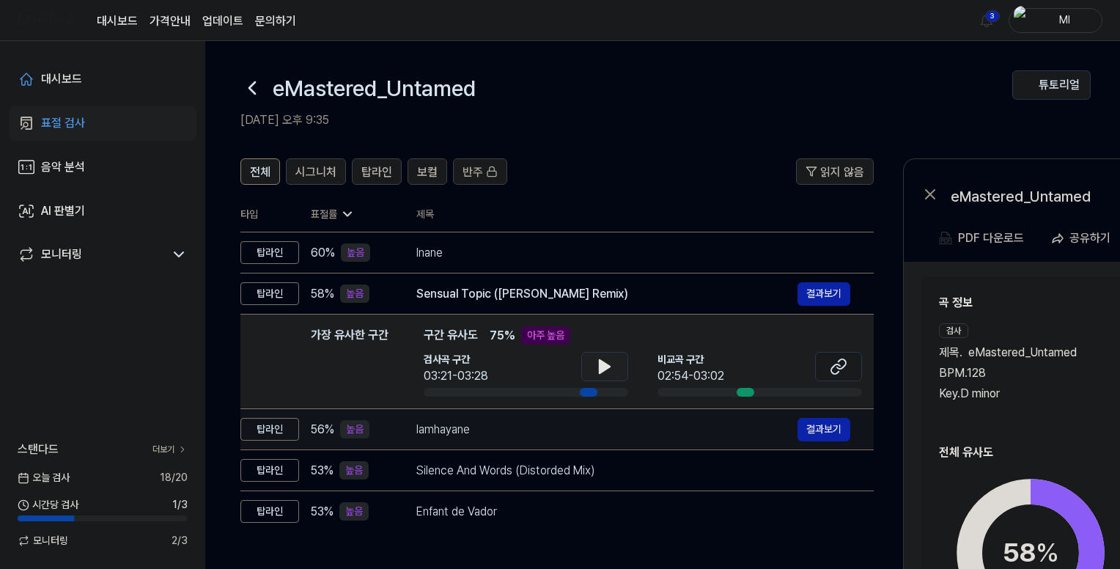
click at [483, 430] on div "lamhayane" at bounding box center [606, 430] width 381 height 18
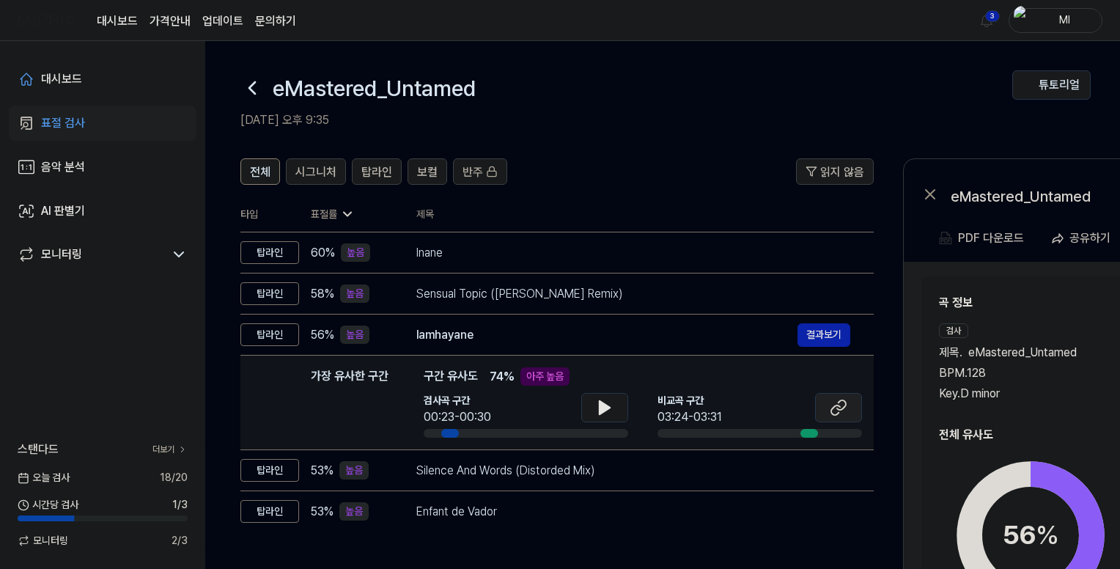
click at [837, 413] on icon at bounding box center [839, 408] width 18 height 18
click at [614, 411] on button at bounding box center [604, 407] width 47 height 29
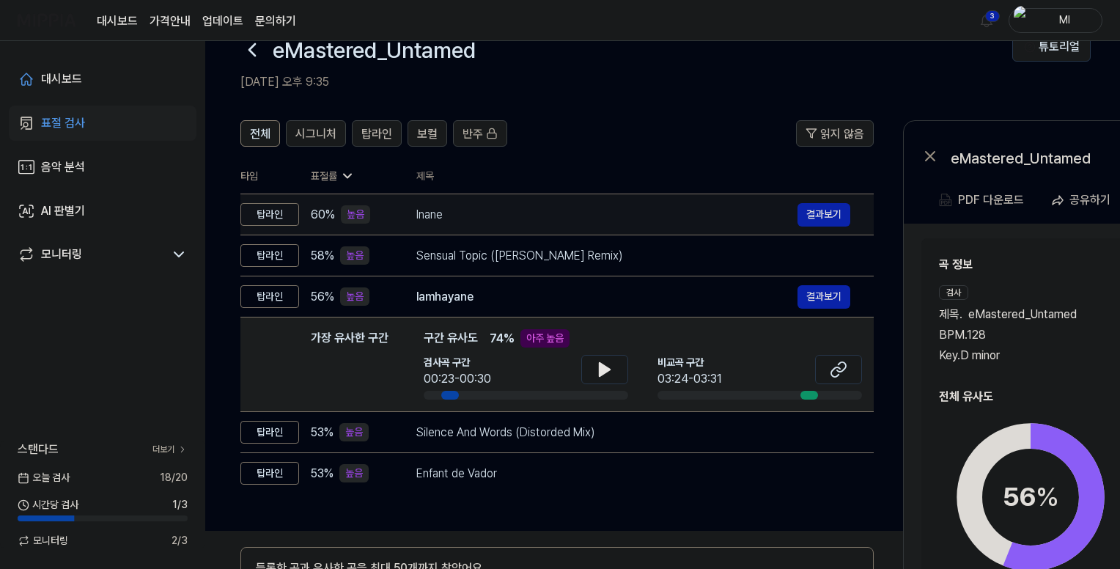
scroll to position [23, 0]
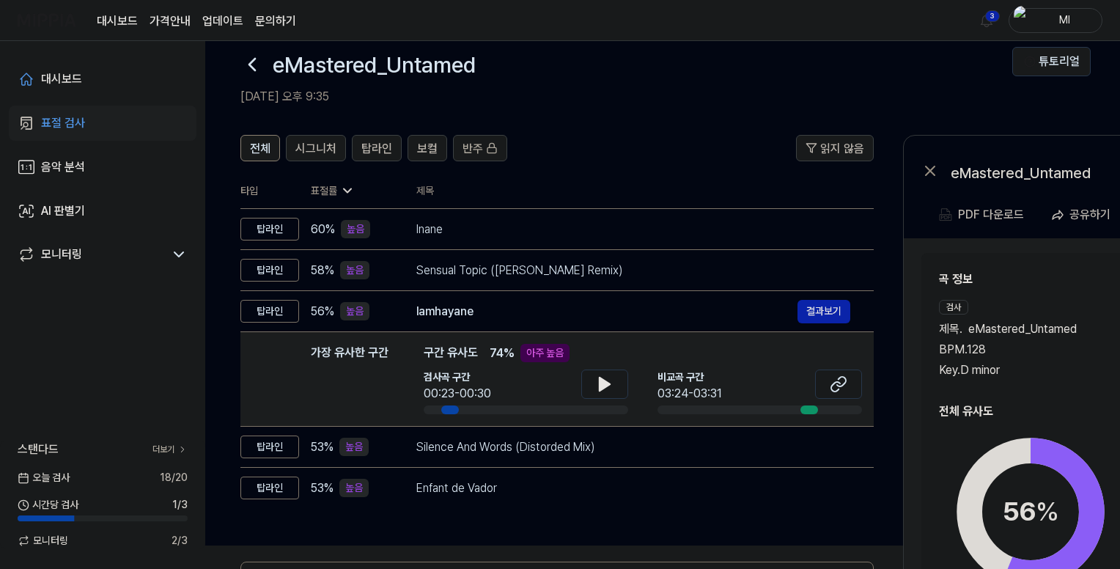
click at [1041, 191] on div "eMastered_Untamed 결과보기" at bounding box center [1130, 168] width 453 height 65
click at [1062, 294] on div "곡 정보 검사 제목 . eMastered_Untamed BPM. 128 Key. D minor 비교 제목 . lamhayane BPM. 125…" at bounding box center [1136, 325] width 394 height 109
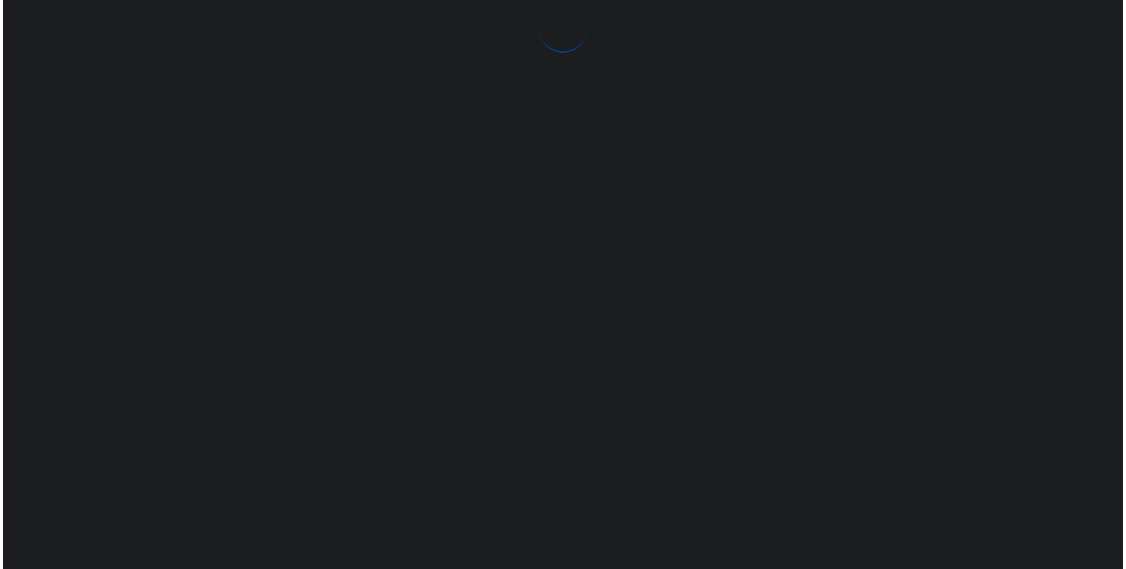
scroll to position [0, 0]
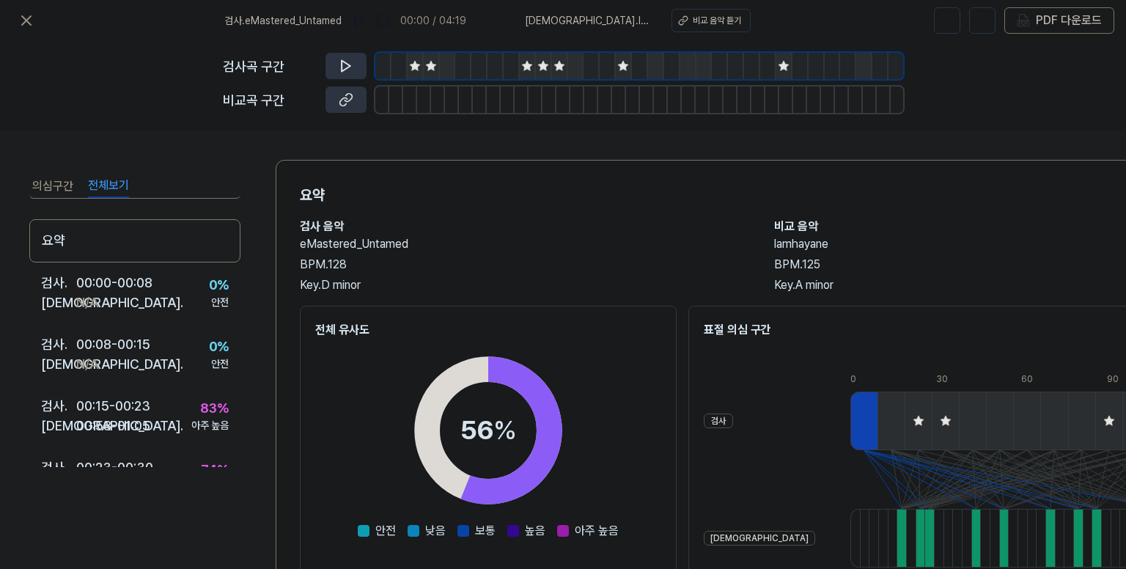
click at [100, 186] on button "전체보기" at bounding box center [108, 186] width 41 height 23
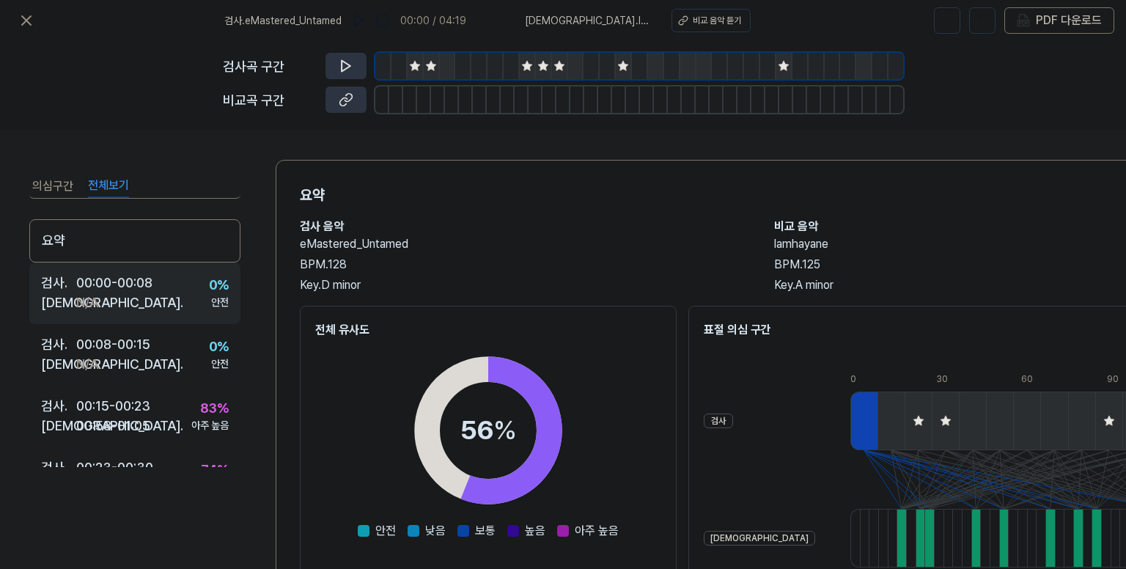
click at [117, 284] on div "00:00 - 00:08" at bounding box center [114, 283] width 76 height 20
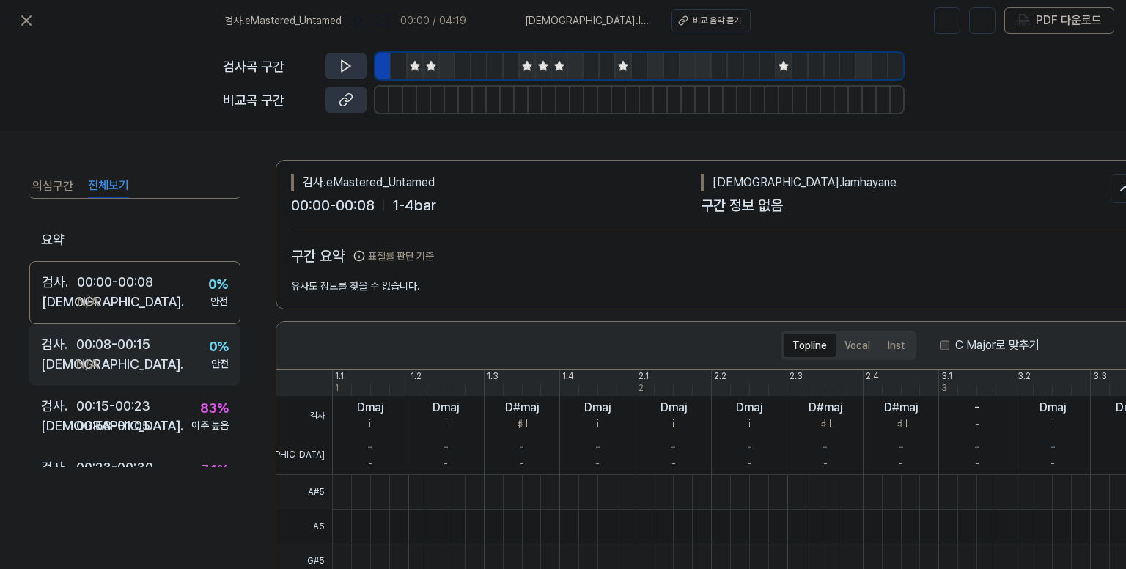
click at [136, 356] on div "비교 . N/A" at bounding box center [95, 364] width 109 height 20
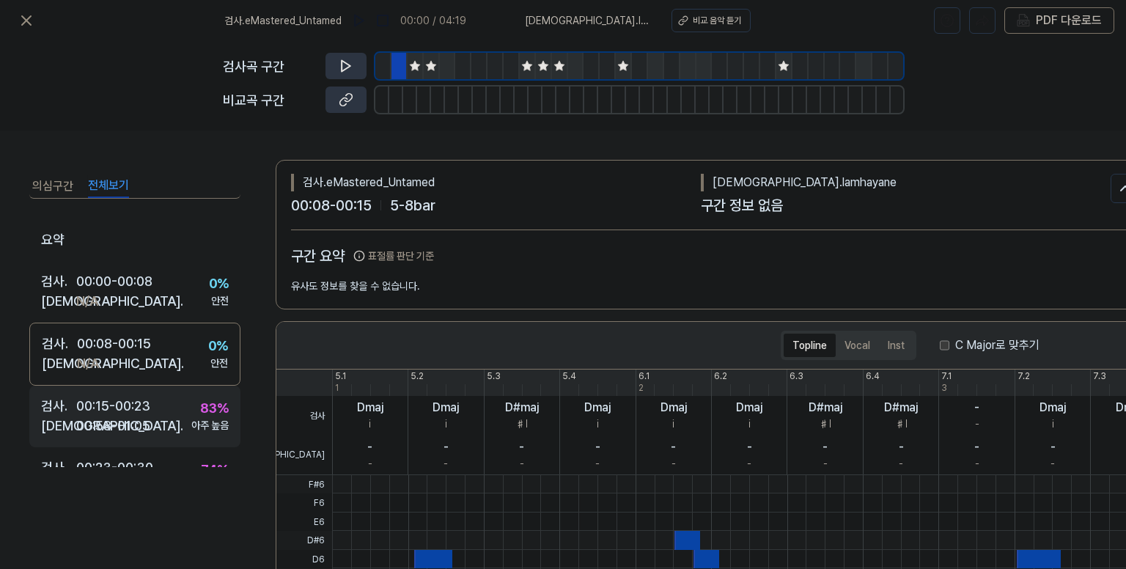
click at [136, 418] on div "00:58 - 01:05" at bounding box center [113, 426] width 74 height 20
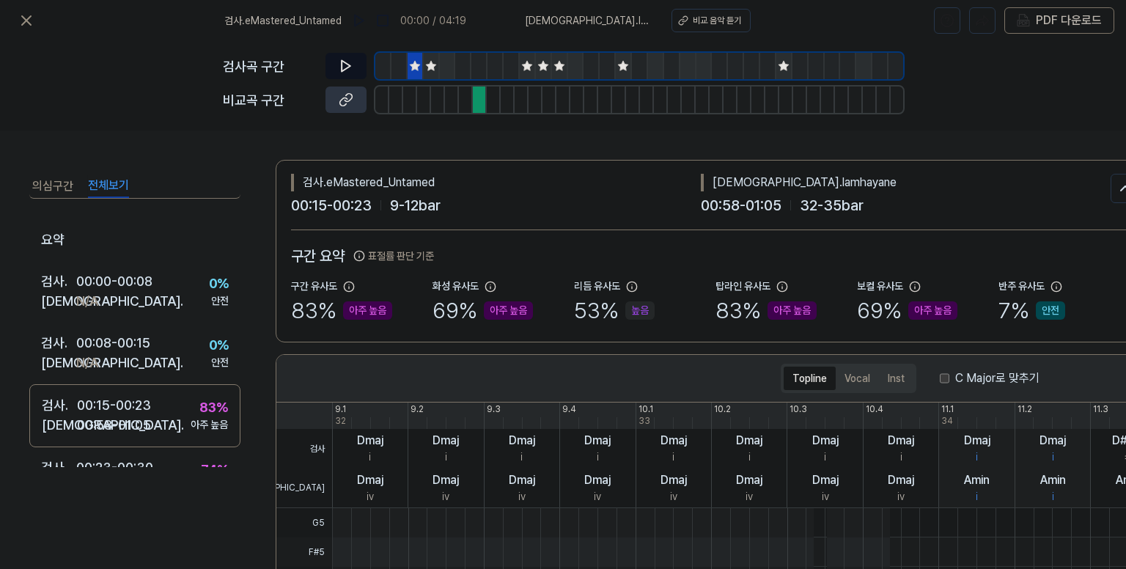
click at [348, 65] on icon at bounding box center [346, 66] width 9 height 11
click at [348, 65] on icon at bounding box center [349, 66] width 2 height 10
click at [24, 20] on icon at bounding box center [27, 21] width 18 height 18
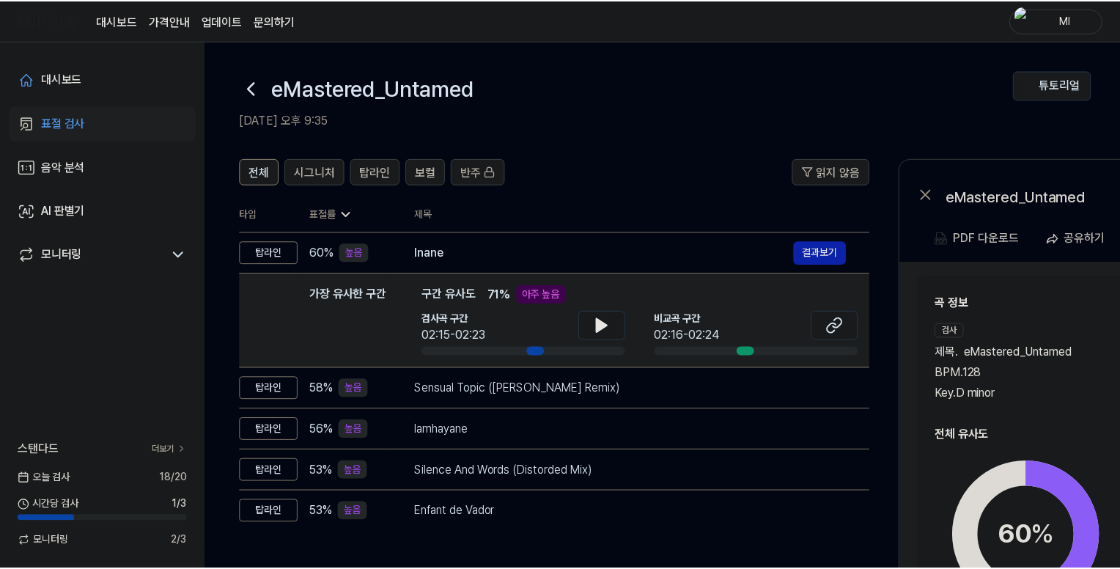
scroll to position [23, 0]
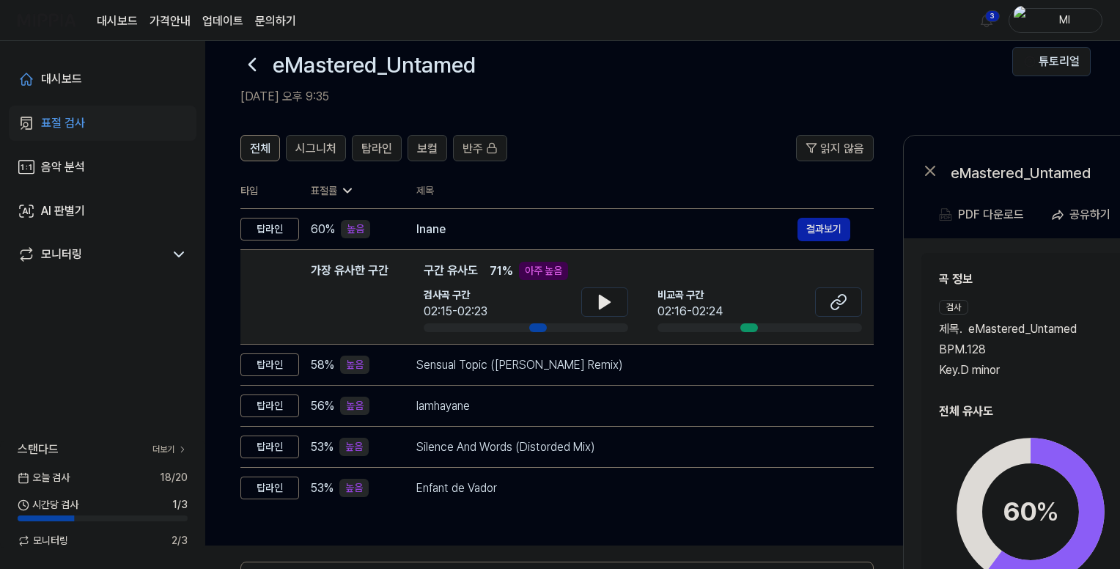
click at [284, 18] on link "문의하기" at bounding box center [275, 21] width 41 height 18
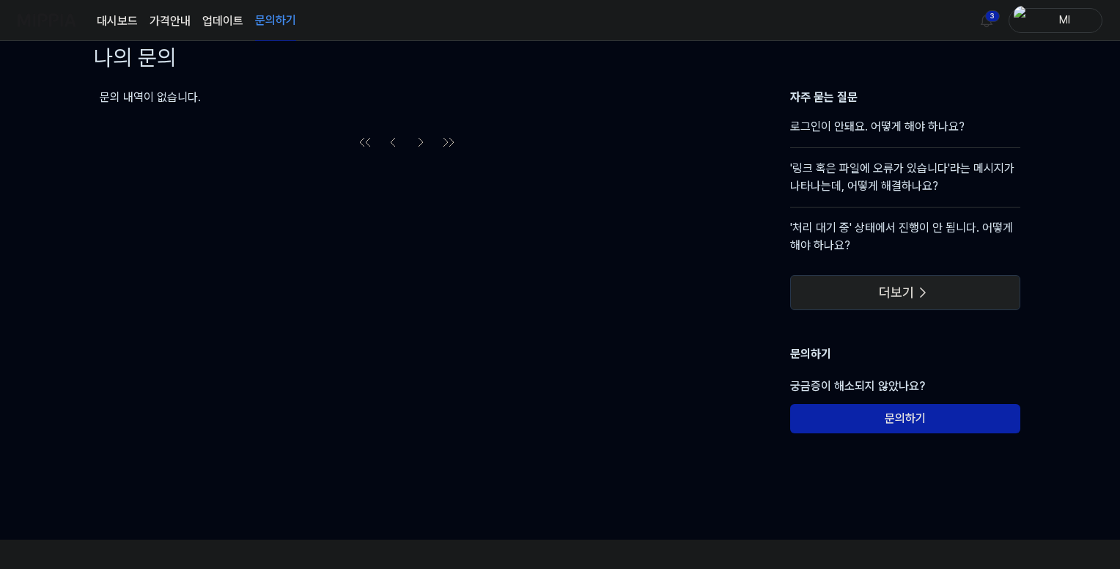
click at [911, 294] on span "더보기" at bounding box center [896, 292] width 35 height 15
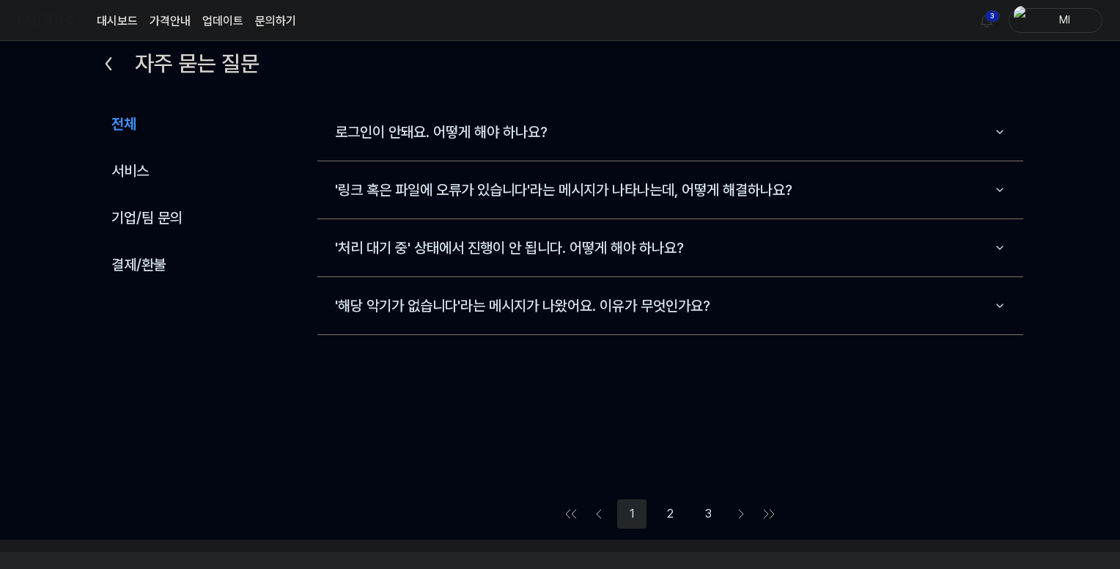
click at [669, 511] on button "2" at bounding box center [669, 513] width 29 height 29
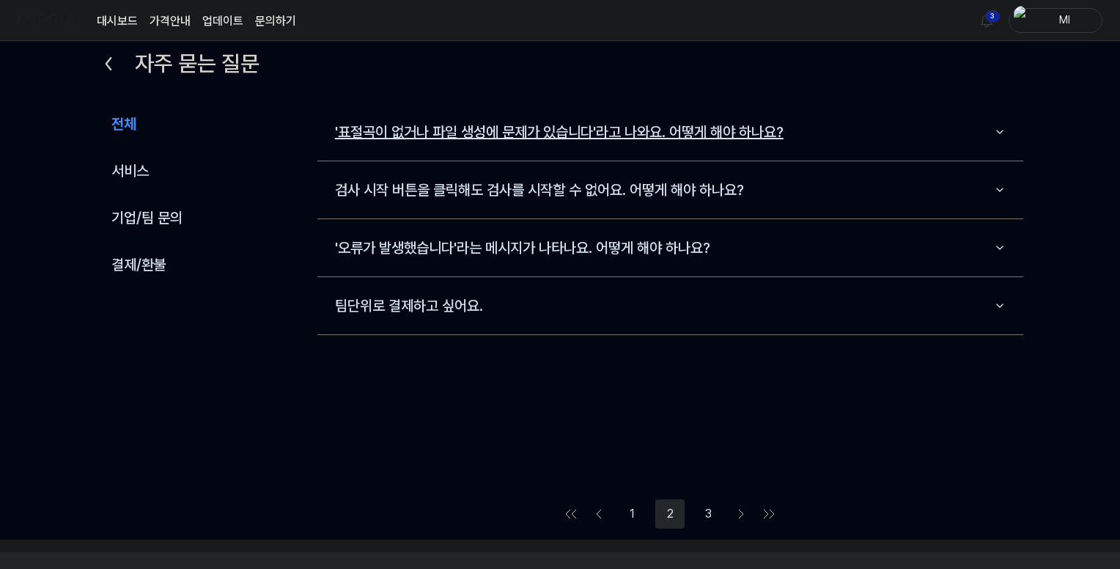
click at [522, 139] on button "'표절곡이 없거나 파일 생성에 문제가 있습니다'라고 나와요. 어떻게 해야 하나요?" at bounding box center [670, 131] width 706 height 45
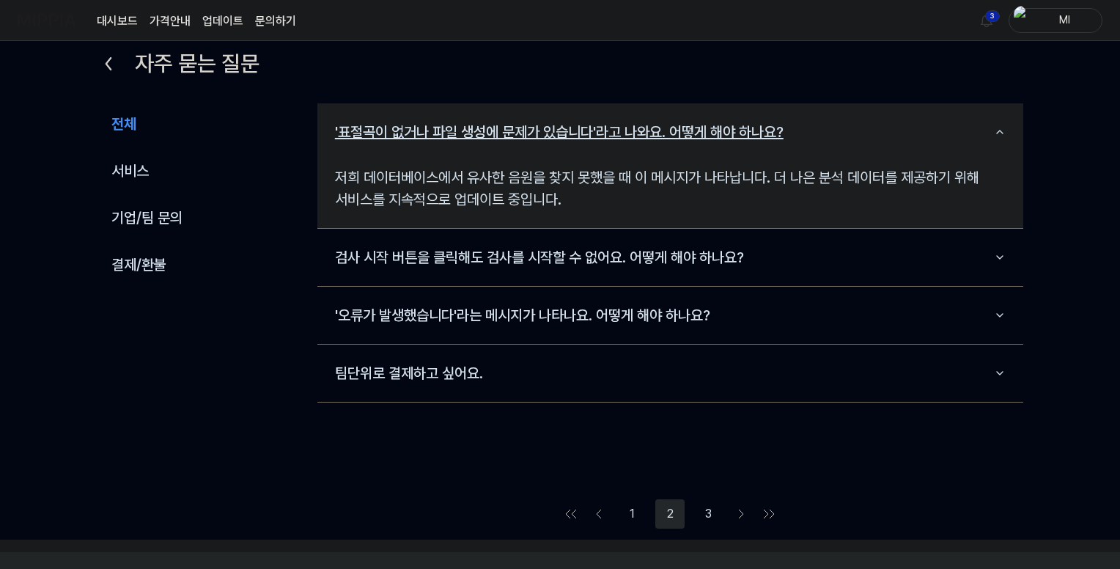
click at [522, 138] on button "'표절곡이 없거나 파일 생성에 문제가 있습니다'라고 나와요. 어떻게 해야 하나요?" at bounding box center [670, 131] width 706 height 45
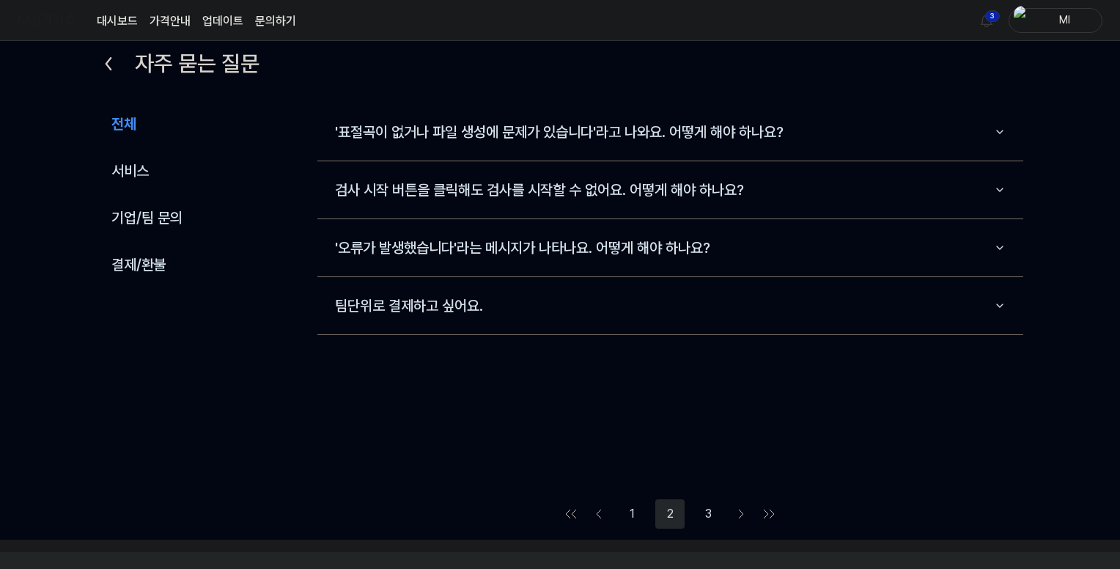
click at [708, 513] on button "3" at bounding box center [708, 513] width 29 height 29
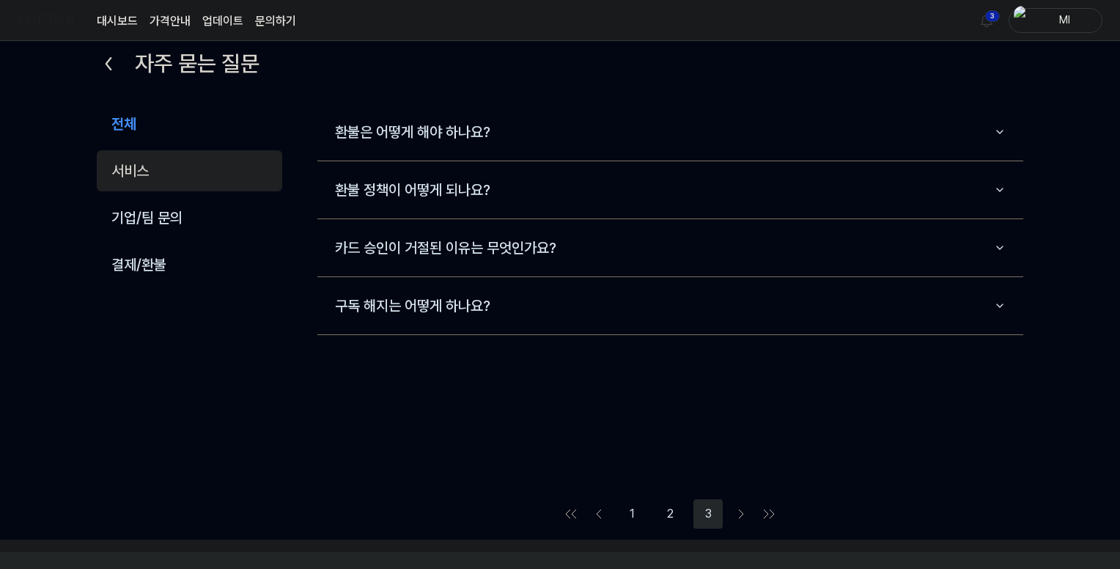
click at [122, 173] on button "서비스" at bounding box center [190, 170] width 186 height 41
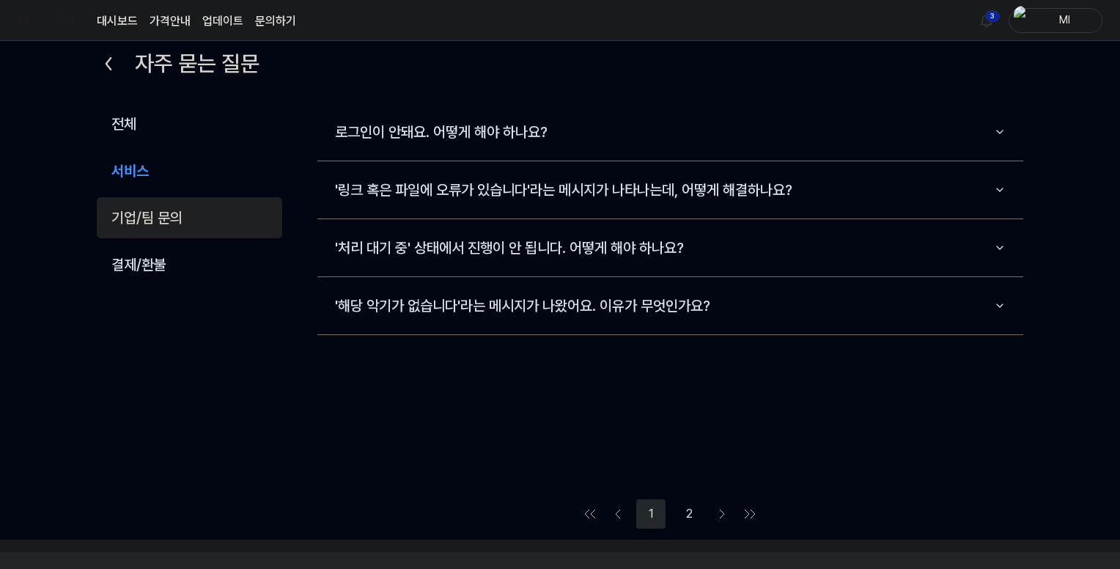
click at [141, 213] on button "기업/팀 문의" at bounding box center [190, 217] width 186 height 41
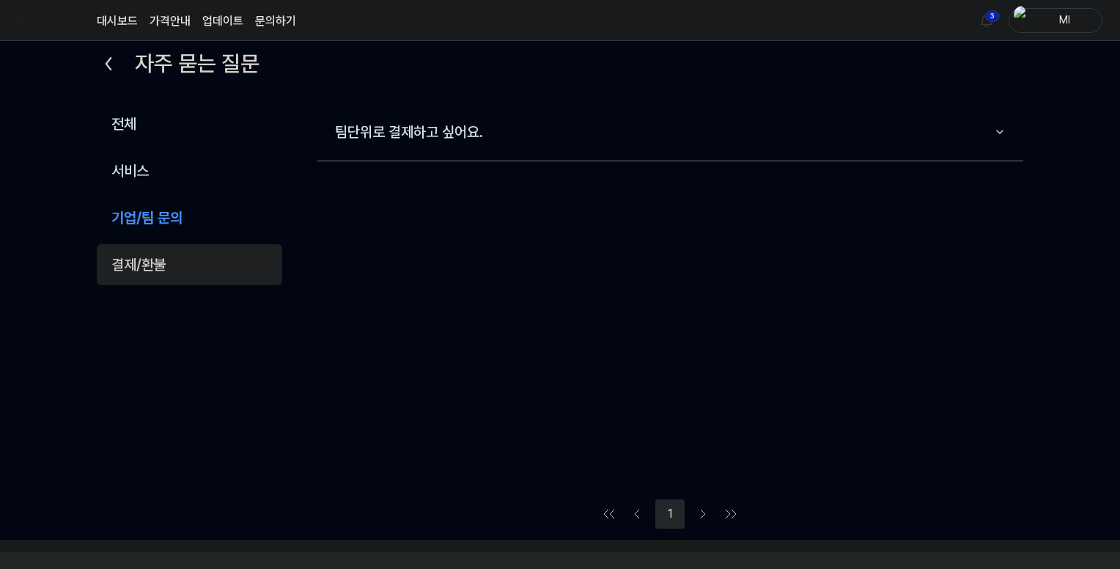
click at [142, 258] on button "결제/환불" at bounding box center [190, 264] width 186 height 41
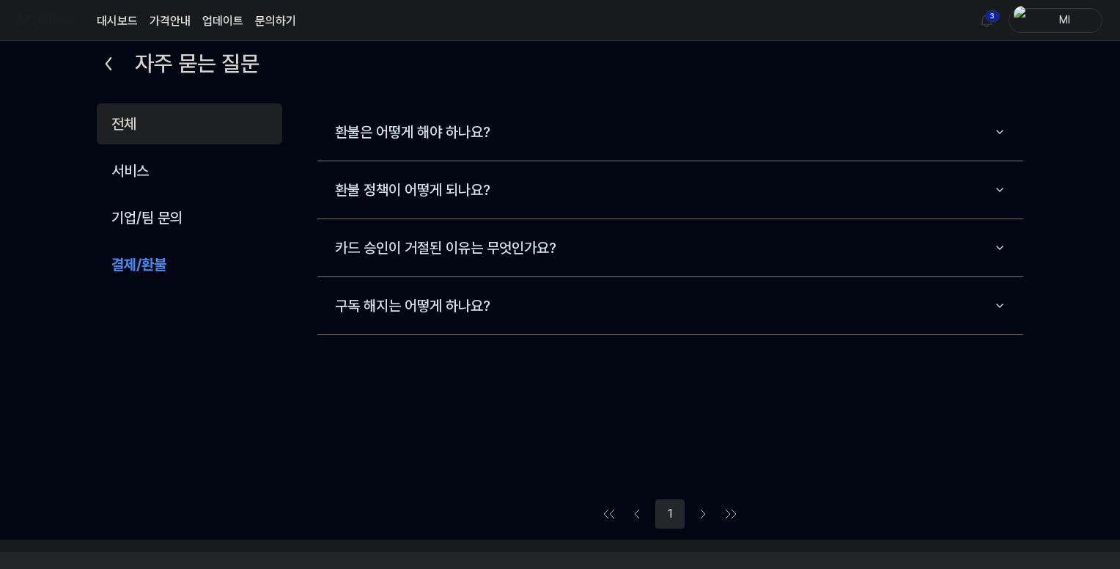
click at [131, 125] on button "전체" at bounding box center [190, 123] width 186 height 41
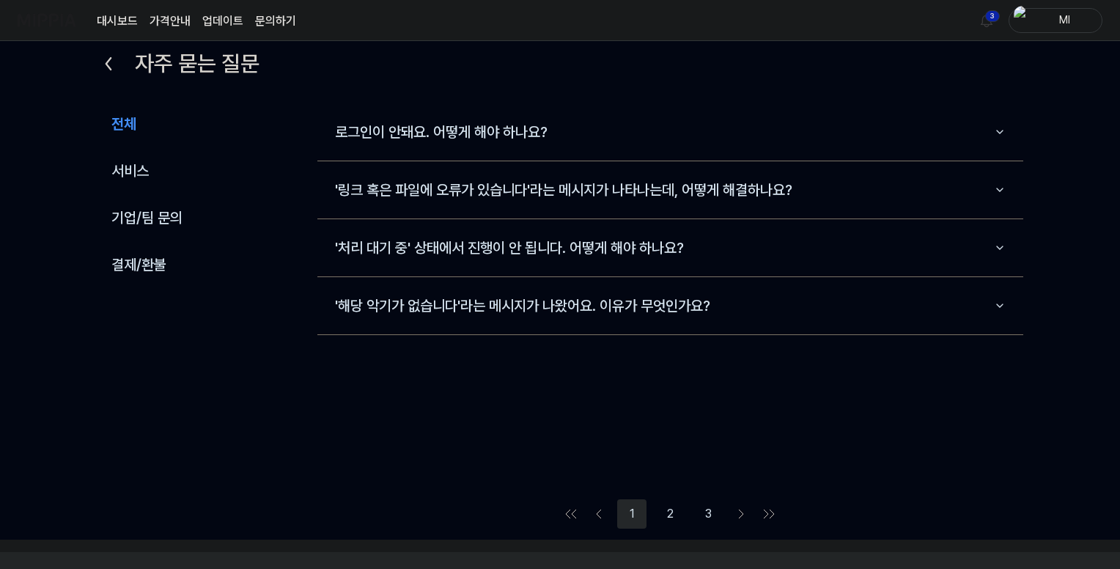
click at [51, 21] on img at bounding box center [47, 20] width 59 height 40
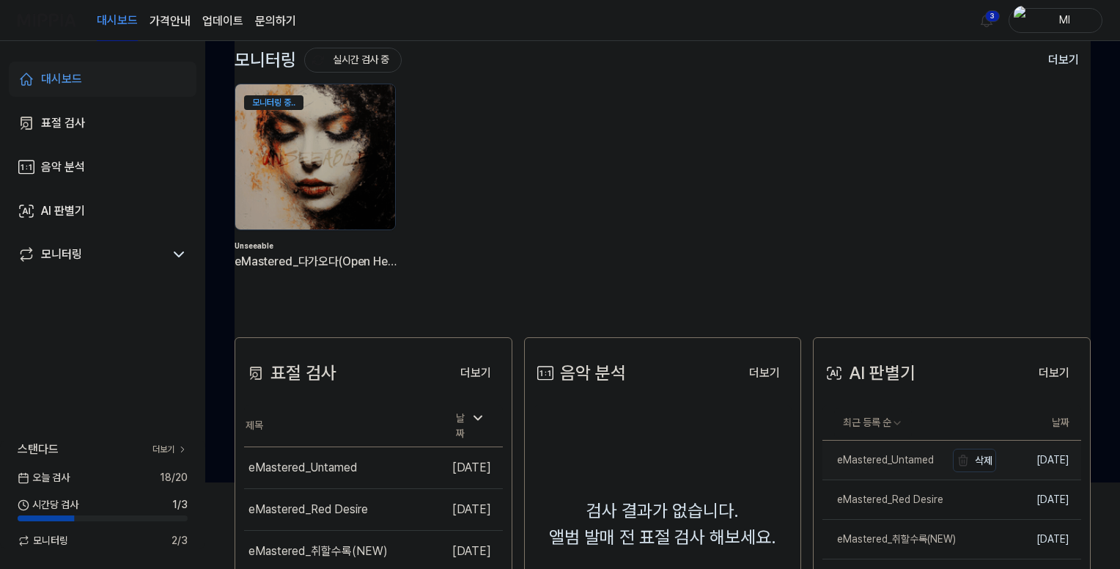
scroll to position [176, 0]
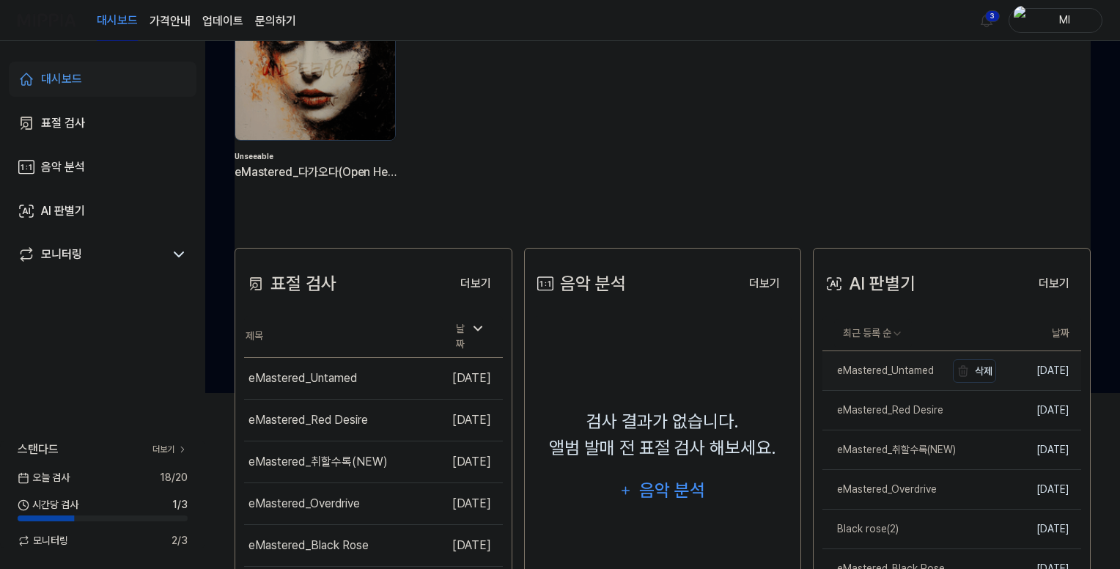
click at [901, 372] on div "eMastered_Untamed" at bounding box center [878, 370] width 111 height 15
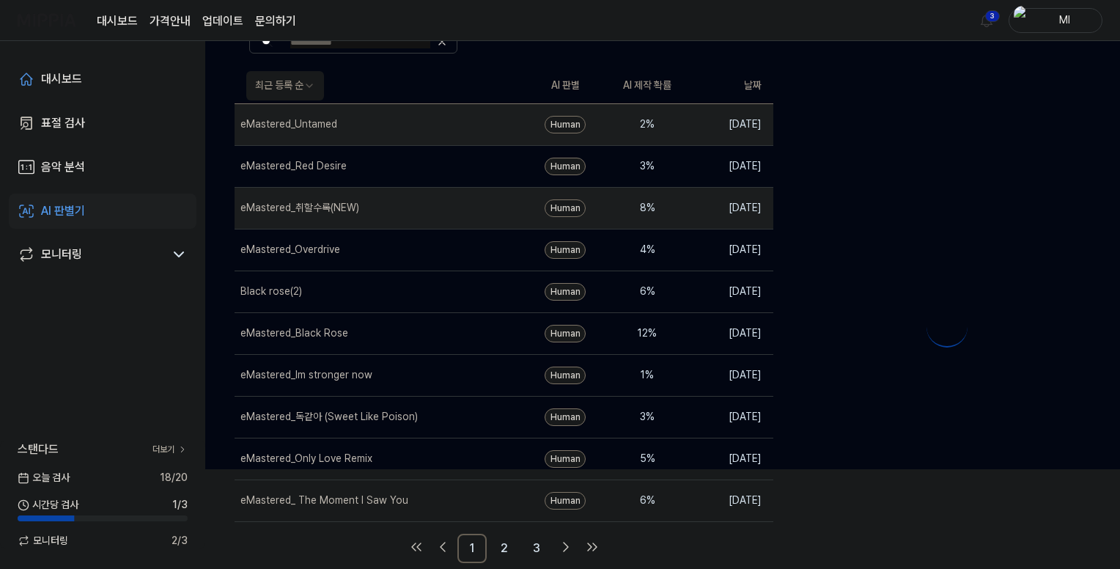
scroll to position [0, 0]
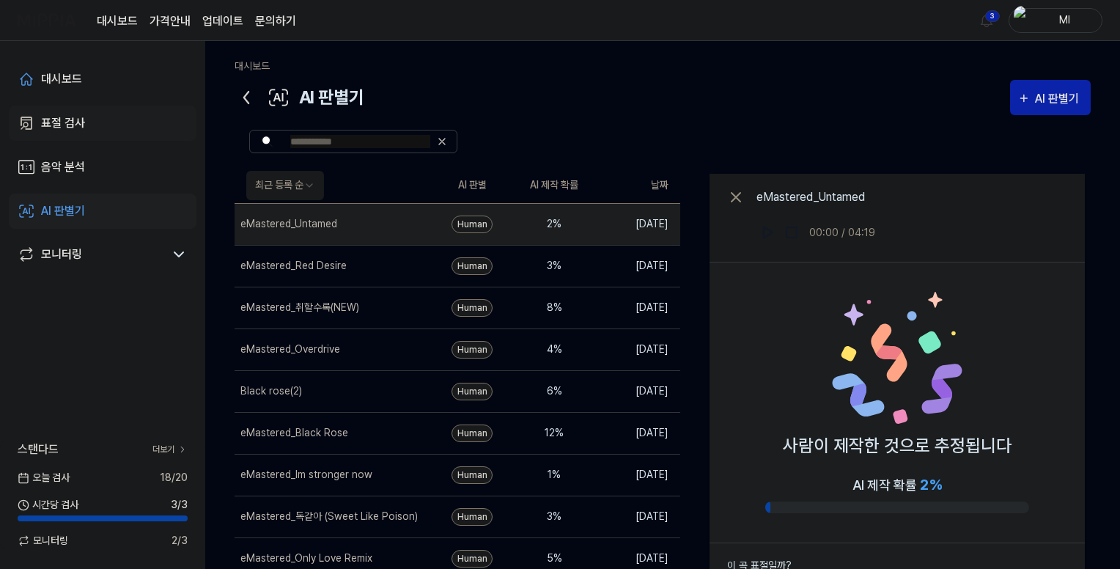
click at [65, 124] on div "표절 검사" at bounding box center [63, 123] width 44 height 18
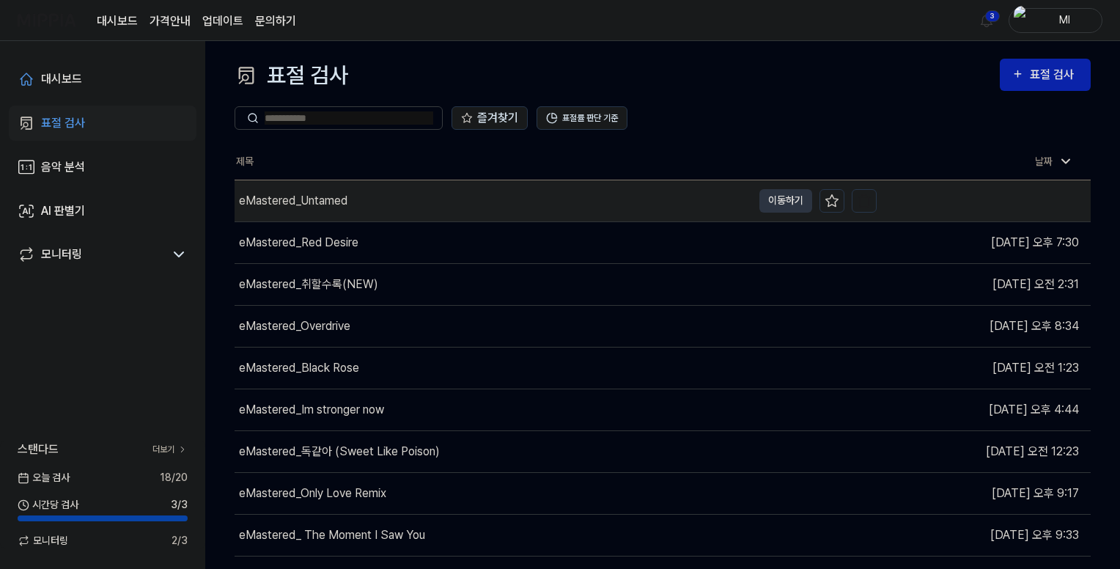
click at [552, 203] on div "eMastered_Untamed" at bounding box center [494, 200] width 518 height 41
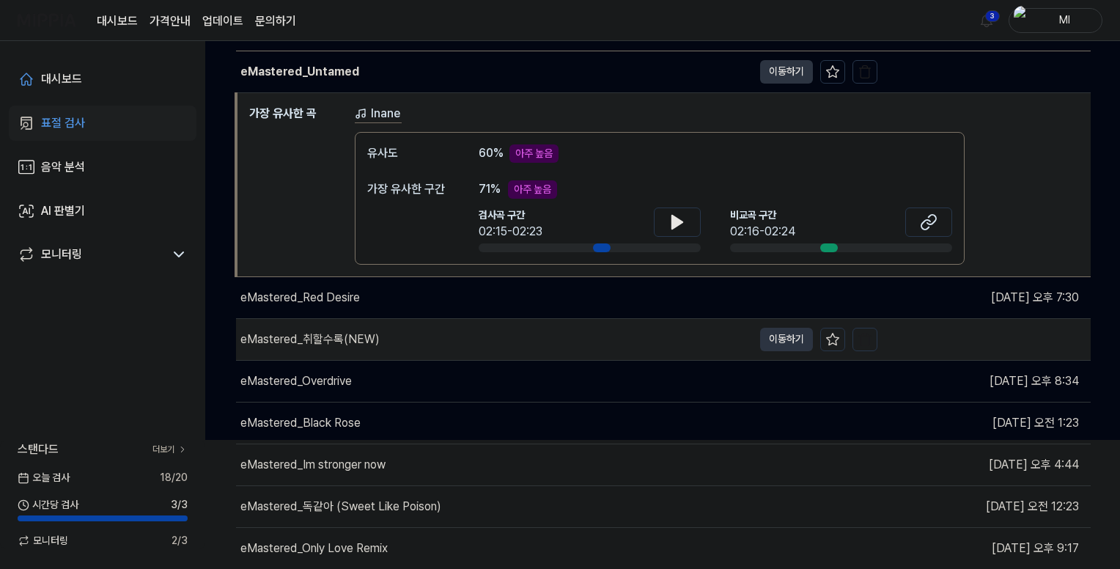
scroll to position [147, 0]
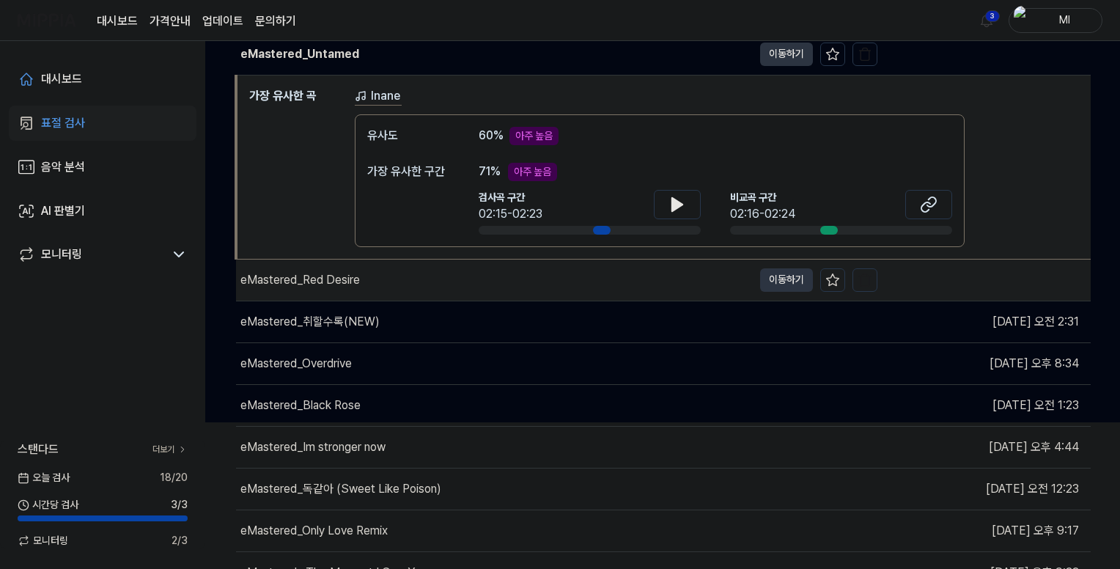
click at [478, 281] on div "eMastered_Red Desire" at bounding box center [494, 280] width 517 height 41
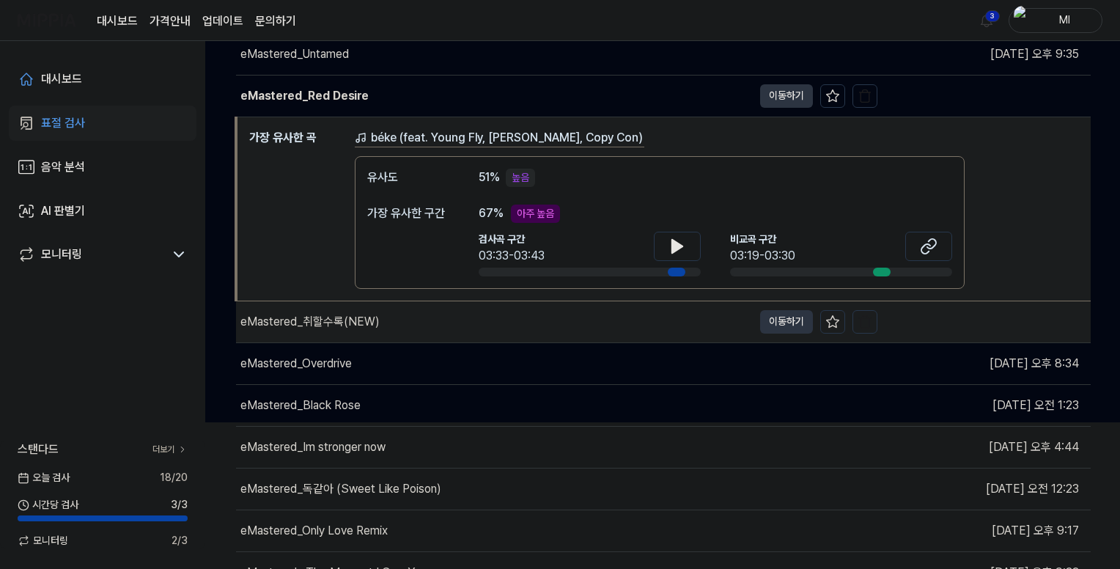
click at [522, 325] on div "eMastered_취할수록(NEW)" at bounding box center [494, 321] width 517 height 41
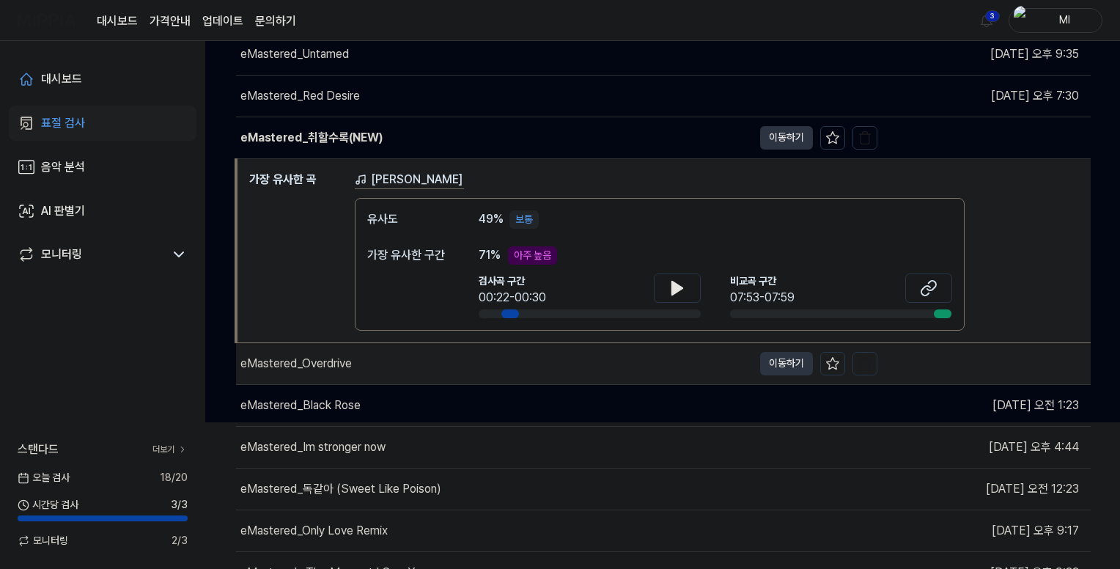
click at [537, 369] on div "eMastered_Overdrive" at bounding box center [494, 363] width 517 height 41
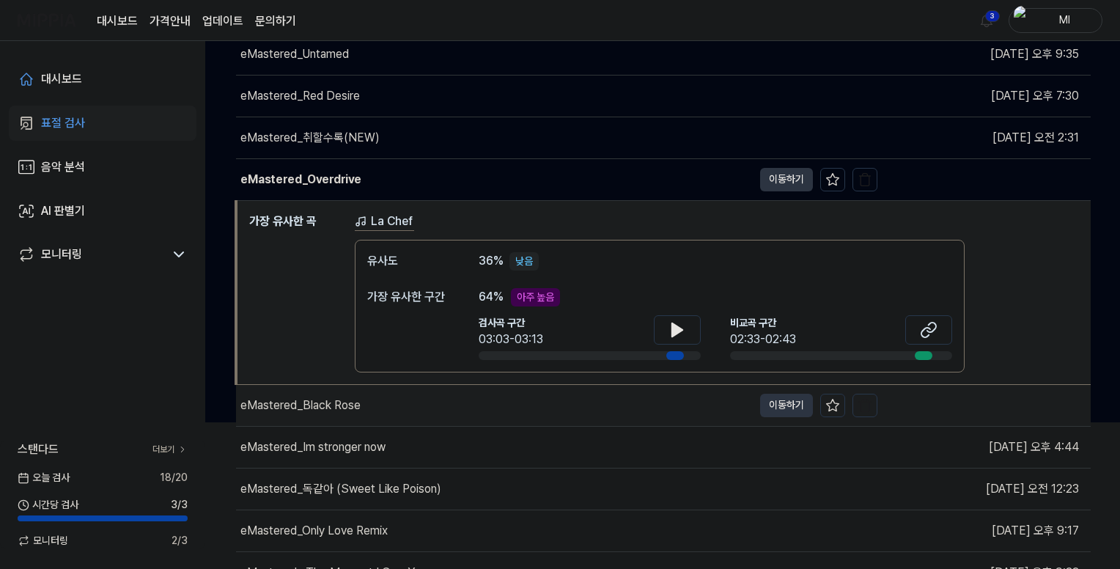
click at [528, 410] on div "eMastered_Black Rose" at bounding box center [494, 405] width 517 height 41
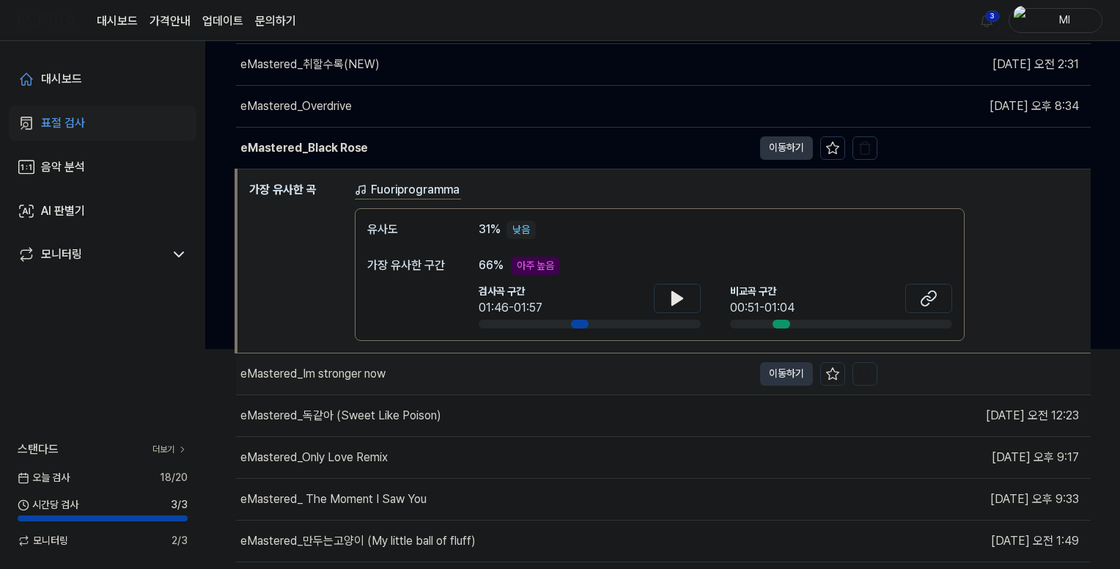
click at [519, 372] on div "eMastered_Im stronger now" at bounding box center [494, 373] width 517 height 41
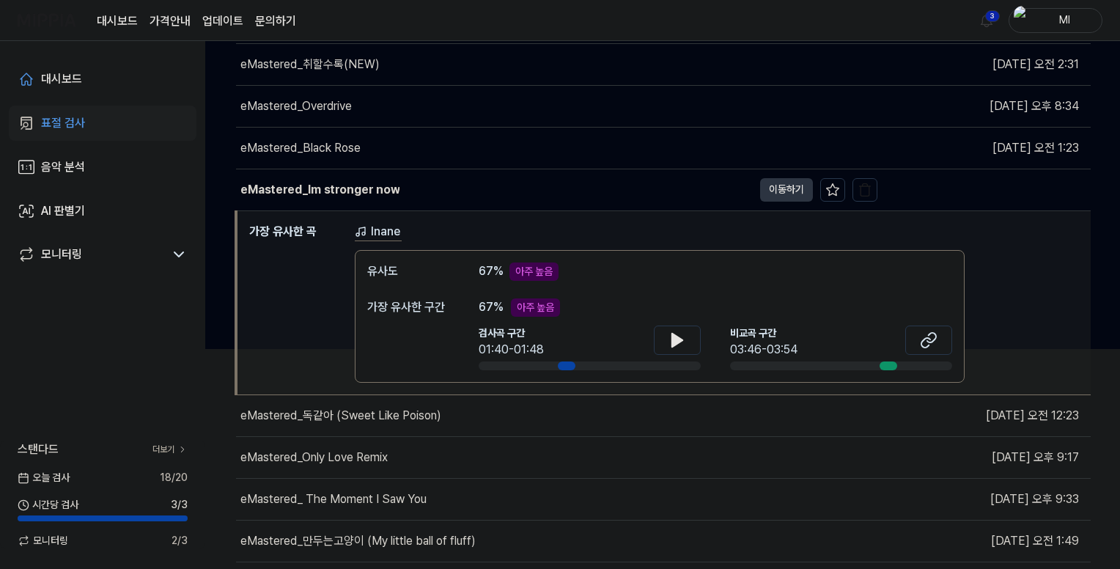
scroll to position [252, 0]
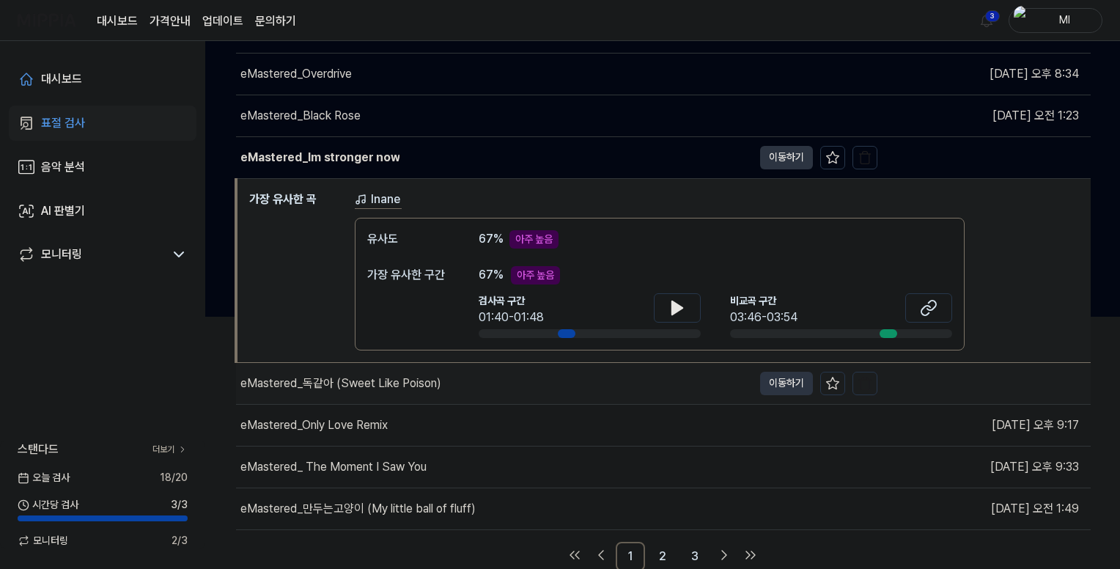
click at [489, 385] on div "eMastered_독같아 (Sweet Like Poison)" at bounding box center [494, 383] width 517 height 41
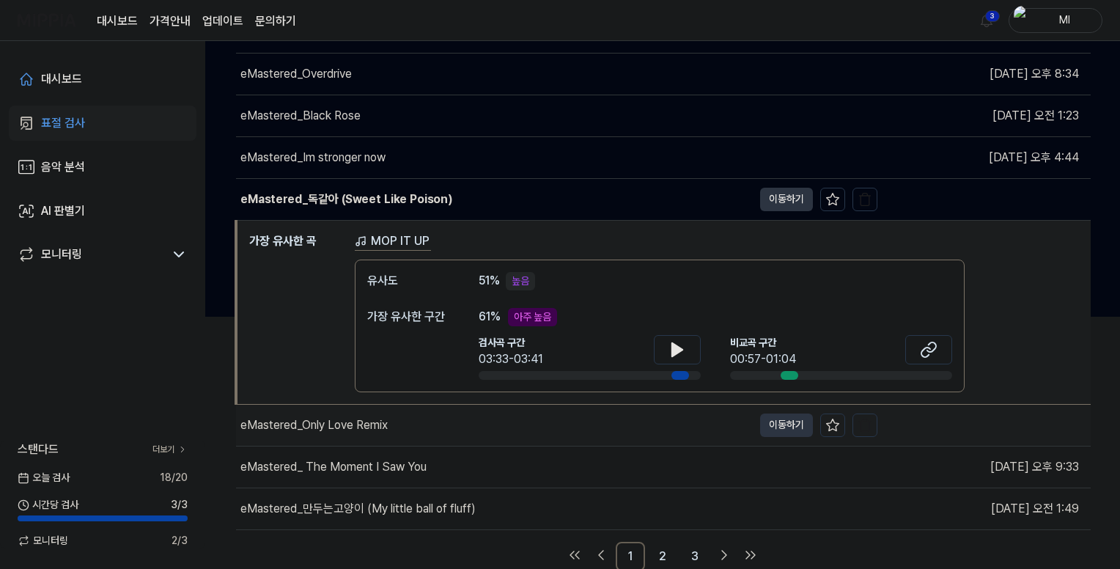
click at [455, 429] on div "eMastered_Only Love Remix" at bounding box center [494, 425] width 517 height 41
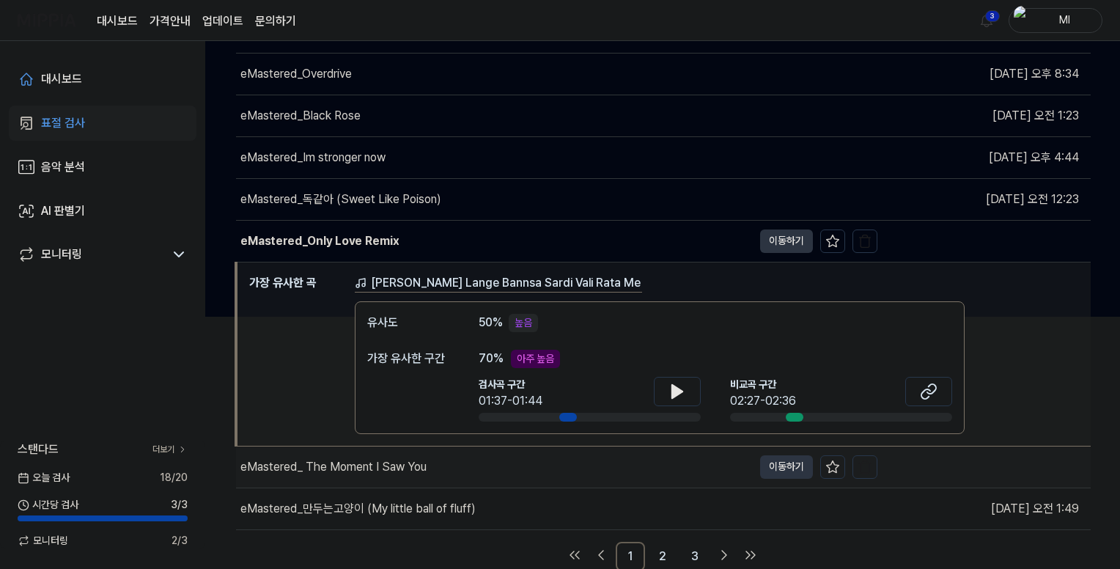
click at [499, 464] on div "eMastered_ The Moment I Saw You" at bounding box center [494, 467] width 517 height 41
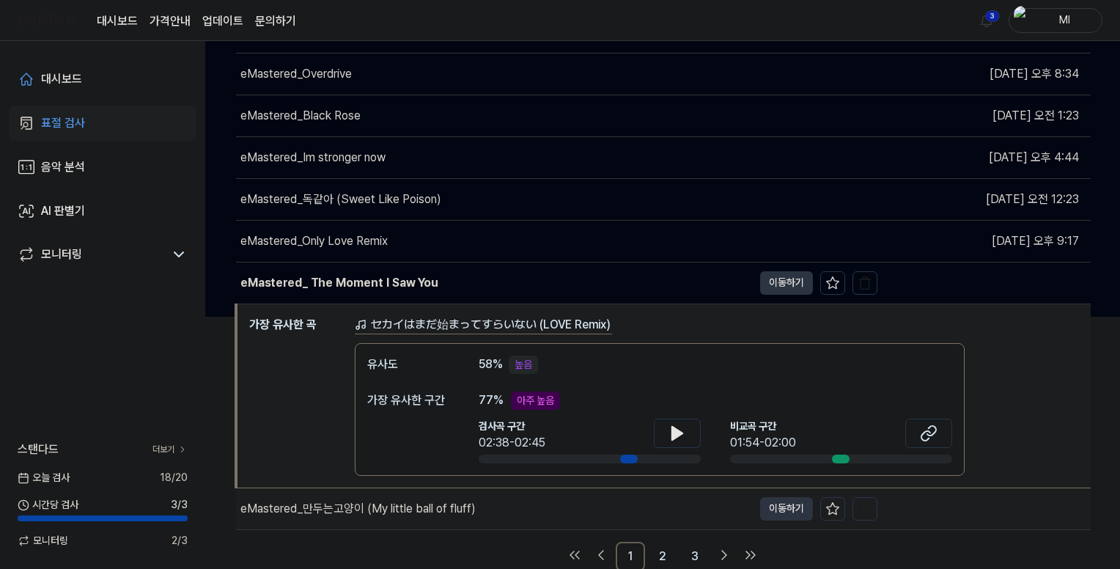
click at [513, 506] on div "eMastered_만두는고양이 (My little ball of fluff)" at bounding box center [494, 508] width 517 height 41
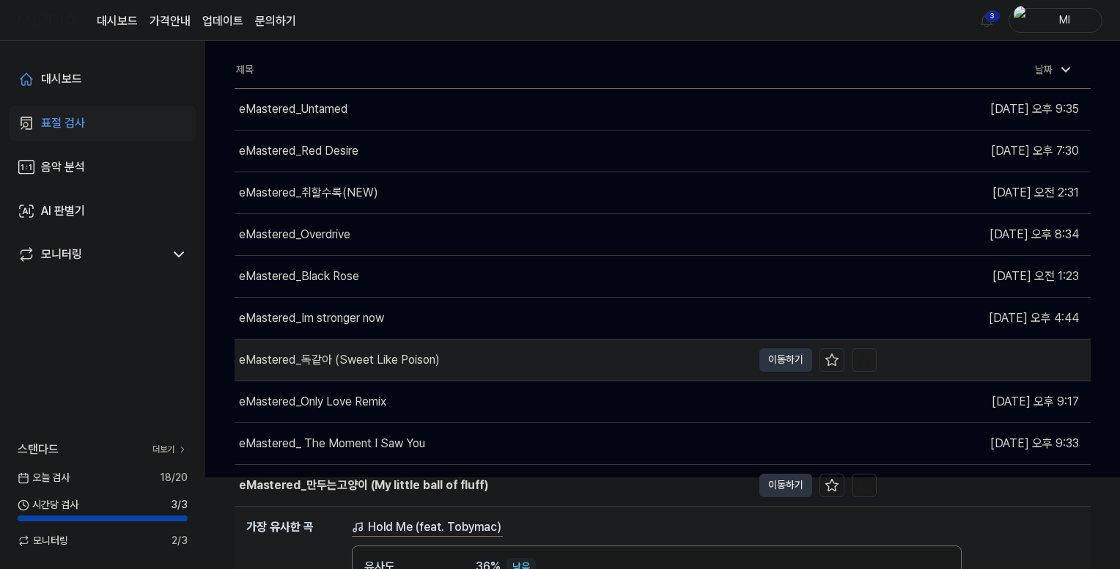
scroll to position [0, 0]
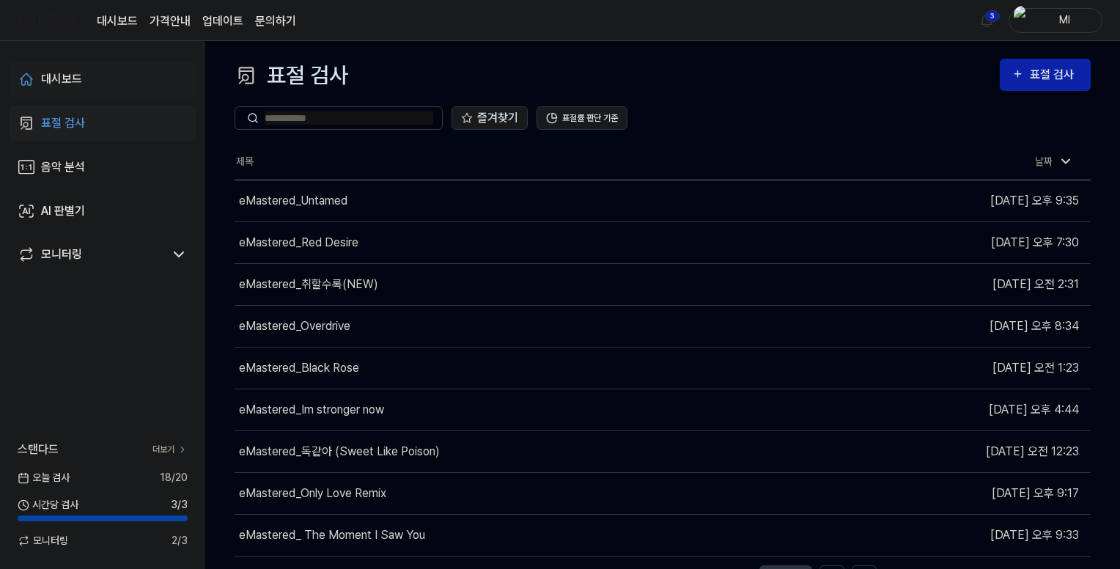
click at [53, 77] on div "대시보드" at bounding box center [61, 79] width 41 height 18
